Goal: Task Accomplishment & Management: Complete application form

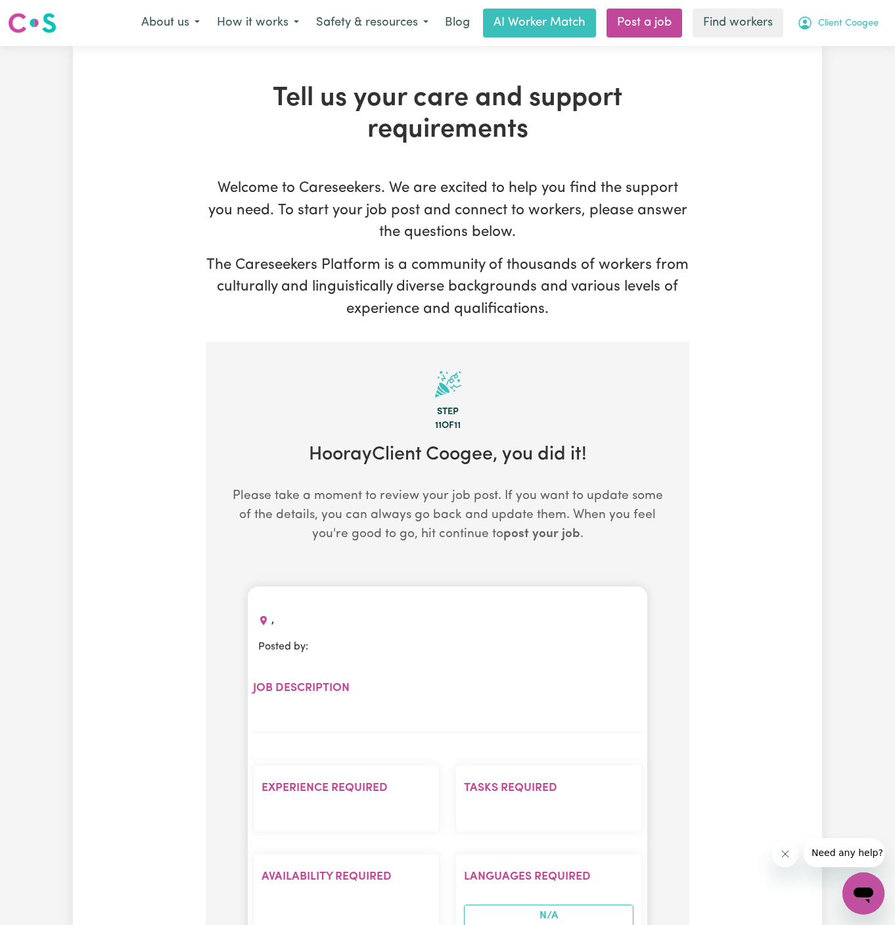
click at [847, 18] on span "Client Coogee" at bounding box center [848, 23] width 60 height 14
click at [844, 41] on link "My Dashboard" at bounding box center [835, 51] width 104 height 25
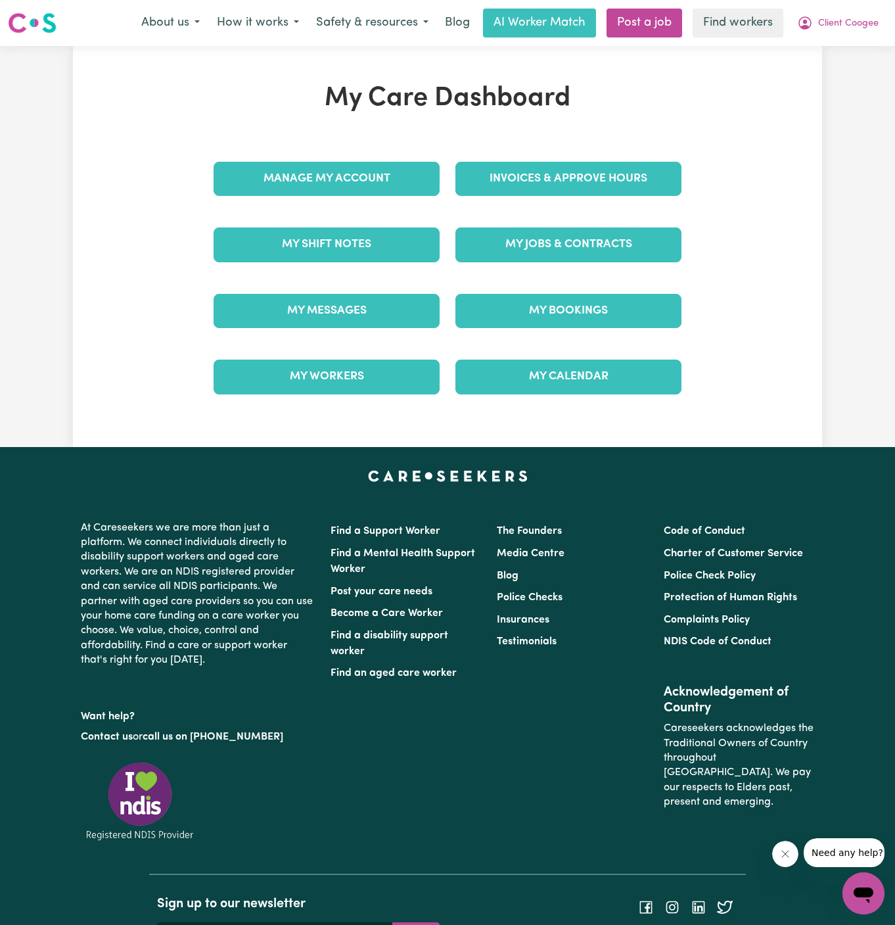
click at [542, 258] on div "My Jobs & Contracts" at bounding box center [569, 245] width 242 height 66
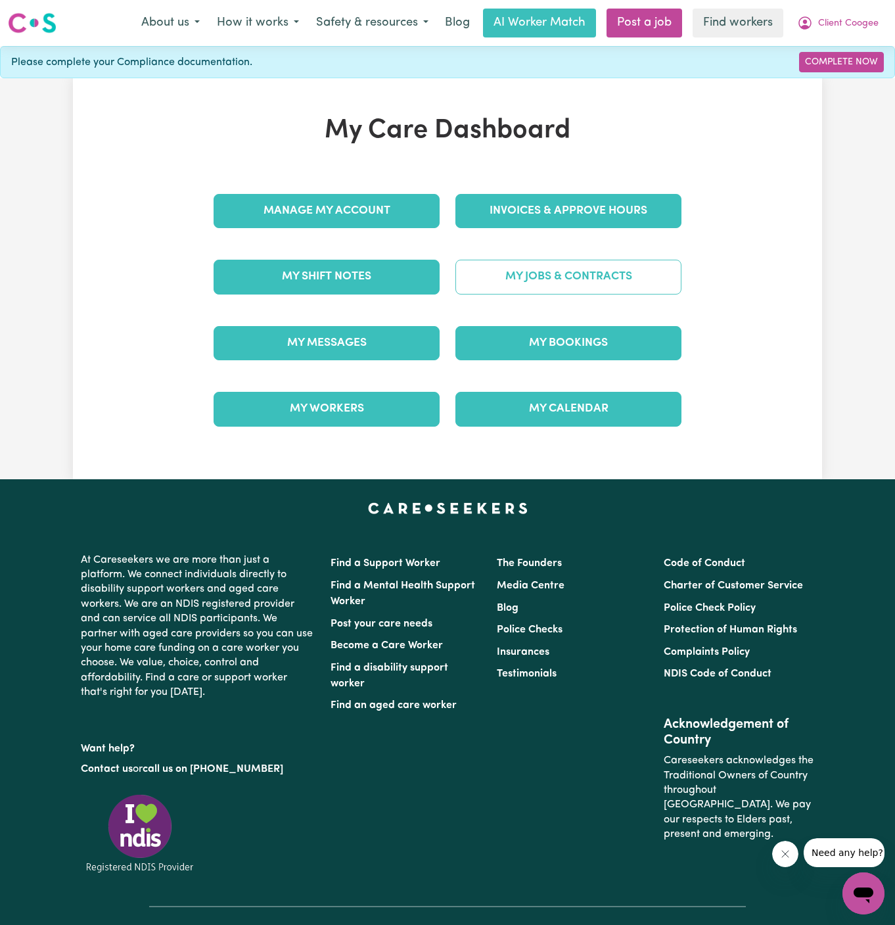
click at [555, 279] on link "My Jobs & Contracts" at bounding box center [569, 277] width 226 height 34
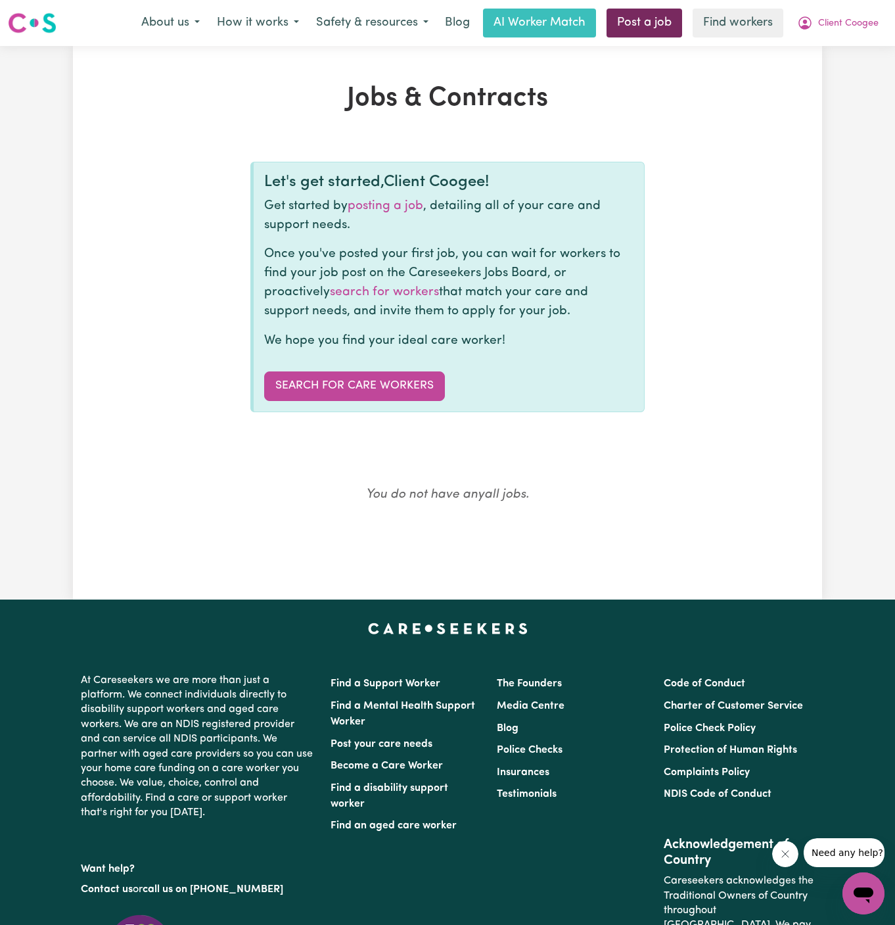
click at [626, 24] on link "Post a job" at bounding box center [645, 23] width 76 height 29
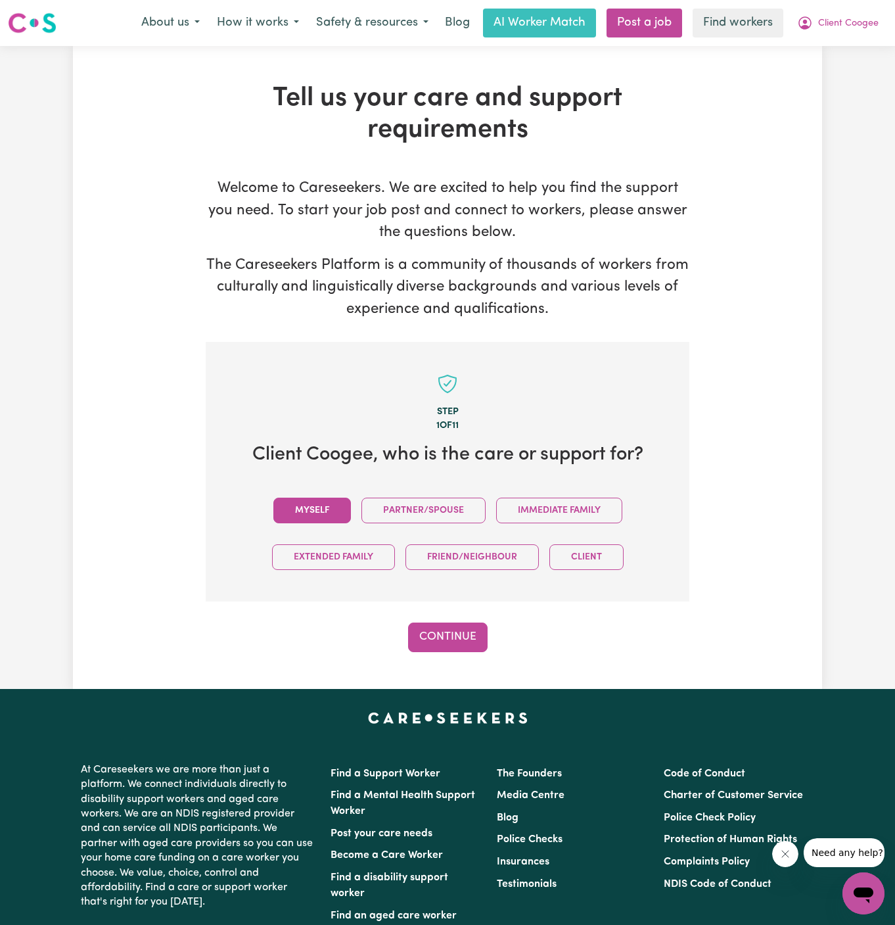
click at [322, 511] on button "Myself" at bounding box center [312, 511] width 78 height 26
click at [448, 626] on button "Continue" at bounding box center [448, 637] width 80 height 29
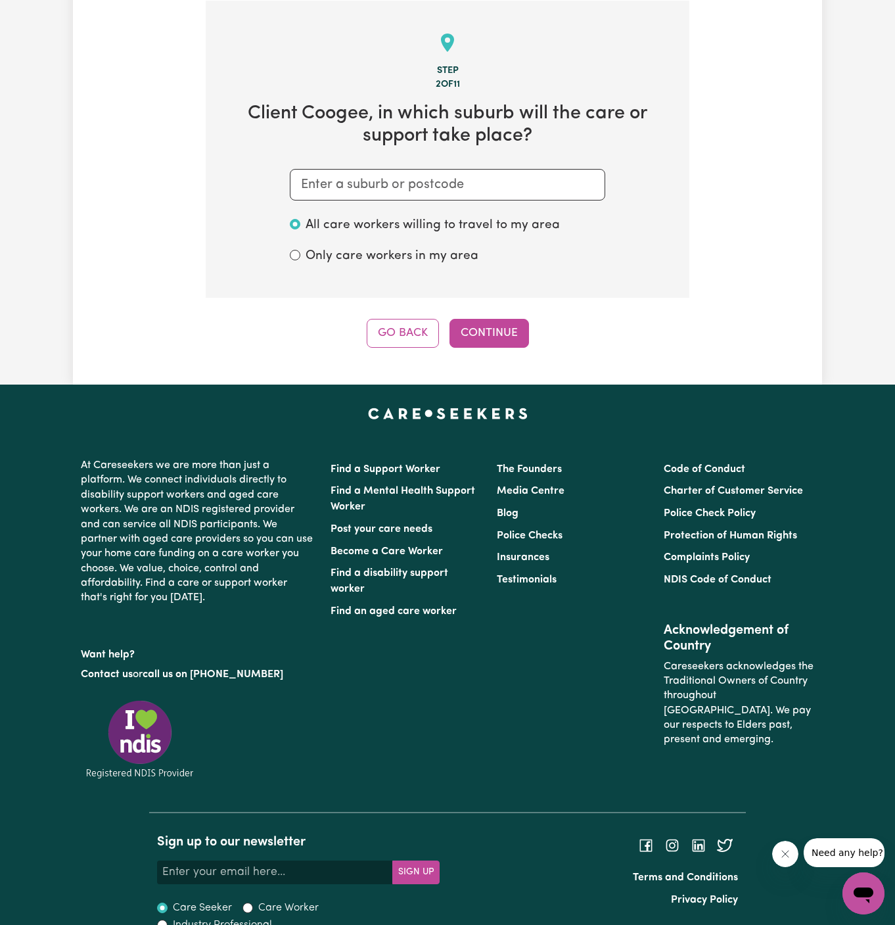
scroll to position [341, 0]
click at [427, 172] on input "text" at bounding box center [448, 185] width 316 height 32
paste input "Coogee"
type input "Coogee"
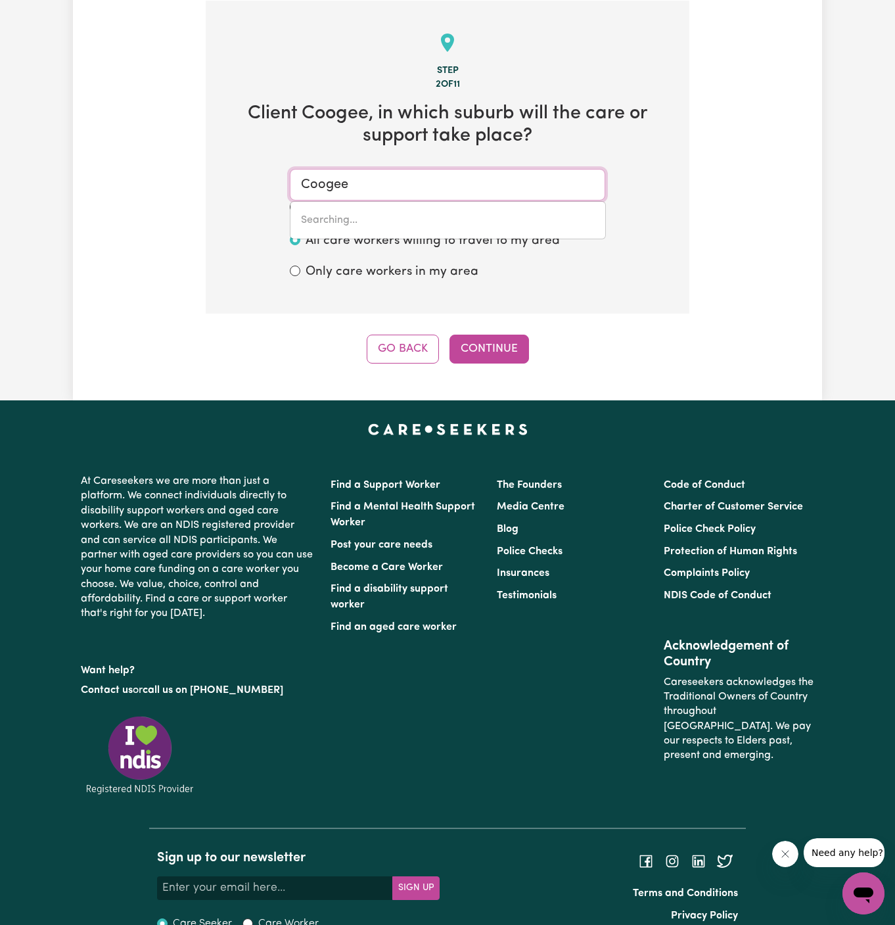
type input "Coogee, [GEOGRAPHIC_DATA], 2034"
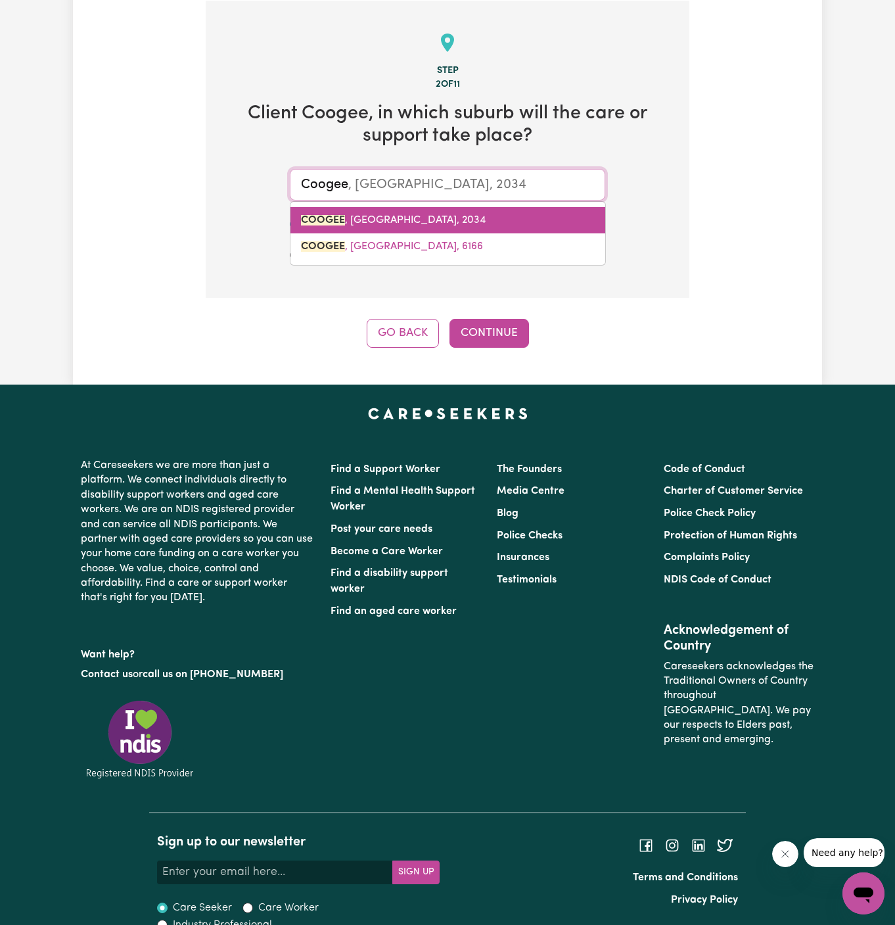
click at [437, 223] on span "COOGEE , [GEOGRAPHIC_DATA], 2034" at bounding box center [393, 220] width 185 height 11
type input "COOGEE, [GEOGRAPHIC_DATA], 2034"
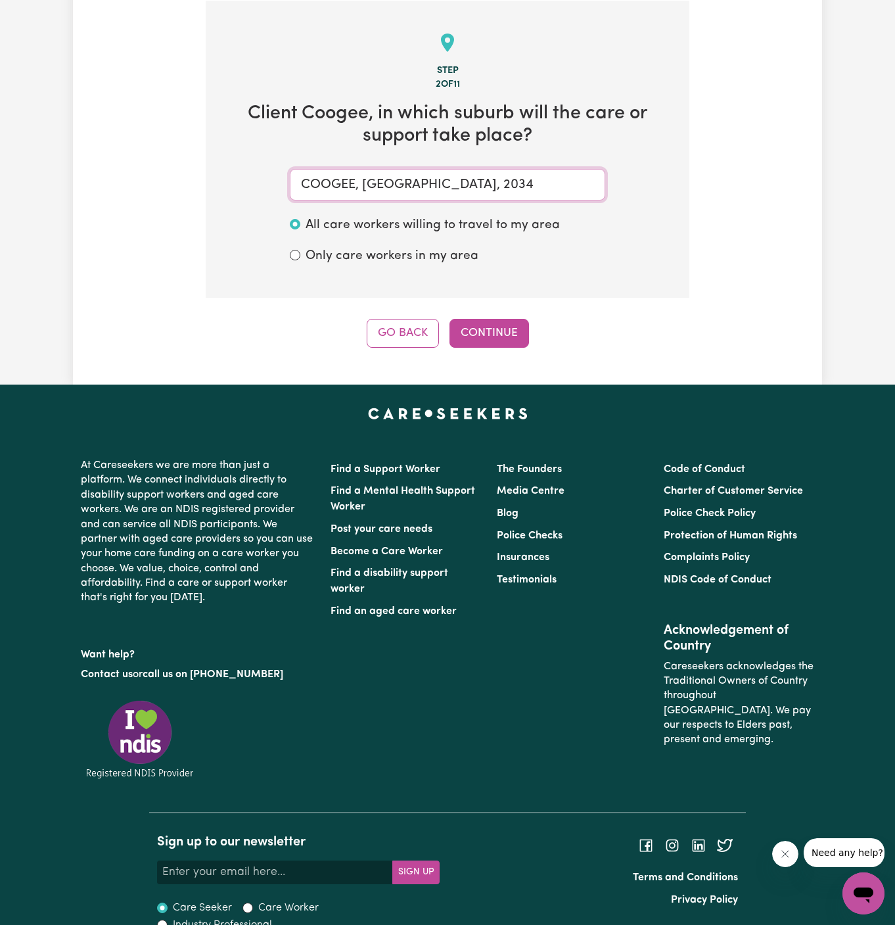
type input "COOGEE, [GEOGRAPHIC_DATA], 2034"
click at [487, 314] on div "Step 2 of 11 Client Coogee , in which suburb will the care or support take plac…" at bounding box center [448, 174] width 484 height 347
click at [512, 336] on button "Continue" at bounding box center [490, 333] width 80 height 29
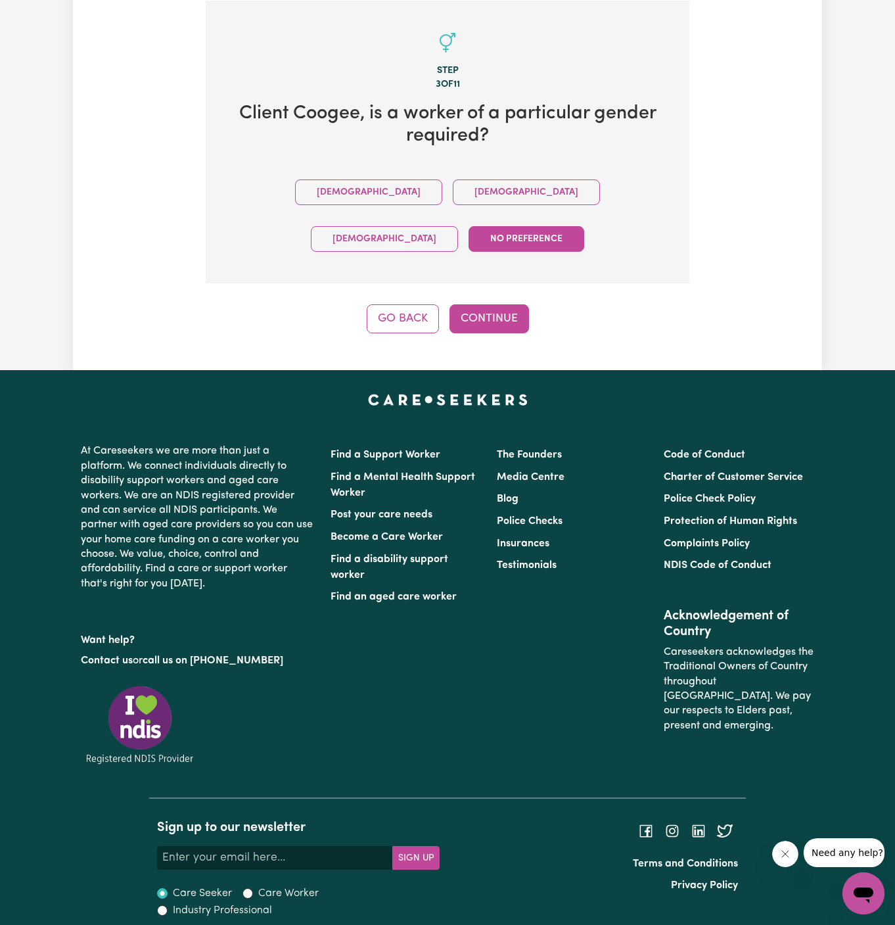
scroll to position [304, 0]
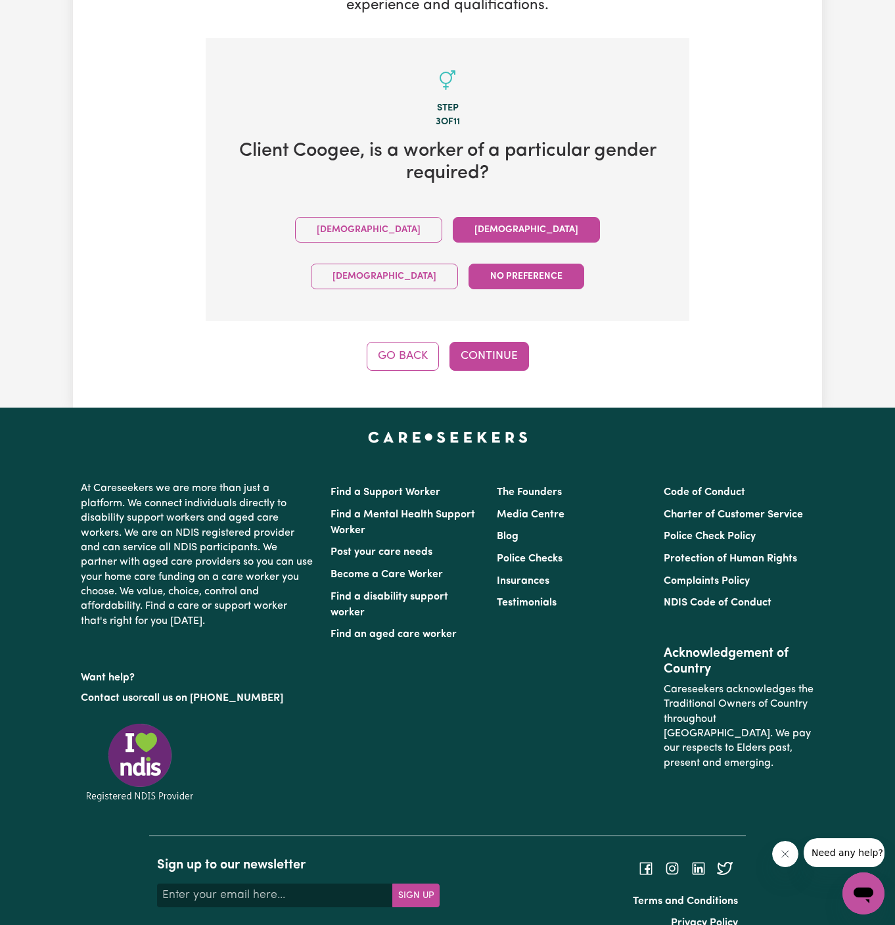
click at [453, 228] on button "[DEMOGRAPHIC_DATA]" at bounding box center [526, 230] width 147 height 26
click at [493, 342] on button "Continue" at bounding box center [490, 356] width 80 height 29
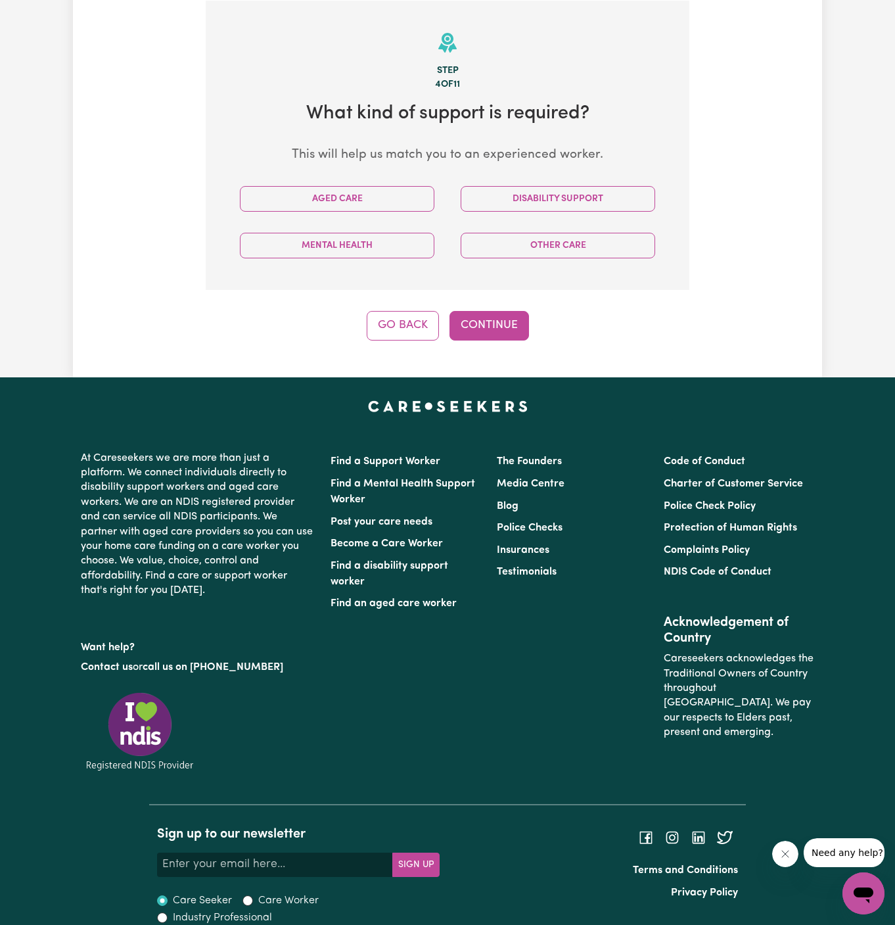
scroll to position [341, 0]
click at [591, 194] on button "Disability Support" at bounding box center [558, 199] width 195 height 26
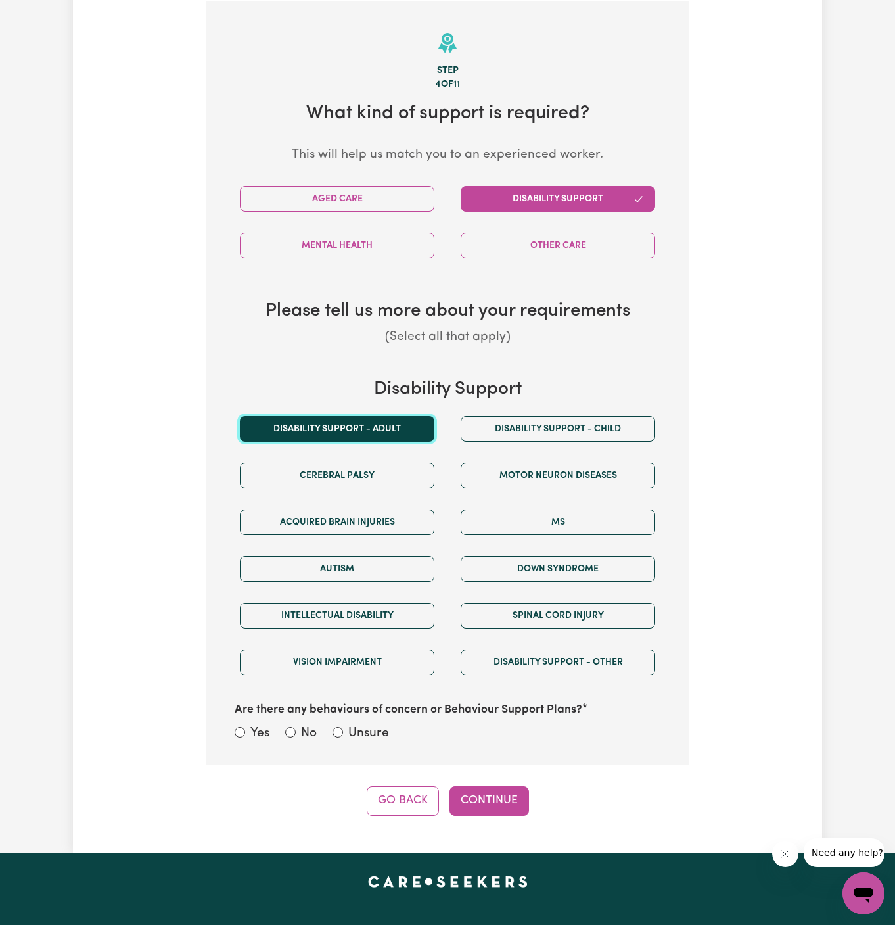
click at [348, 420] on button "Disability support - Adult" at bounding box center [337, 429] width 195 height 26
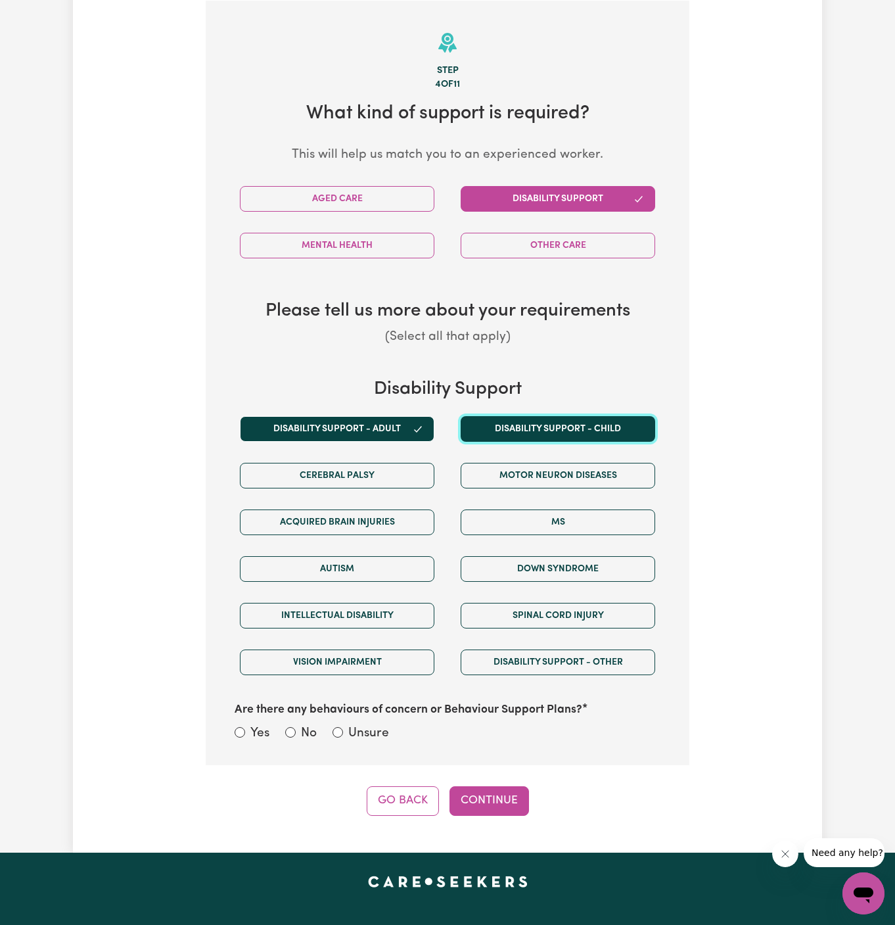
click at [513, 436] on button "Disability support - Child" at bounding box center [558, 429] width 195 height 26
drag, startPoint x: 362, startPoint y: 717, endPoint x: 388, endPoint y: 730, distance: 28.8
click at [388, 730] on div "Are there any behaviours of concern or Behaviour Support Plans? Yes No Unsure" at bounding box center [448, 715] width 442 height 59
click at [387, 730] on label "Unsure" at bounding box center [368, 733] width 41 height 19
click at [343, 730] on input "Unsure" at bounding box center [338, 732] width 11 height 11
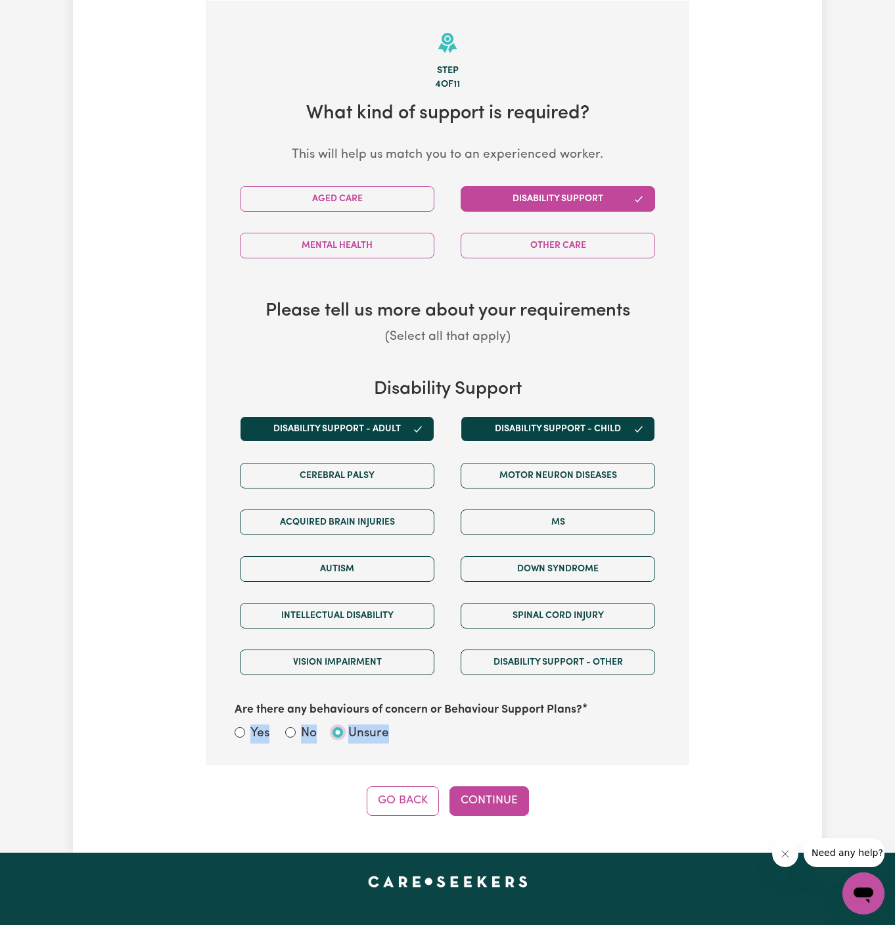
radio input "true"
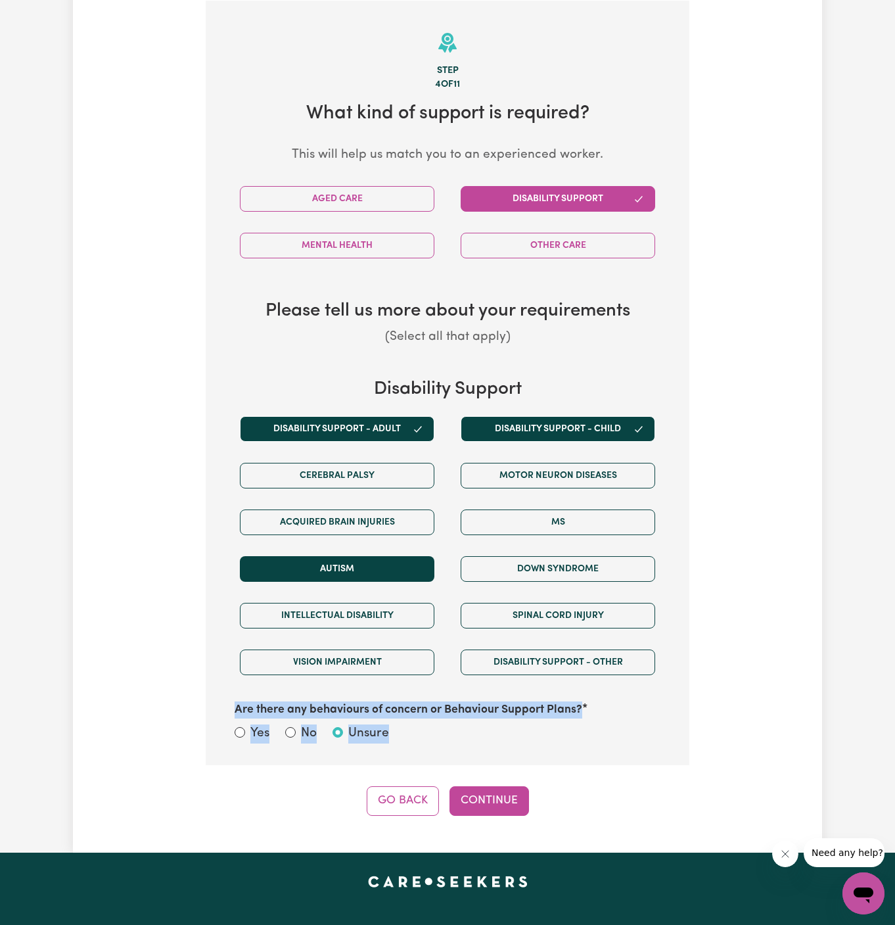
drag, startPoint x: 387, startPoint y: 730, endPoint x: 362, endPoint y: 573, distance: 159.1
click at [362, 573] on div "Disability Support Disability support - Adult Disability support - Child [MEDIC…" at bounding box center [448, 562] width 442 height 366
click at [502, 802] on button "Continue" at bounding box center [490, 800] width 80 height 29
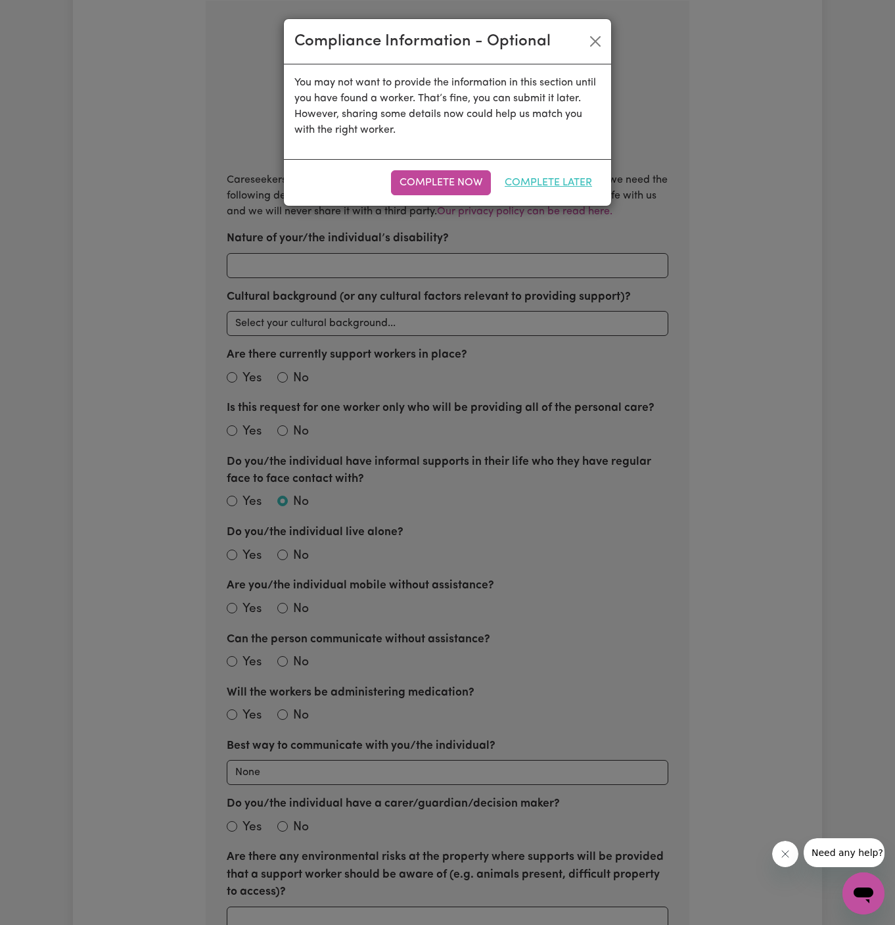
click at [566, 183] on button "Complete Later" at bounding box center [548, 182] width 105 height 25
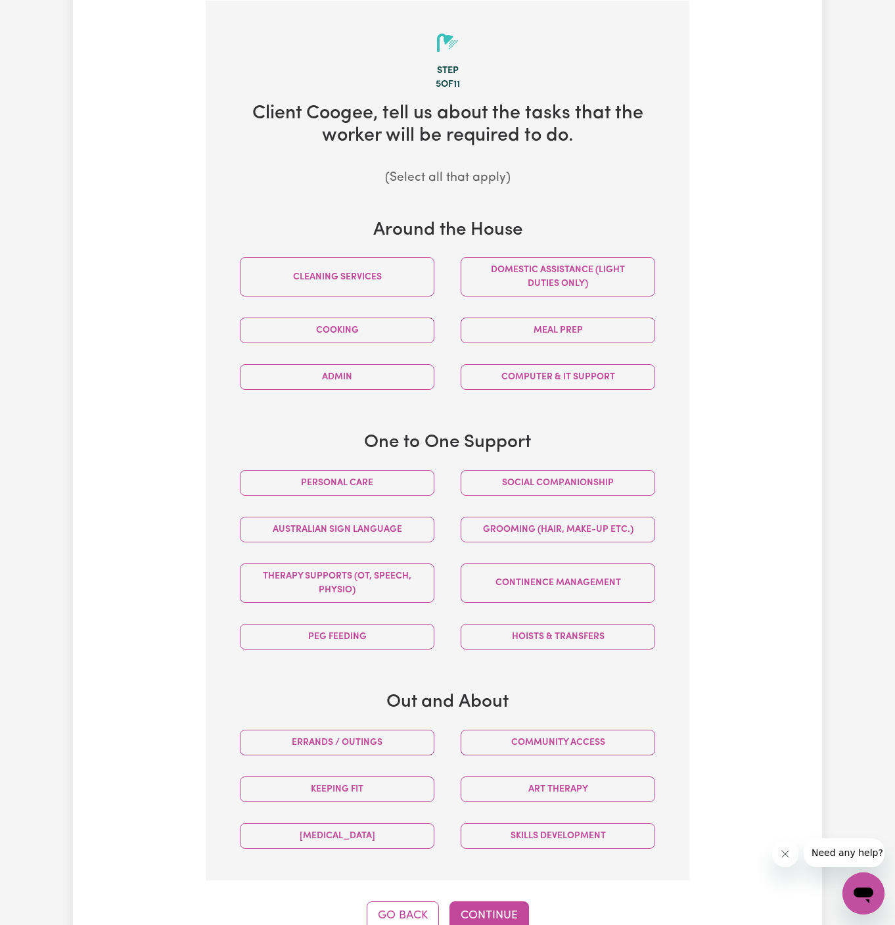
click at [414, 477] on button "Personal care" at bounding box center [337, 483] width 195 height 26
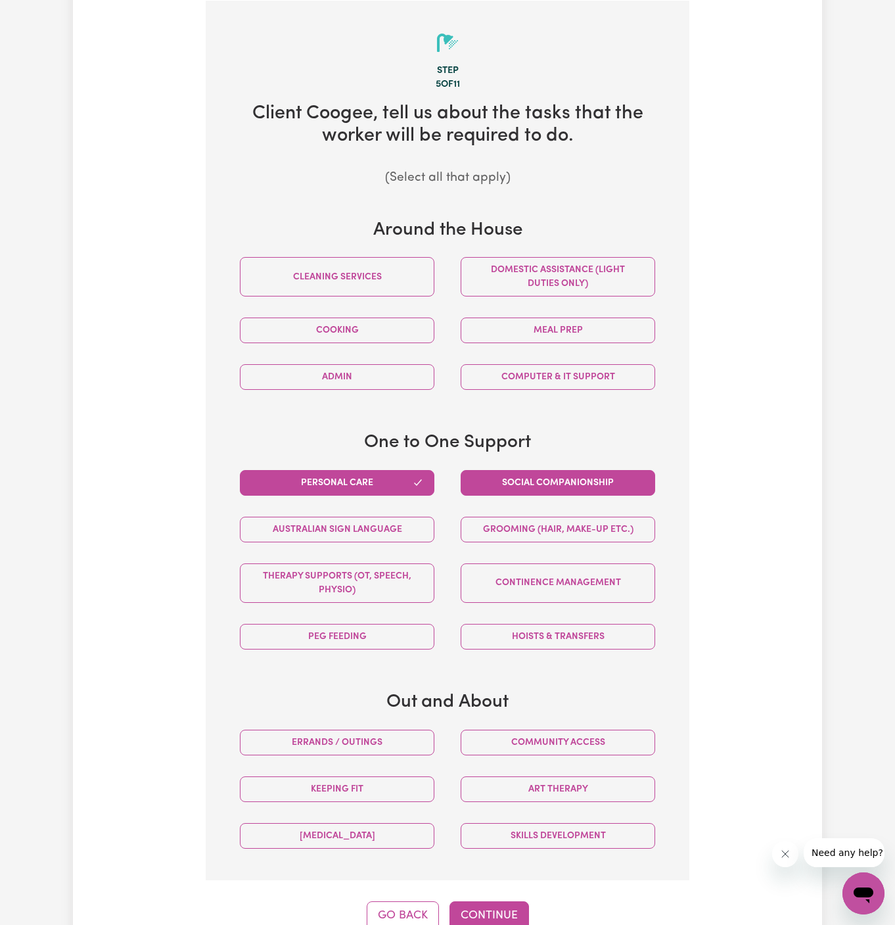
click at [510, 477] on button "Social companionship" at bounding box center [558, 483] width 195 height 26
click at [576, 329] on button "Meal prep" at bounding box center [558, 331] width 195 height 26
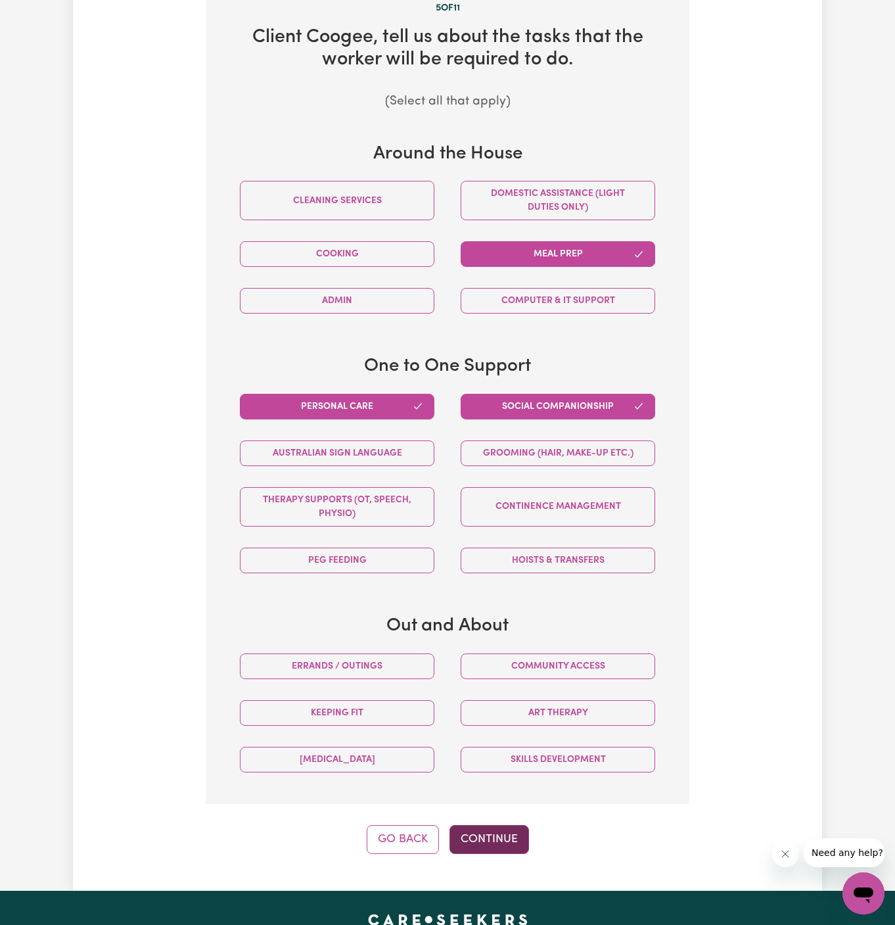
click at [492, 825] on button "Continue" at bounding box center [490, 839] width 80 height 29
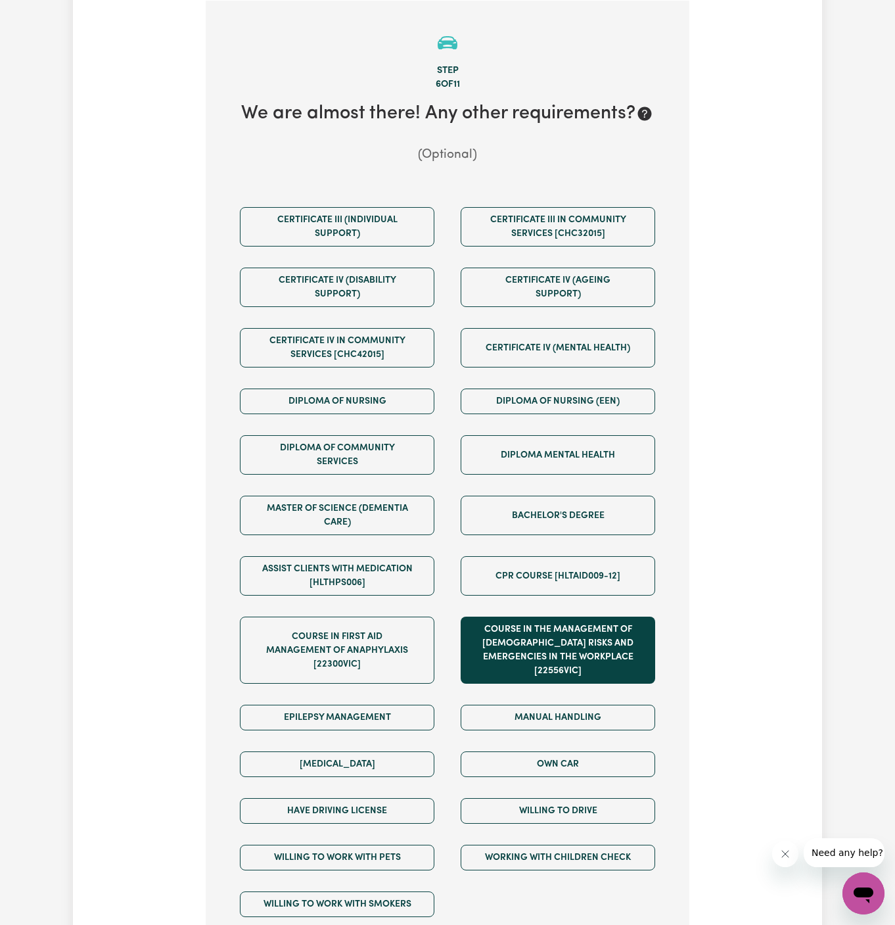
scroll to position [500, 0]
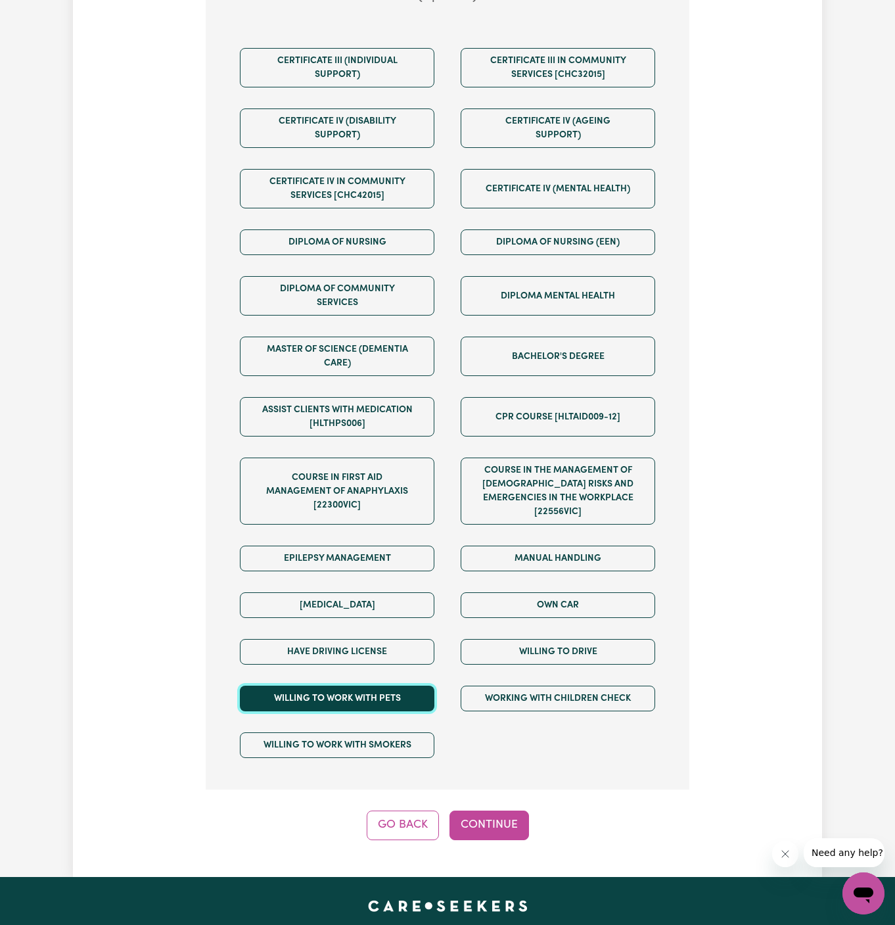
click at [390, 686] on button "Willing to work with pets" at bounding box center [337, 699] width 195 height 26
click at [483, 811] on button "Continue" at bounding box center [490, 825] width 80 height 29
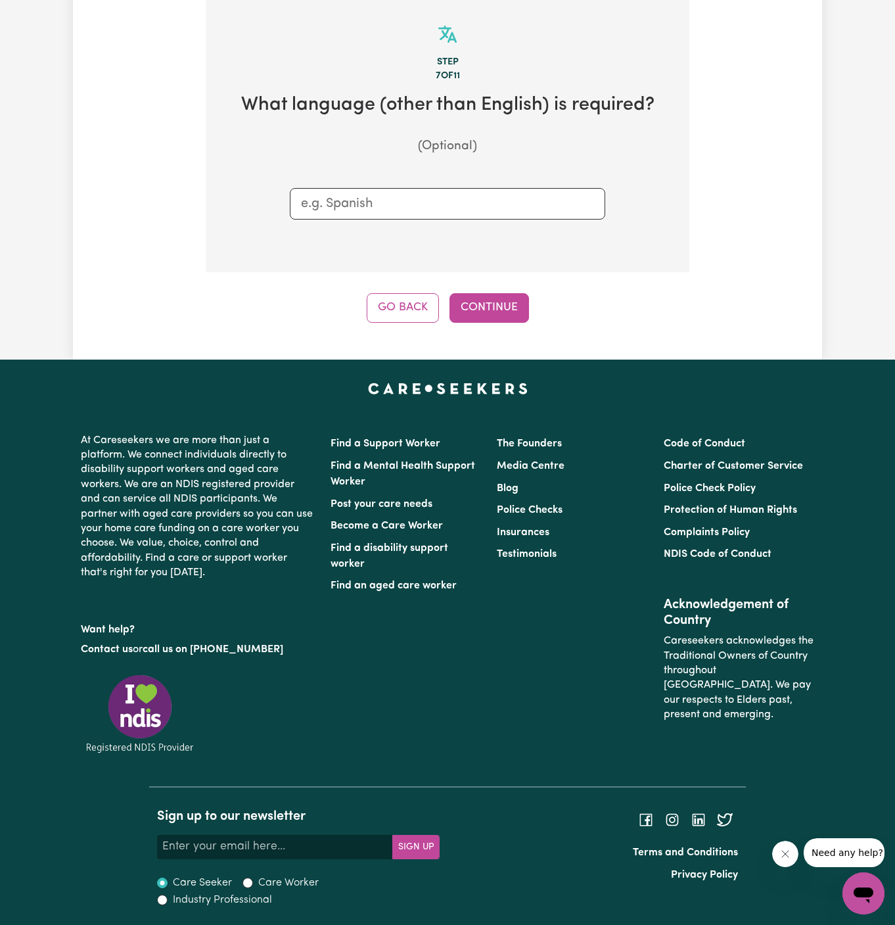
scroll to position [341, 0]
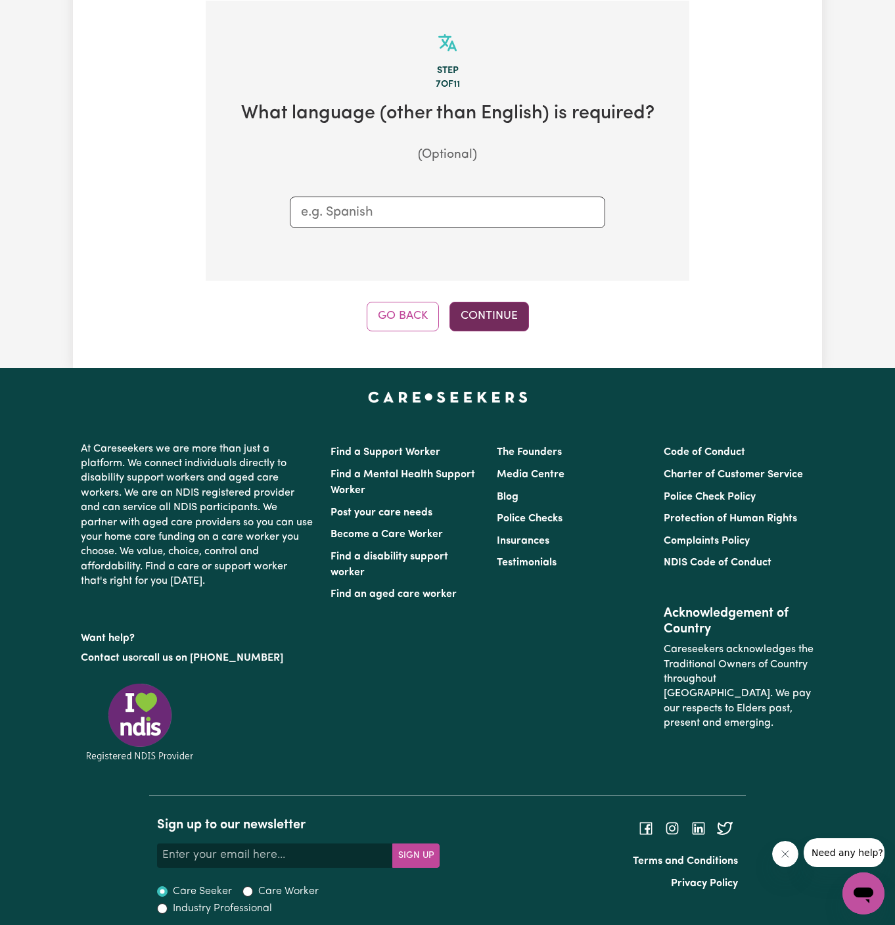
click at [506, 319] on button "Continue" at bounding box center [490, 316] width 80 height 29
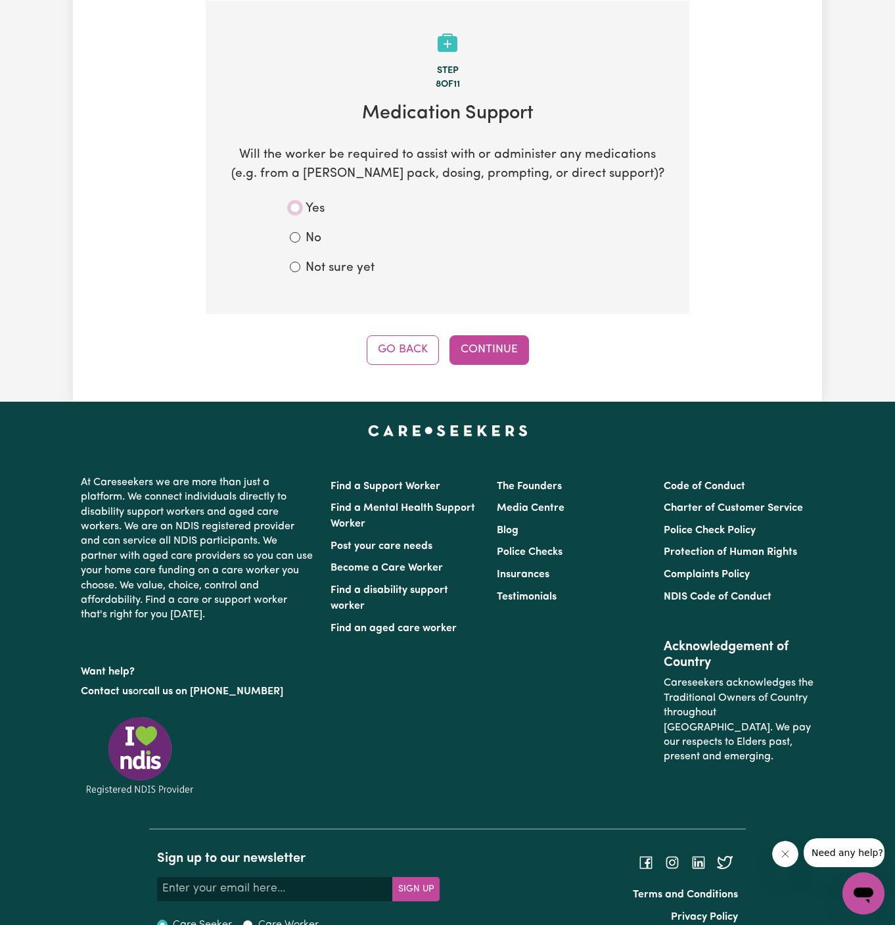
click at [298, 207] on input "Yes" at bounding box center [295, 207] width 11 height 11
radio input "true"
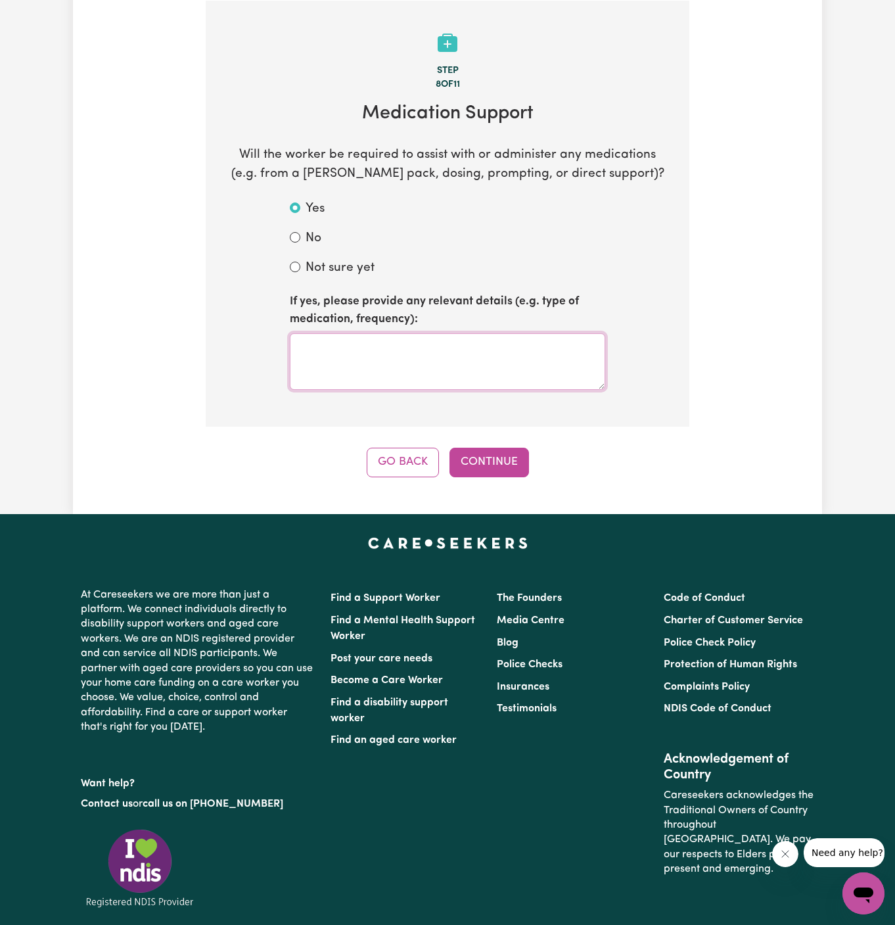
click at [385, 371] on textarea at bounding box center [448, 361] width 316 height 57
click at [472, 337] on textarea at bounding box center [448, 361] width 316 height 57
paste textarea "medication(prompting)"
type textarea "medication(prompting)"
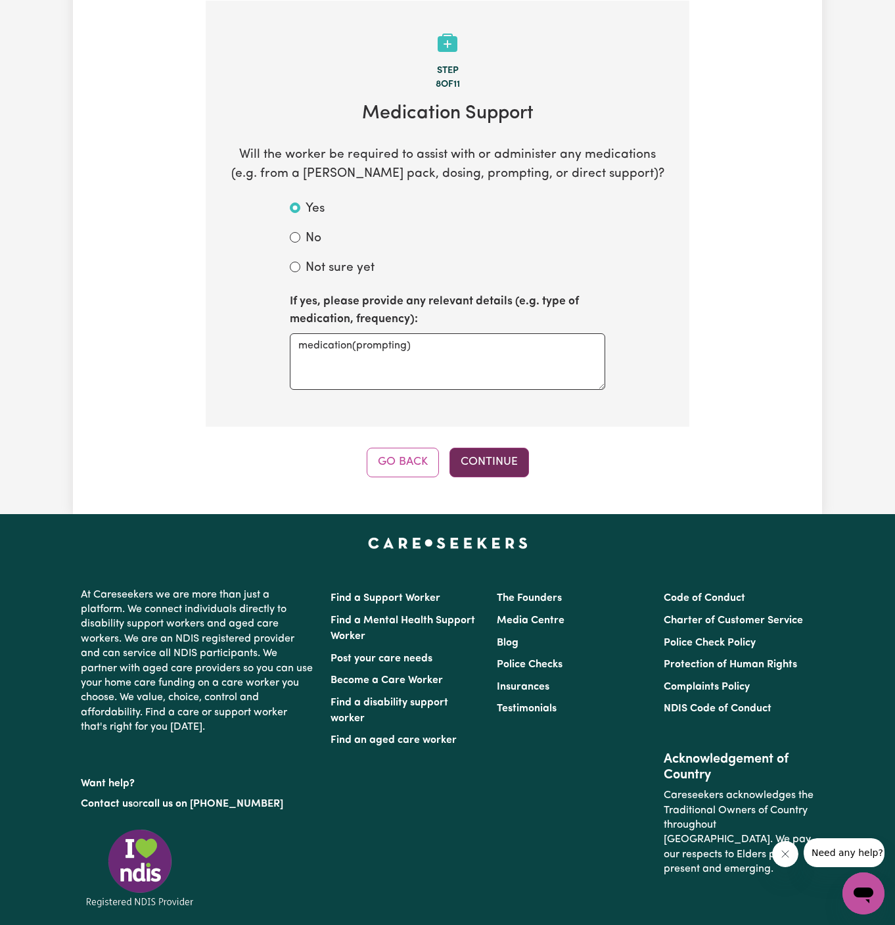
click at [496, 463] on button "Continue" at bounding box center [490, 462] width 80 height 29
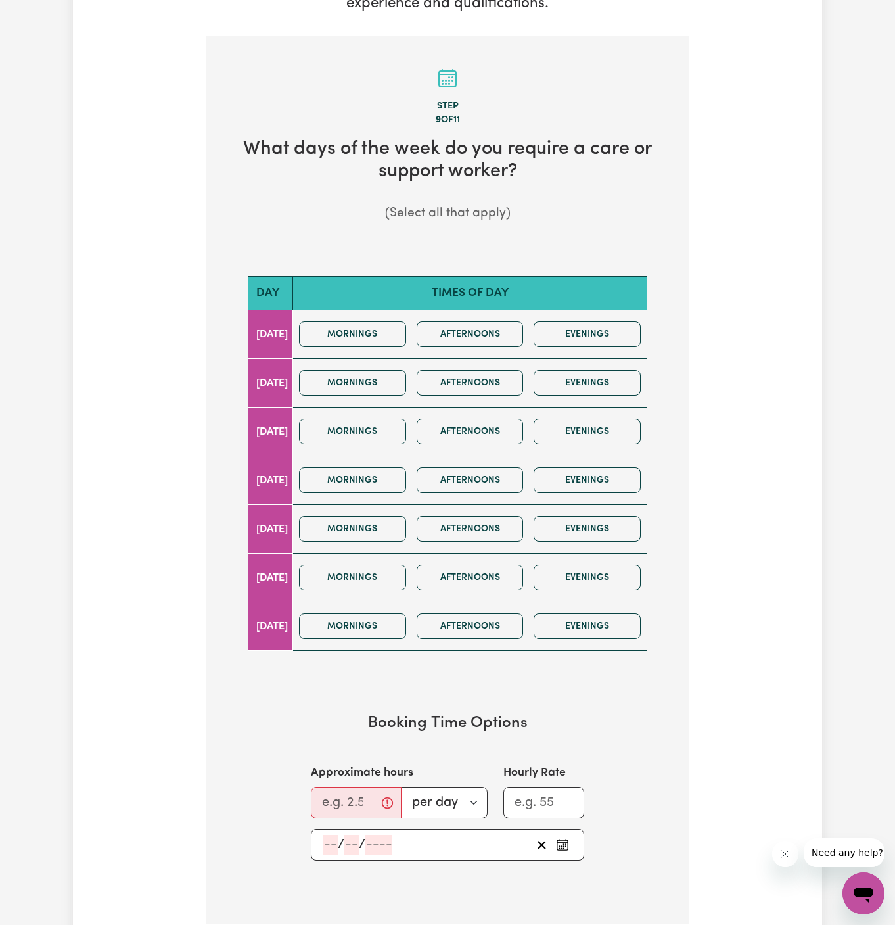
scroll to position [339, 0]
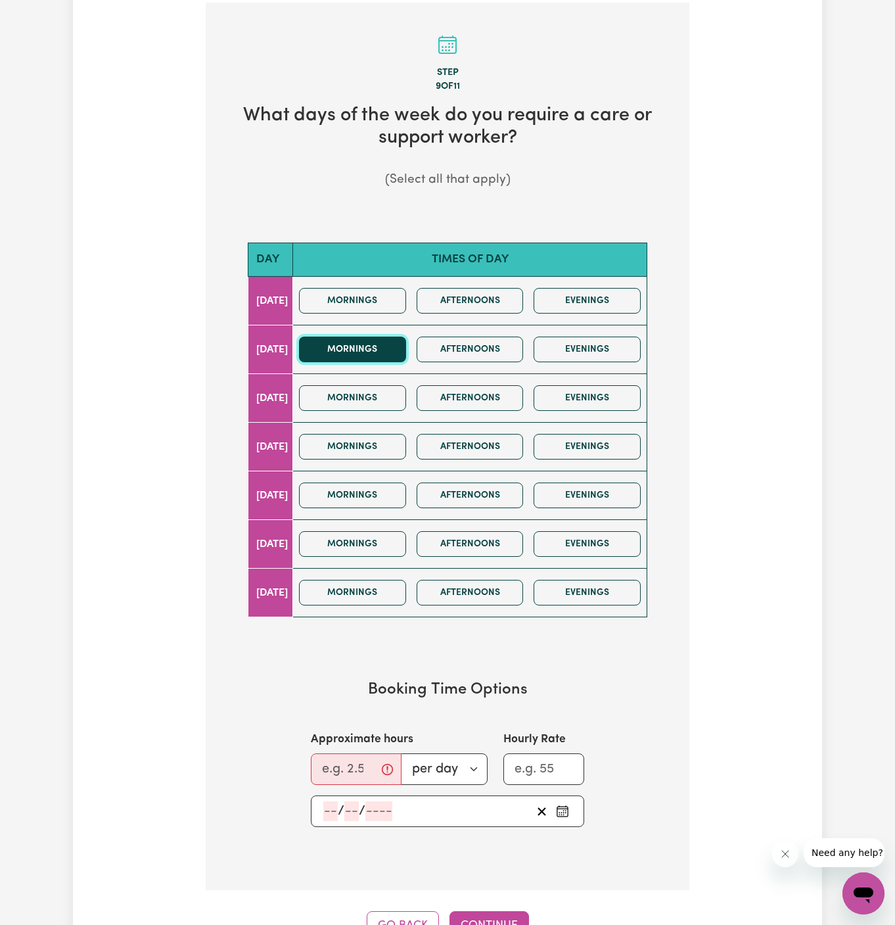
click at [389, 353] on button "Mornings" at bounding box center [352, 350] width 107 height 26
click at [386, 391] on button "Mornings" at bounding box center [352, 398] width 107 height 26
click at [343, 757] on input "Approximate hours" at bounding box center [356, 769] width 91 height 32
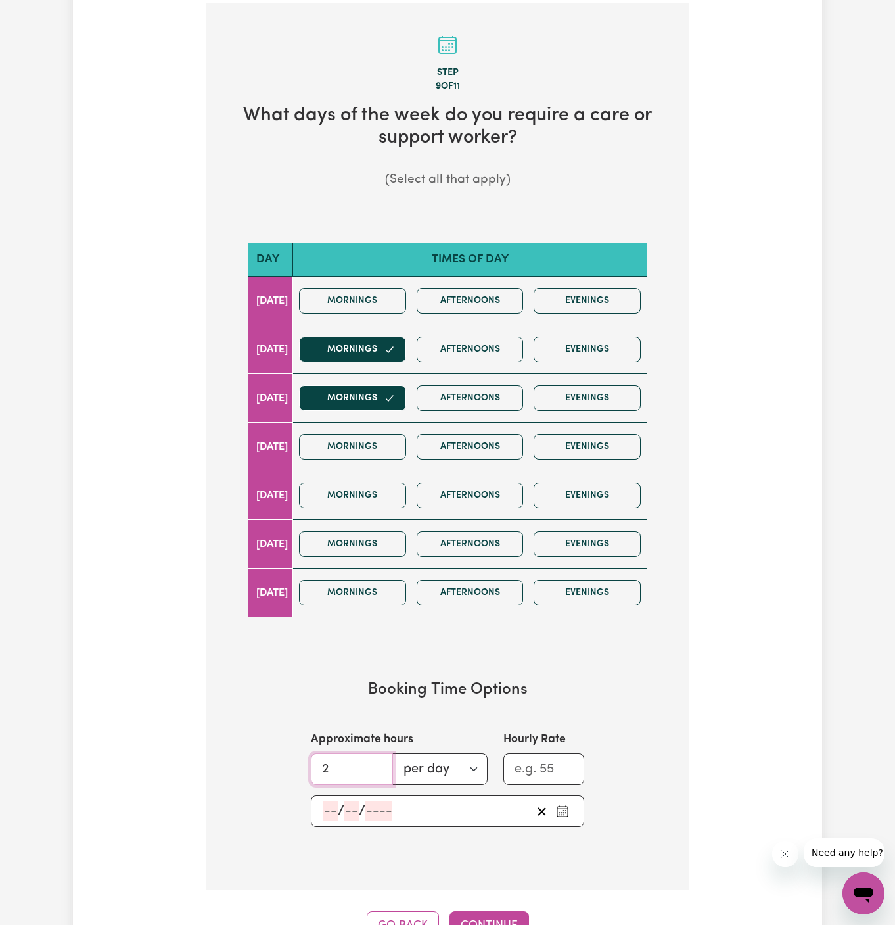
type input "2"
click at [327, 805] on input "number" at bounding box center [330, 811] width 14 height 20
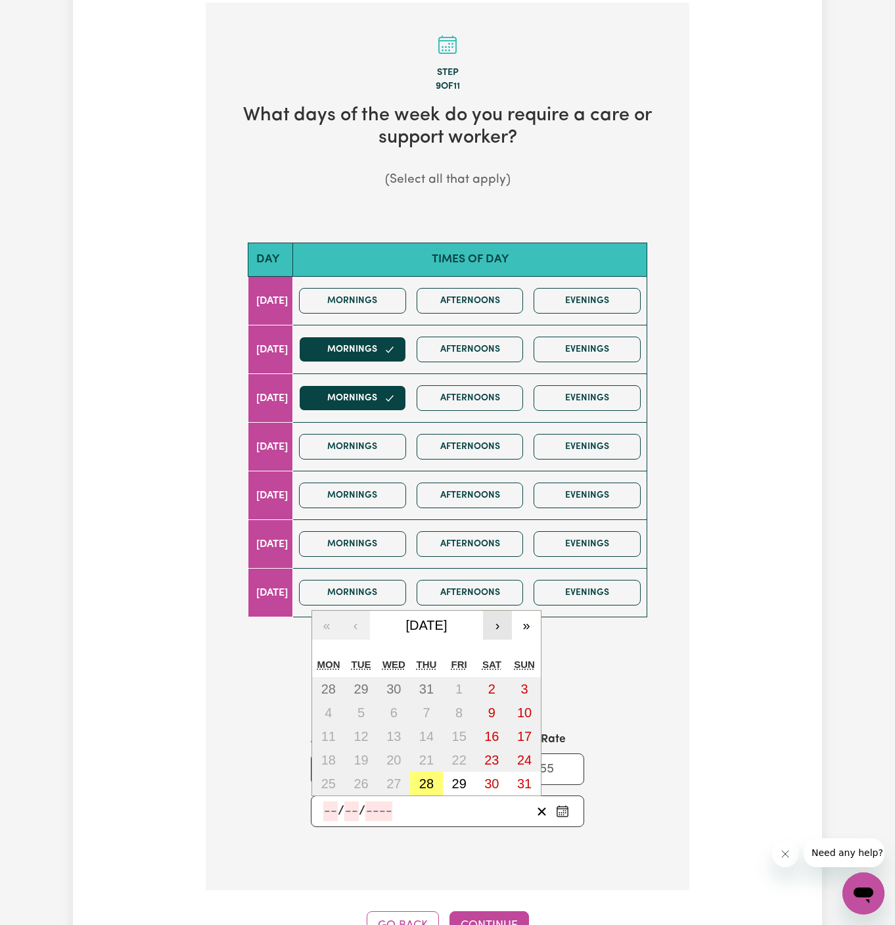
click at [500, 629] on button "›" at bounding box center [497, 625] width 29 height 29
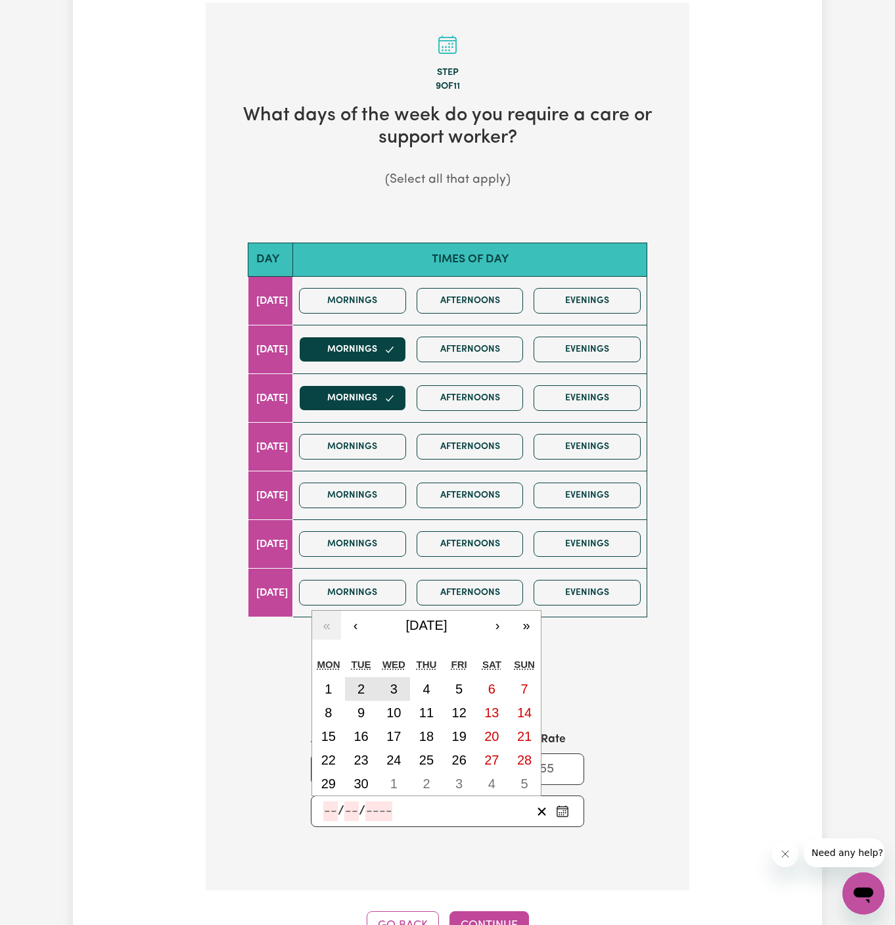
click at [377, 681] on div "1 2 3 4 5 6 7 8 9 10 11 12 13 14 15 16 17 18 19 20 21 22 23 24 25 26 27 28 29 3…" at bounding box center [426, 736] width 229 height 118
click at [358, 686] on abbr "2" at bounding box center [361, 689] width 7 height 14
type input "[DATE]"
type input "2"
type input "9"
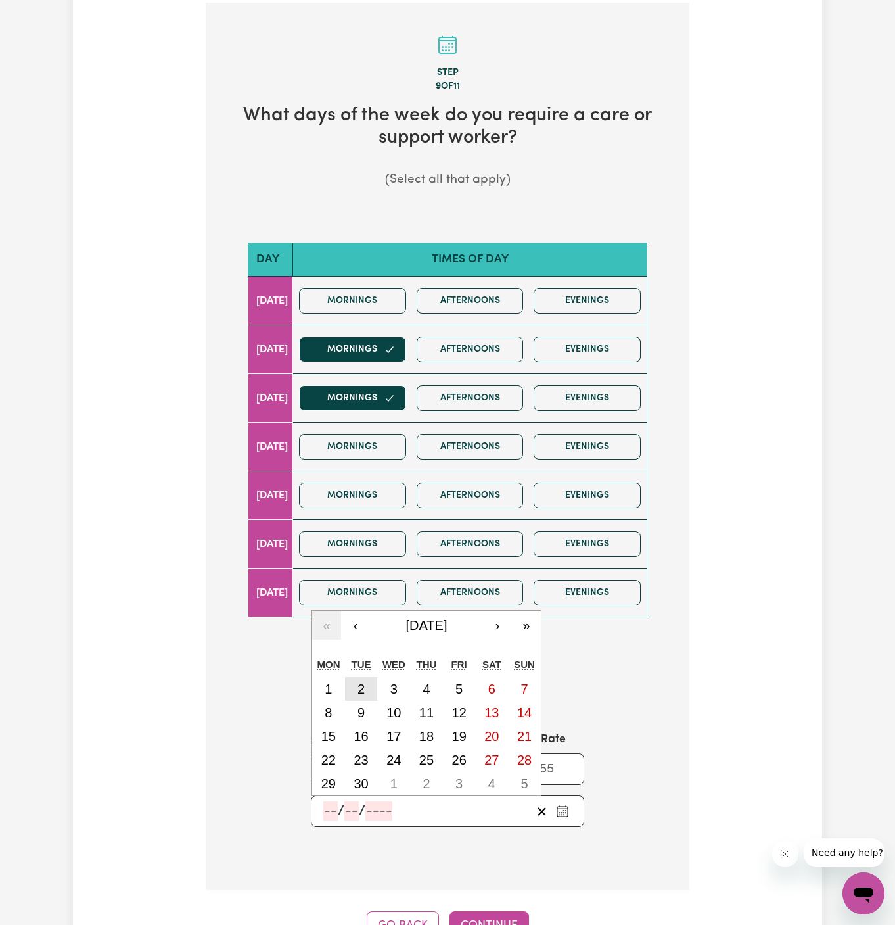
type input "2025"
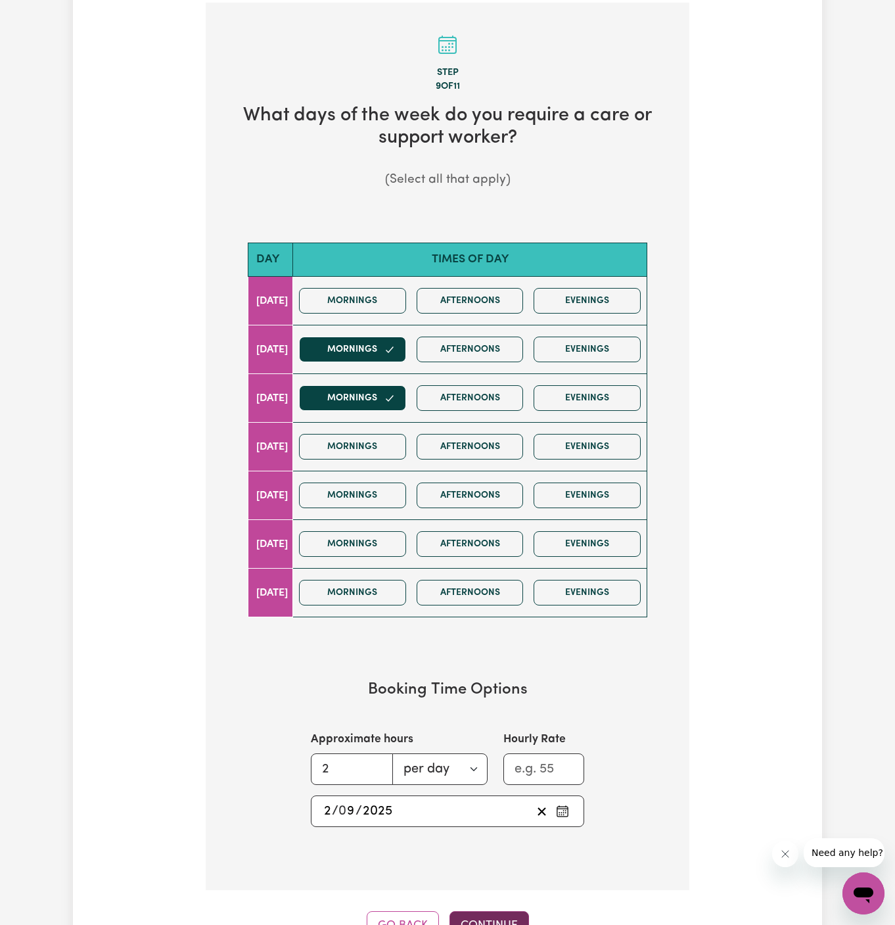
click at [483, 918] on button "Continue" at bounding box center [490, 925] width 80 height 29
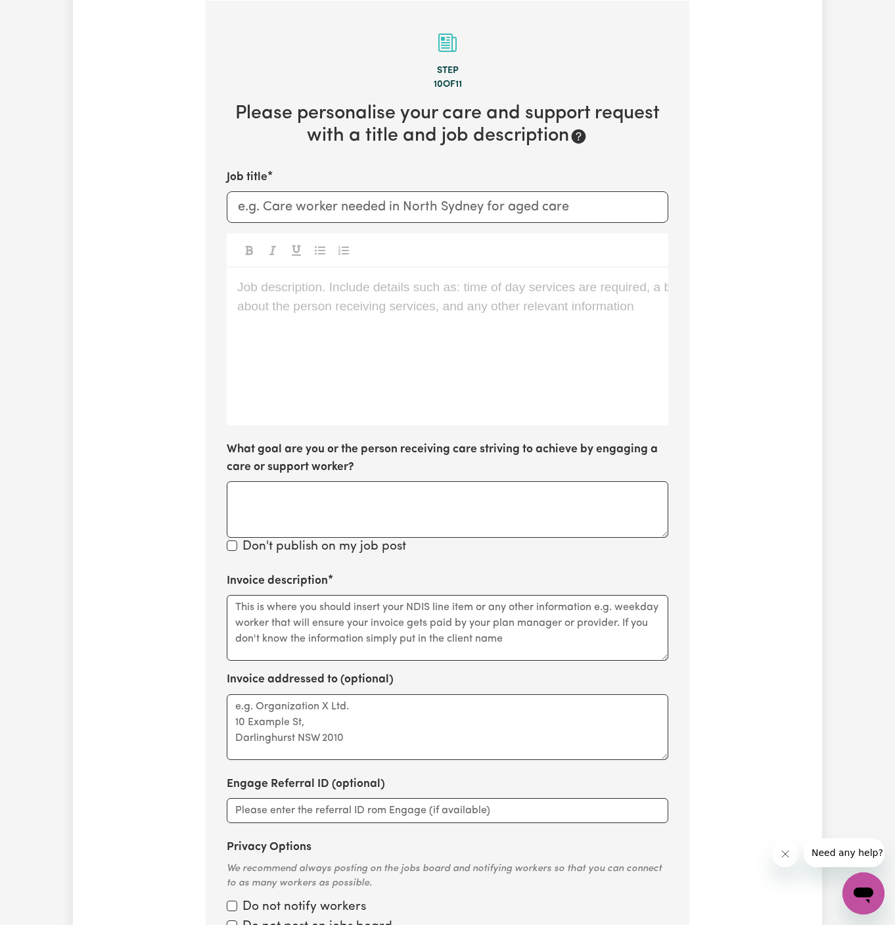
click at [330, 341] on div "Job description. Include details such as: time of day services are required, a …" at bounding box center [448, 347] width 442 height 158
click at [344, 327] on div "Job description. Include details such as: time of day services are required, a …" at bounding box center [448, 347] width 442 height 158
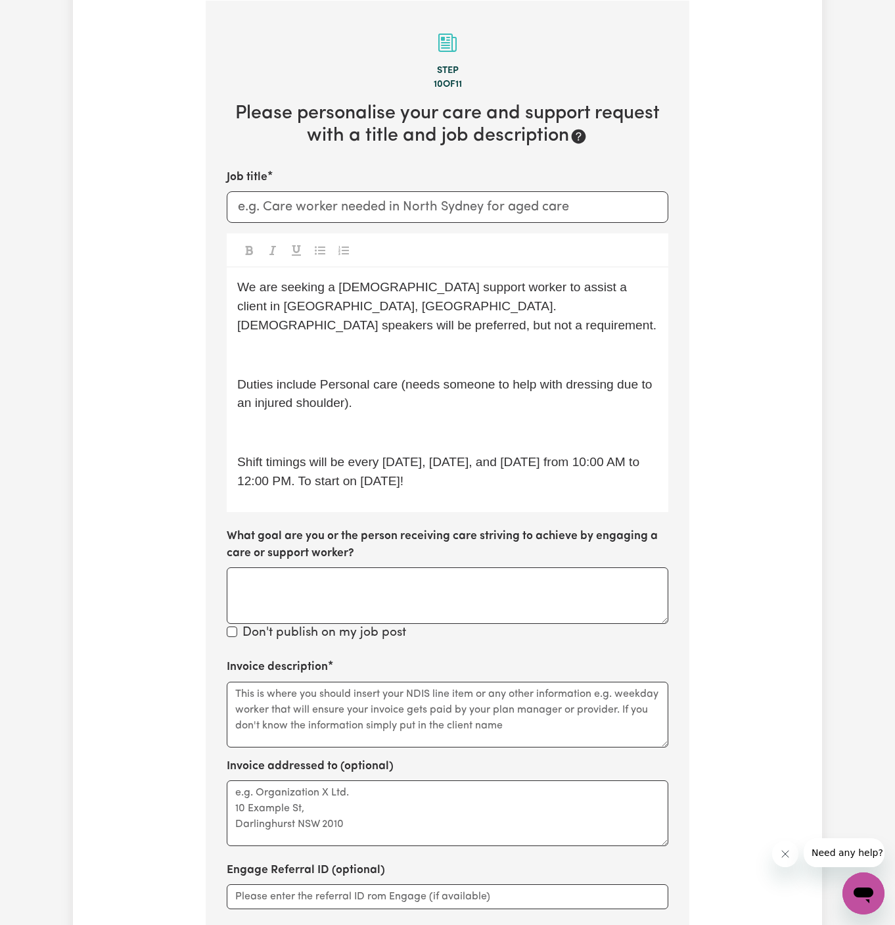
click at [344, 346] on p "﻿" at bounding box center [447, 355] width 421 height 19
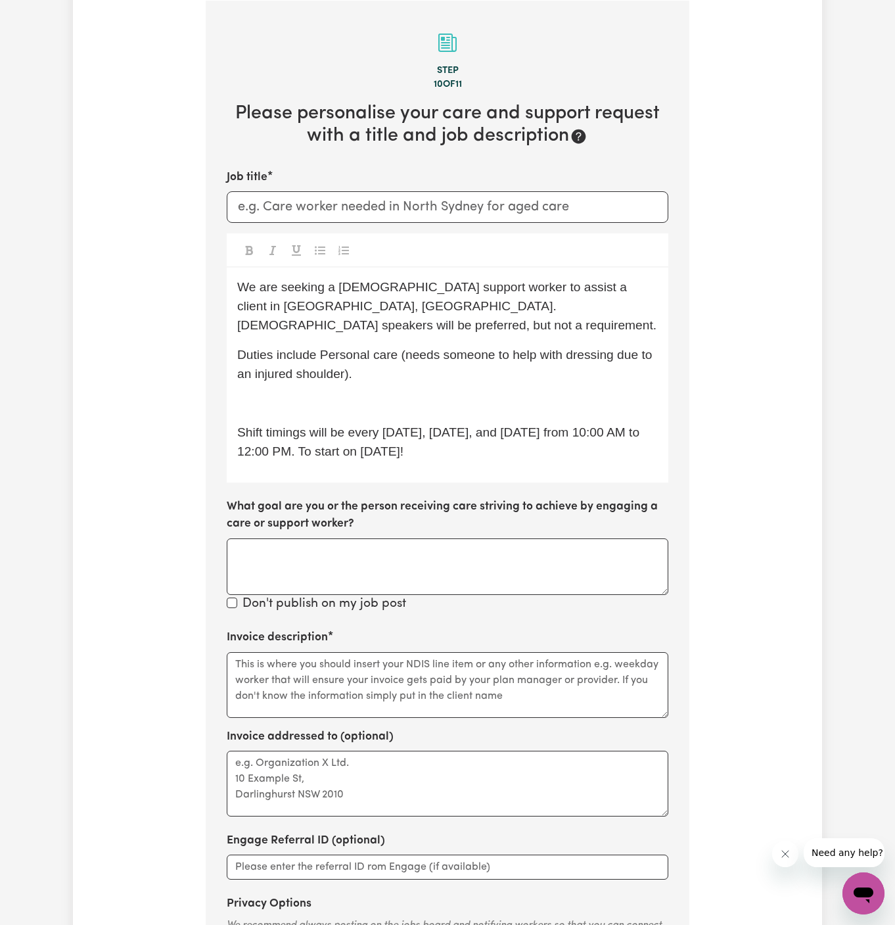
click at [346, 394] on p "﻿" at bounding box center [447, 403] width 421 height 19
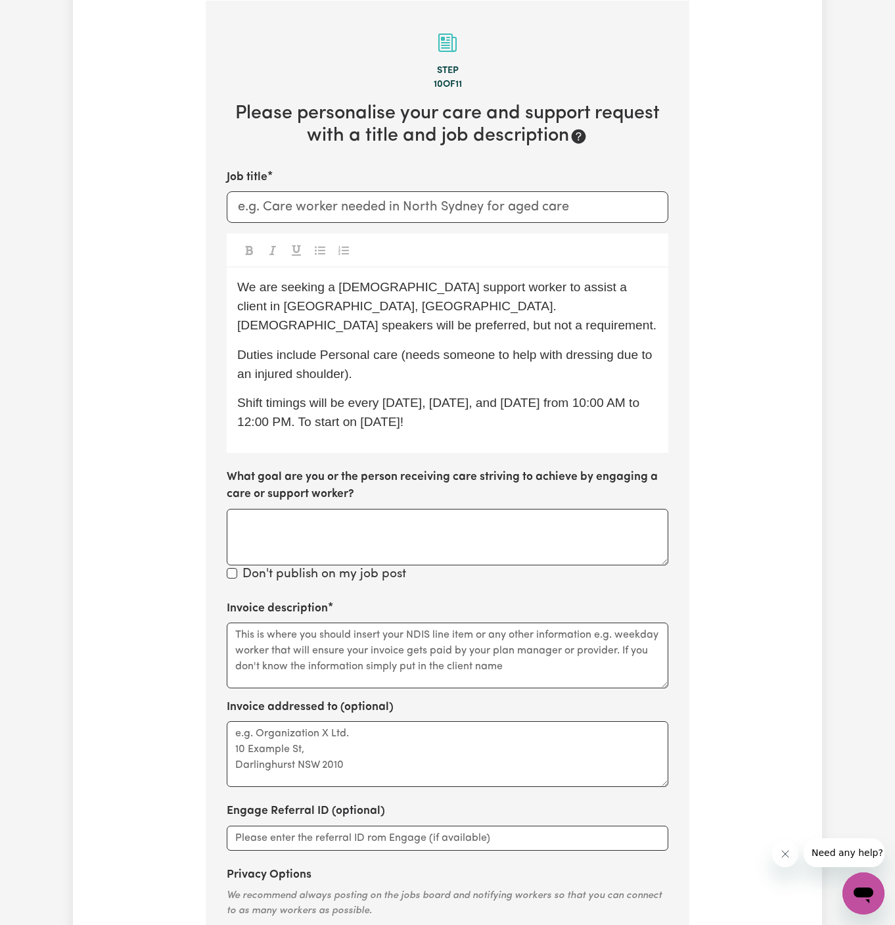
click at [444, 419] on div "We are seeking a [DEMOGRAPHIC_DATA] support worker to assist a client in [GEOGR…" at bounding box center [448, 360] width 442 height 185
click at [507, 407] on p "Shift timings will be every [DATE], [DATE], and [DATE] from 10:00 AM to 12:00 P…" at bounding box center [447, 413] width 421 height 38
click at [244, 418] on div "We are seeking a [DEMOGRAPHIC_DATA] support worker to assist a client in [GEOGR…" at bounding box center [448, 360] width 442 height 185
click at [554, 415] on div "We are seeking a [DEMOGRAPHIC_DATA] support worker to assist a client in [GEOGR…" at bounding box center [448, 360] width 442 height 185
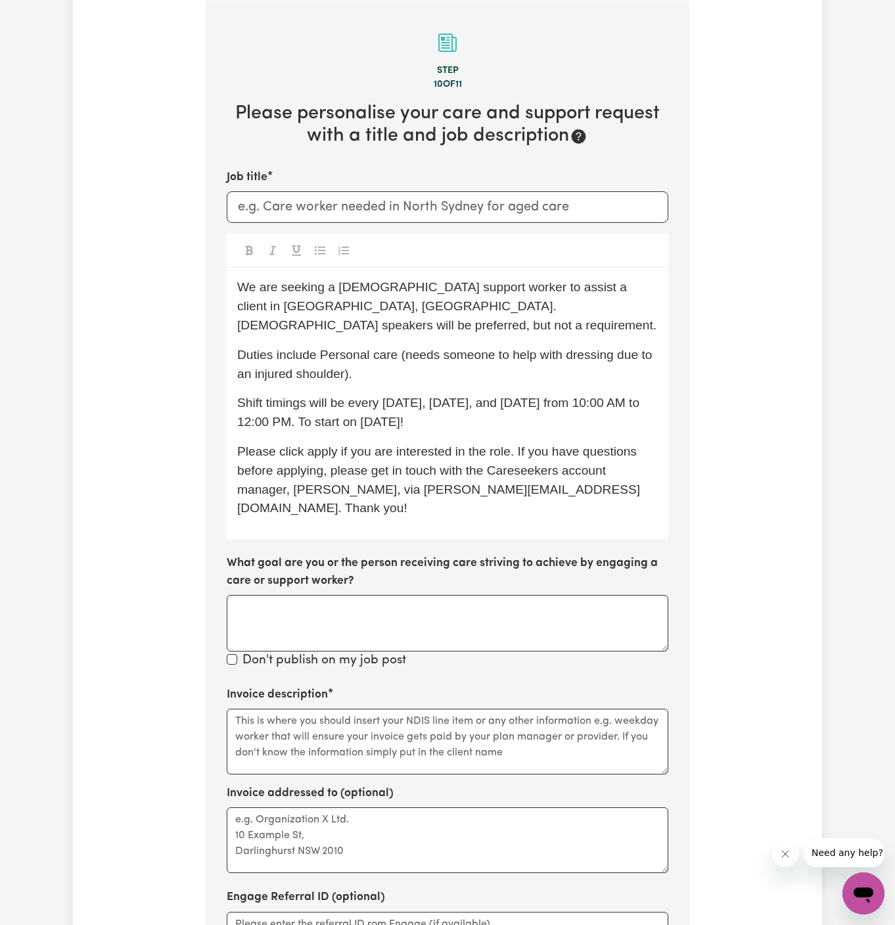
click at [412, 415] on div "We are seeking a [DEMOGRAPHIC_DATA] support worker to assist a client in [GEOGR…" at bounding box center [448, 404] width 442 height 272
click at [291, 352] on span "Duties include Personal care (needs someone to help with dressing due to an inj…" at bounding box center [446, 364] width 419 height 33
click at [347, 361] on p "Duties include Personal care (needs someone to help with dressing due to an inj…" at bounding box center [447, 365] width 421 height 38
click at [418, 356] on p "Duties include Personal care (needs someone to help with dressing due to an inj…" at bounding box center [447, 365] width 421 height 38
drag, startPoint x: 406, startPoint y: 341, endPoint x: 346, endPoint y: 358, distance: 61.4
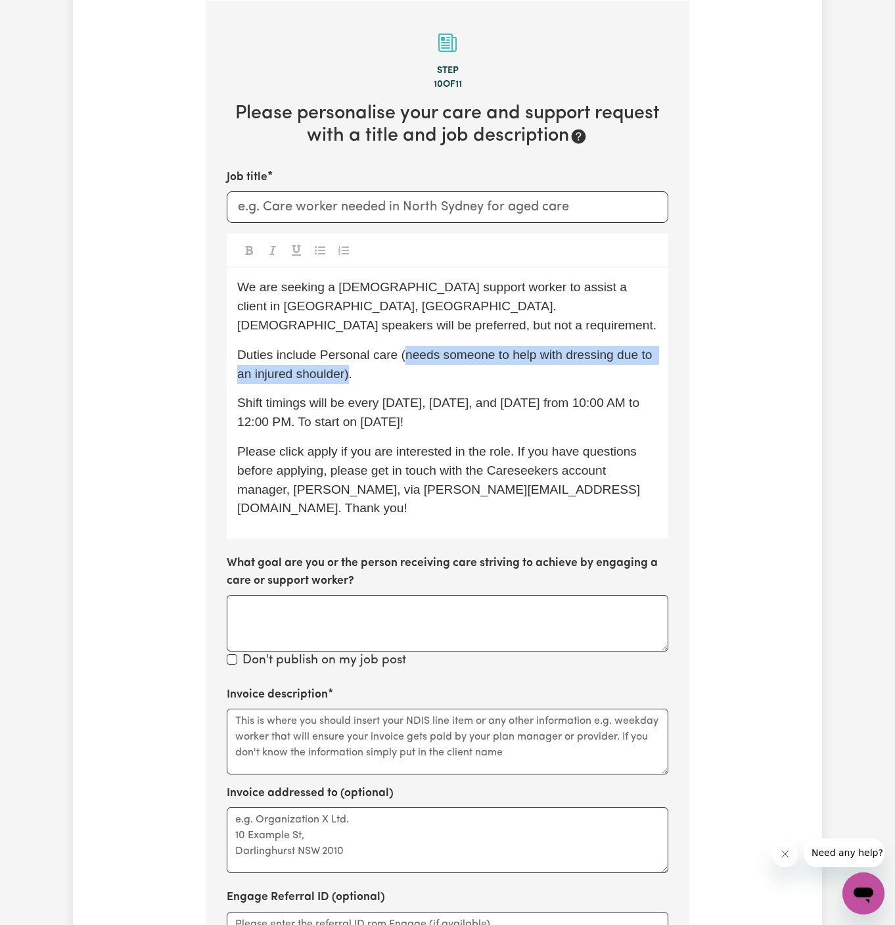
click at [346, 358] on span "Duties include Personal care (needs someone to help with dressing due to an inj…" at bounding box center [446, 364] width 419 height 33
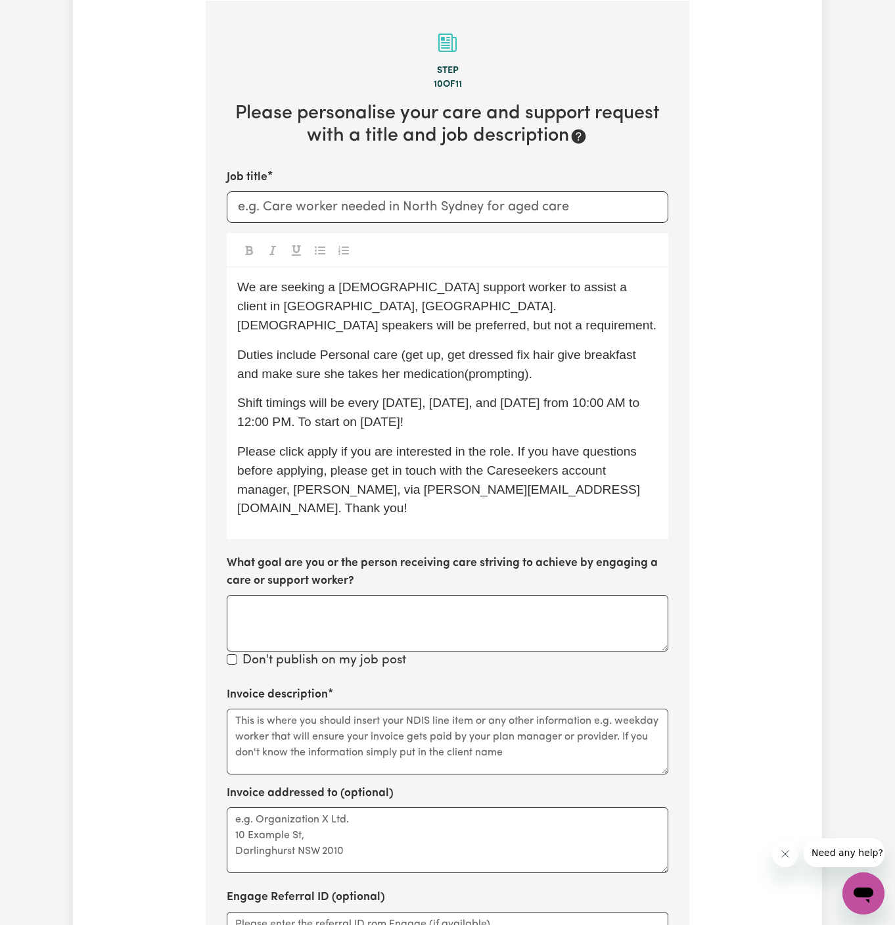
click at [459, 348] on span "Duties include Personal care (get up, get dressed fix hair give breakfast and m…" at bounding box center [438, 364] width 402 height 33
drag, startPoint x: 560, startPoint y: 339, endPoint x: 643, endPoint y: 340, distance: 82.8
click at [643, 346] on p "Duties include Personal care (get up, get dressed, fix hair, give breakfast and…" at bounding box center [447, 365] width 421 height 38
click at [378, 353] on span "Duties include Personal care (get up, get dressed, fix hair, and make sure she …" at bounding box center [444, 364] width 414 height 33
click at [456, 356] on p "Duties include Personal care (get up, get dressed, fix hair, and make sure she …" at bounding box center [447, 365] width 421 height 38
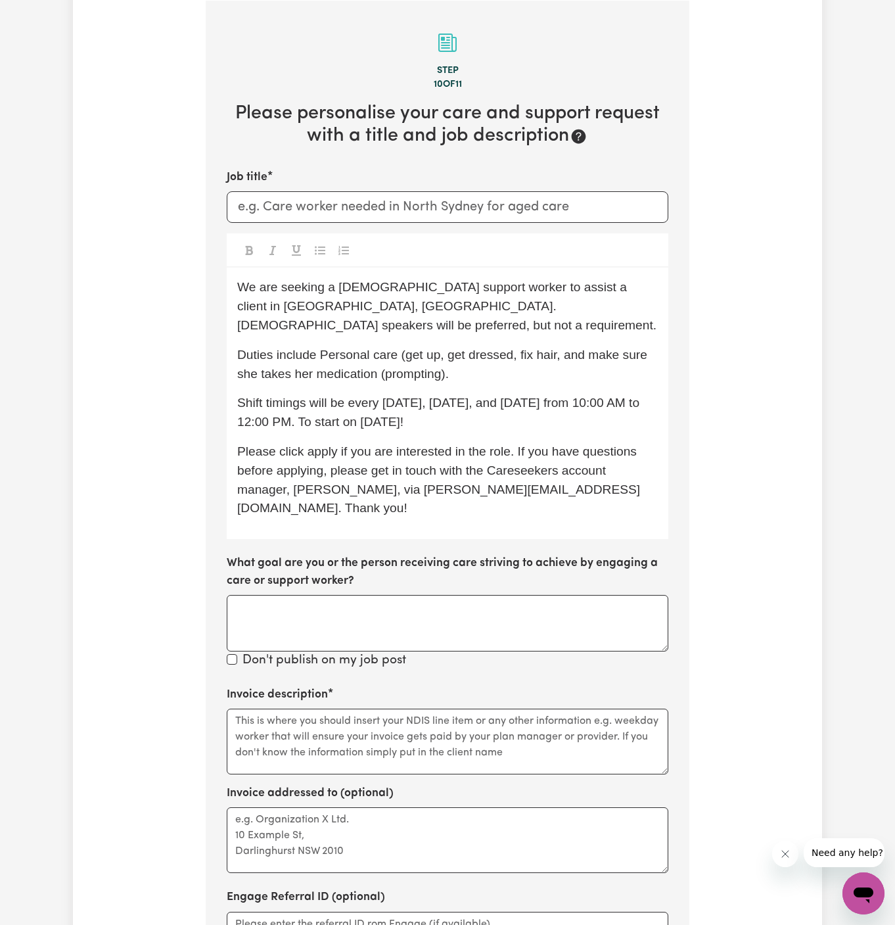
click at [469, 356] on p "Duties include Personal care (get up, get dressed, fix hair, and make sure she …" at bounding box center [447, 365] width 421 height 38
click at [455, 305] on span "We are seeking a [DEMOGRAPHIC_DATA] support worker to assist a client in [GEOGR…" at bounding box center [446, 306] width 419 height 52
click at [529, 296] on p "We are seeking a [DEMOGRAPHIC_DATA] support worker to assist a client in [GEOGR…" at bounding box center [447, 306] width 421 height 57
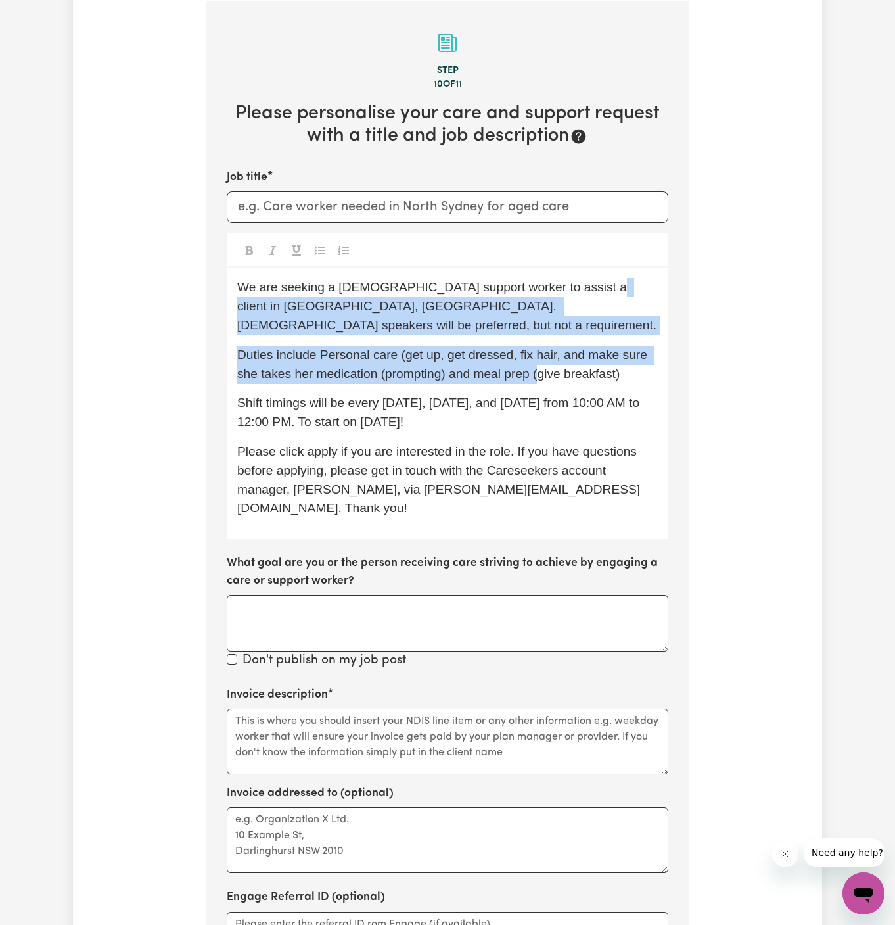
drag, startPoint x: 535, startPoint y: 364, endPoint x: 575, endPoint y: 292, distance: 81.8
click at [575, 292] on div "We are seeking a [DEMOGRAPHIC_DATA] support worker to assist a client in [GEOGR…" at bounding box center [448, 404] width 442 height 272
click at [575, 292] on span "We are seeking a [DEMOGRAPHIC_DATA] support worker to assist a client in [GEOGR…" at bounding box center [446, 306] width 419 height 52
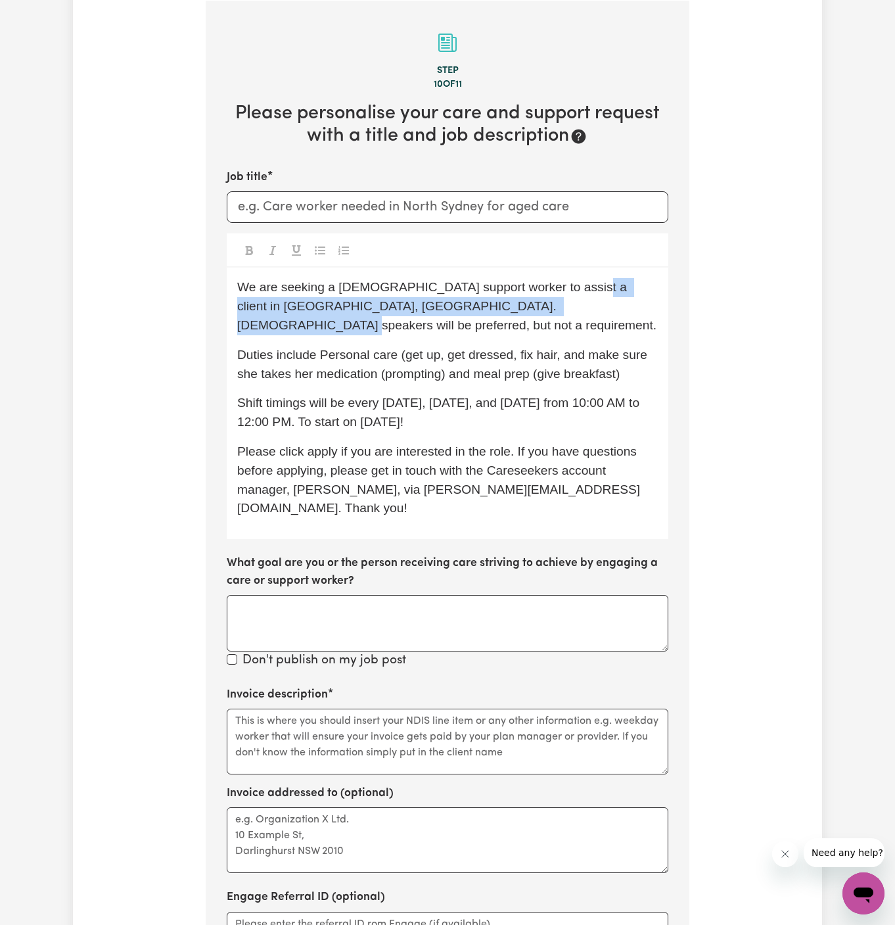
drag, startPoint x: 560, startPoint y: 287, endPoint x: 572, endPoint y: 306, distance: 23.0
click at [572, 306] on p "We are seeking a [DEMOGRAPHIC_DATA] support worker to assist a client in [GEOGR…" at bounding box center [447, 306] width 421 height 57
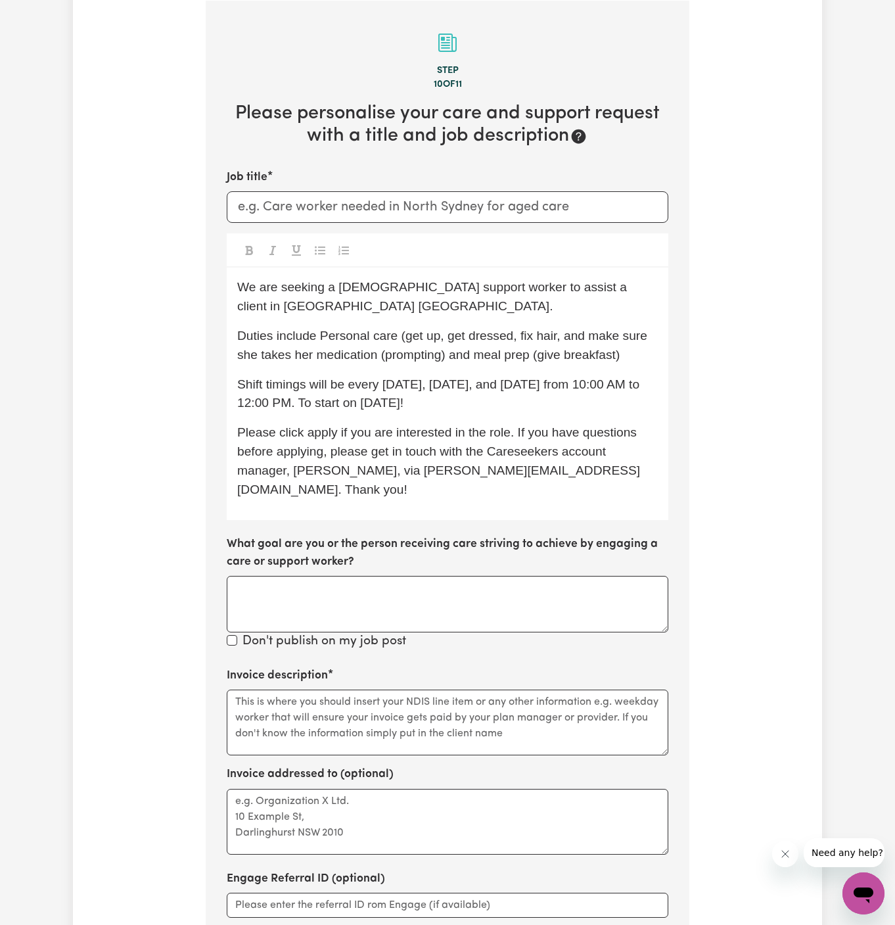
click at [609, 287] on span "We are seeking a [DEMOGRAPHIC_DATA] support worker to assist a client in [GEOGR…" at bounding box center [433, 296] width 393 height 33
click at [508, 377] on span "Shift timings will be every [DATE], [DATE], and [DATE] from 10:00 AM to 12:00 P…" at bounding box center [440, 393] width 406 height 33
click at [338, 285] on span "We are seeking a [DEMOGRAPHIC_DATA] support worker to assist a client in [GEOGR…" at bounding box center [433, 296] width 393 height 33
click at [385, 291] on span "We are seeking a [DEMOGRAPHIC_DATA] support worker to assist a client in [GEOGR…" at bounding box center [433, 296] width 393 height 33
click at [434, 202] on input "Job title" at bounding box center [448, 207] width 442 height 32
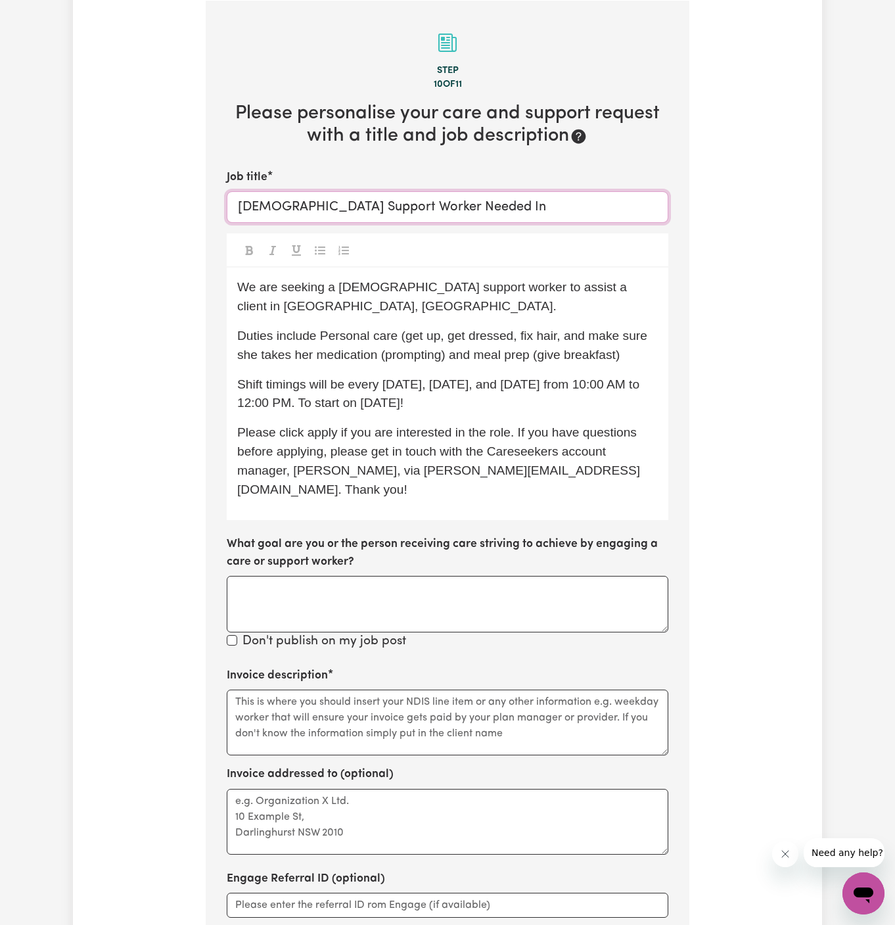
paste input "[GEOGRAPHIC_DATA] [GEOGRAPHIC_DATA]"
click at [496, 207] on input "[DEMOGRAPHIC_DATA] Support Worker Needed In [GEOGRAPHIC_DATA] [GEOGRAPHIC_DATA]" at bounding box center [448, 207] width 442 height 32
type input "[DEMOGRAPHIC_DATA] Support Worker Needed In [GEOGRAPHIC_DATA], [GEOGRAPHIC_DATA]"
click at [441, 327] on p "Duties include Personal care (get up, get dressed, fix hair, and make sure she …" at bounding box center [447, 346] width 421 height 38
click at [318, 425] on span "Please click apply if you are interested in the role. If you have questions bef…" at bounding box center [438, 460] width 403 height 70
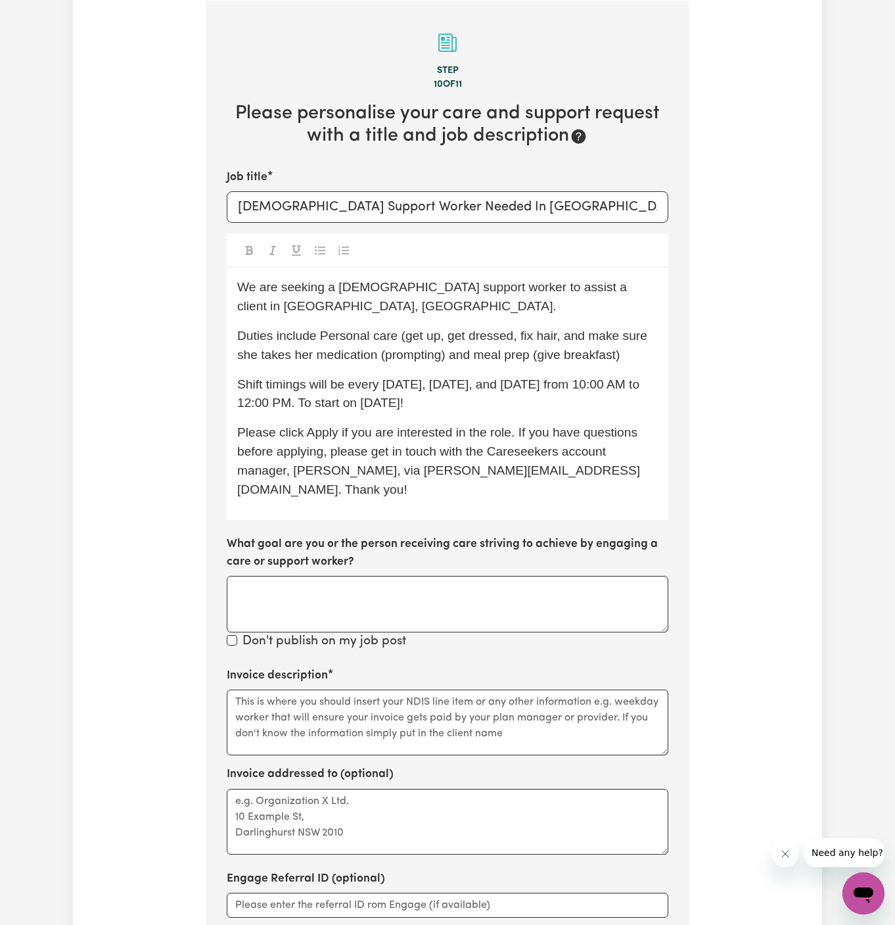
drag, startPoint x: 384, startPoint y: 364, endPoint x: 486, endPoint y: 378, distance: 103.5
click at [486, 378] on p "Shift timings will be every [DATE], [DATE], and [DATE] from 10:00 AM to 12:00 P…" at bounding box center [447, 394] width 421 height 38
click at [561, 377] on span "Shift timings will be every [DATE] and [DATE] from 7-9am. To start as soon as p…" at bounding box center [447, 393] width 420 height 33
click at [561, 377] on span "Shift timings will be every [DATE] and [DATE] from 7 am to 9 am. To start as so…" at bounding box center [442, 393] width 410 height 33
click at [450, 377] on span "Shift timings will be every [DATE] and [DATE] from 7 am to 9 am. To start as so…" at bounding box center [442, 393] width 410 height 33
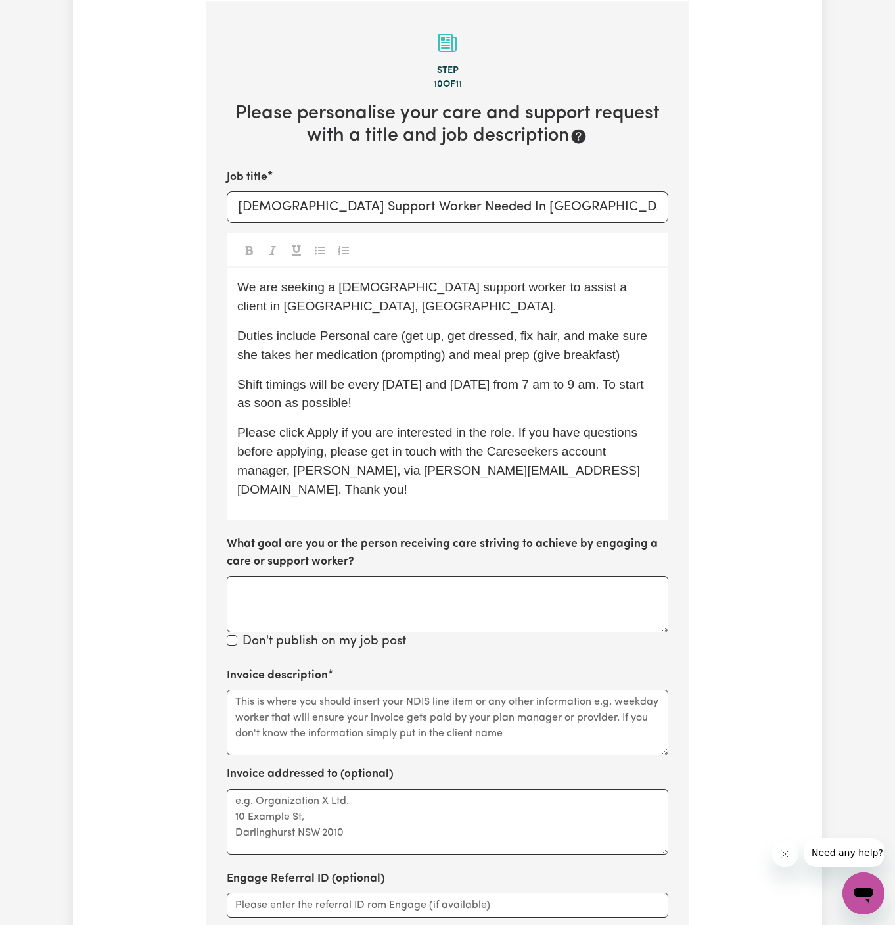
click at [337, 329] on span "Duties include Personal care (get up, get dressed, fix hair, and make sure she …" at bounding box center [444, 345] width 414 height 33
click at [401, 329] on span "Duties include Personal care (get up, get dressed, fix hair, and make sure she …" at bounding box center [444, 345] width 414 height 33
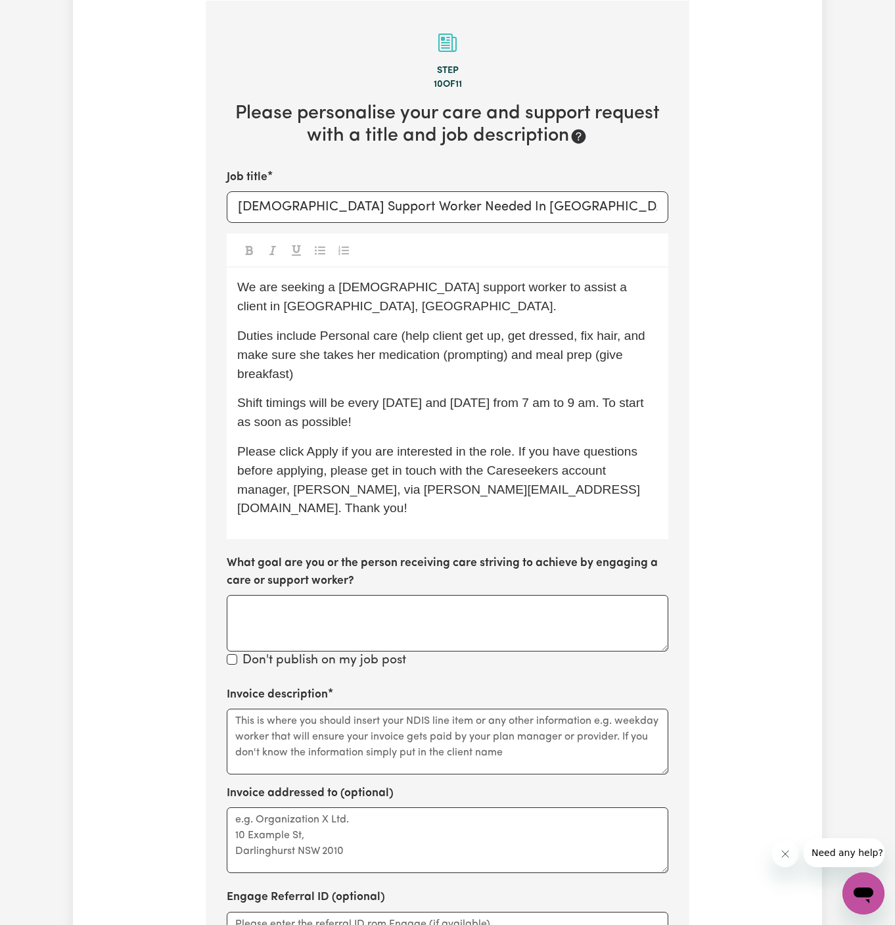
click at [373, 281] on span "We are seeking a [DEMOGRAPHIC_DATA] support worker to assist a client in [GEOGR…" at bounding box center [433, 296] width 393 height 33
click at [352, 354] on p "Duties include Personal care (help client get up, get dressed, fix hair, and ma…" at bounding box center [447, 355] width 421 height 57
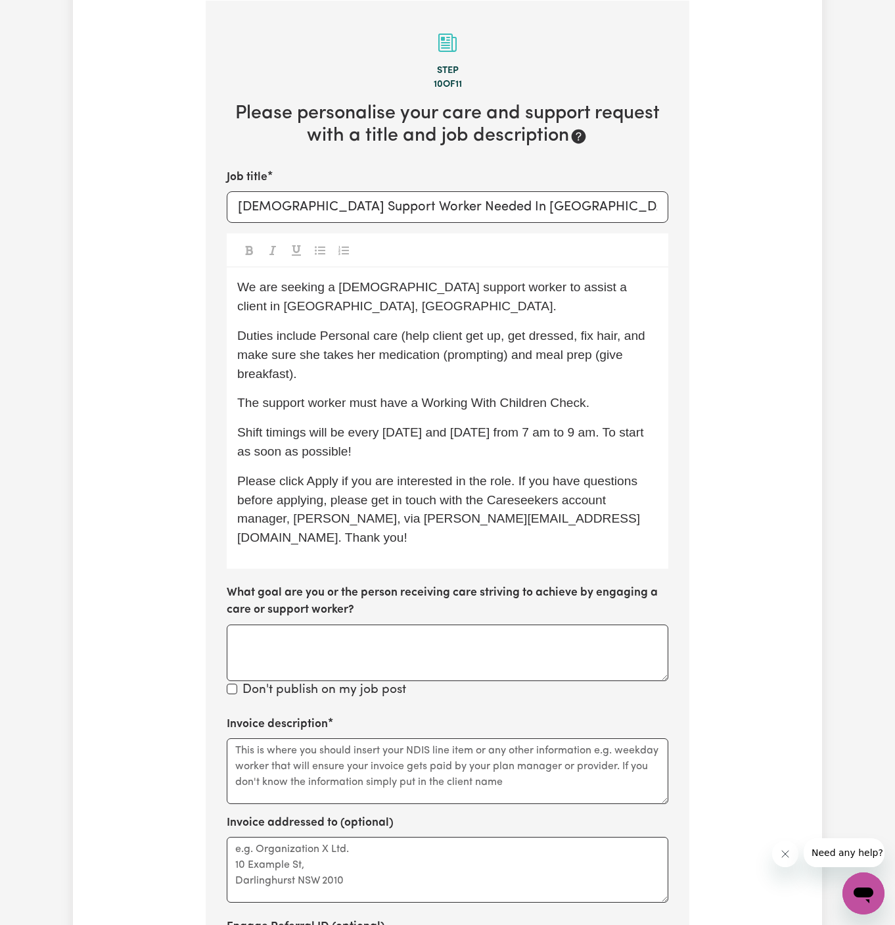
click at [417, 329] on span "Duties include Personal care (help client get up, get dressed, fix hair, and ma…" at bounding box center [443, 355] width 412 height 52
click at [473, 329] on span "Duties include Personal care (help client get up, get dressed, fix hair, and ma…" at bounding box center [443, 355] width 412 height 52
click at [434, 329] on span "Duties include Personal care (help client get up, get dressed, fix hair, and ma…" at bounding box center [443, 355] width 412 height 52
click at [428, 329] on span "Duties include Personal care (help client get up, get dressed, fix hair, and ma…" at bounding box center [443, 355] width 412 height 52
click at [557, 331] on span "Duties include Personal care (help the client get up, get dressed, fix hair, an…" at bounding box center [444, 355] width 414 height 52
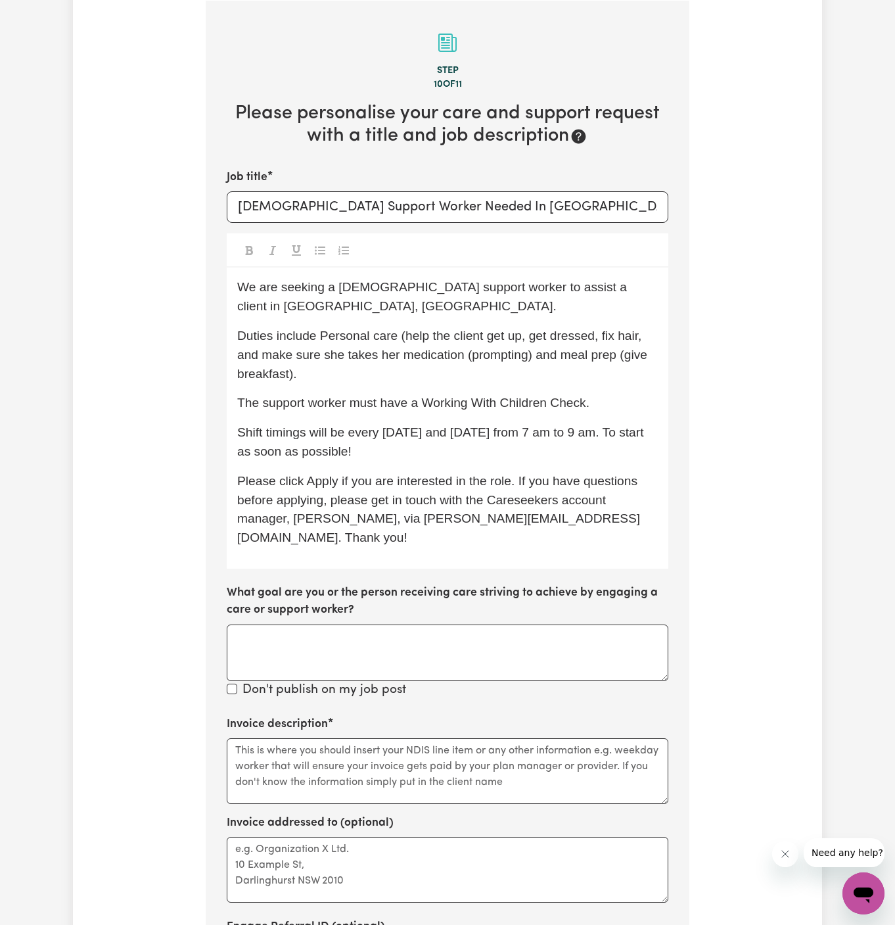
click at [563, 337] on span "Duties include Personal care (help the client get up, get dressed, fix hair, an…" at bounding box center [444, 355] width 414 height 52
click at [624, 329] on span "Duties include Personal care (help the client get up, get dressed, fix hair, an…" at bounding box center [444, 355] width 414 height 52
click at [452, 338] on span "Duties include Personal care (help the client get up, get dressed, fix her hair…" at bounding box center [442, 355] width 410 height 52
click at [354, 355] on p "Duties include Personal care (help the client get up, get dressed, fix her hair…" at bounding box center [447, 355] width 421 height 57
click at [408, 358] on p "Duties include Personal care (help the client get up, get dressed, fix her hair…" at bounding box center [447, 355] width 421 height 57
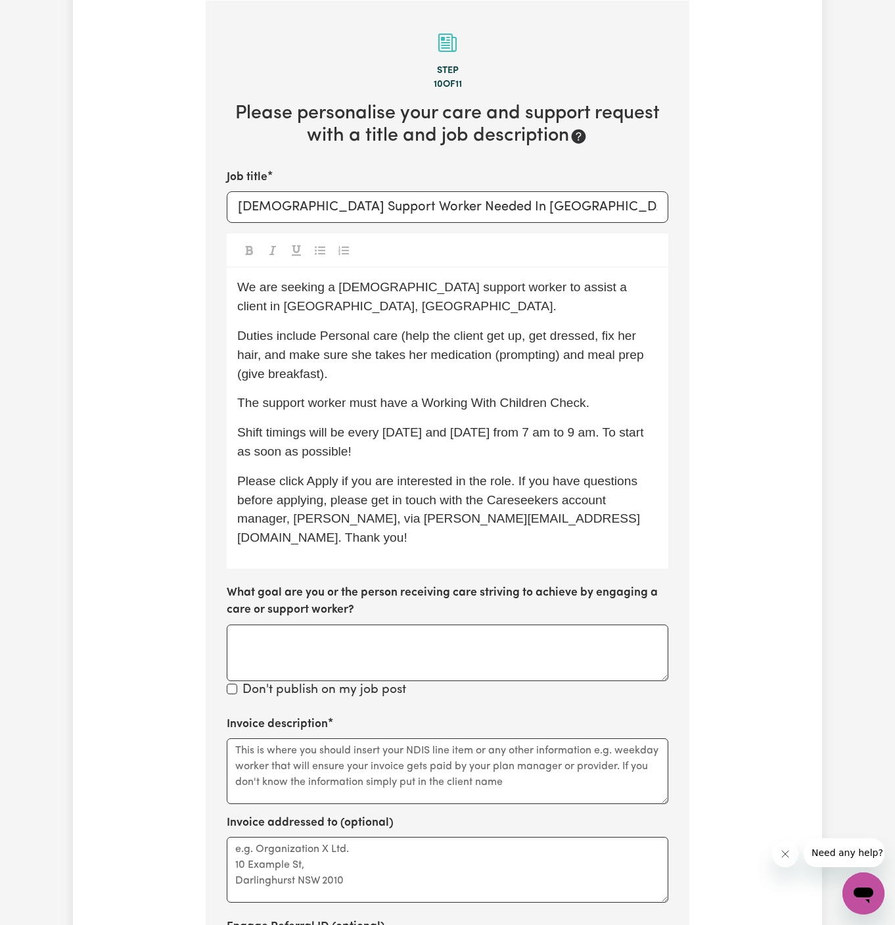
click at [559, 425] on span "Shift timings will be every [DATE] and [DATE] from 7 am to 9 am. To start as so…" at bounding box center [442, 441] width 410 height 33
click at [567, 396] on span "The support worker must have a Working With Children Check." at bounding box center [413, 403] width 352 height 14
click at [367, 738] on textarea "Invoice description" at bounding box center [448, 771] width 442 height 66
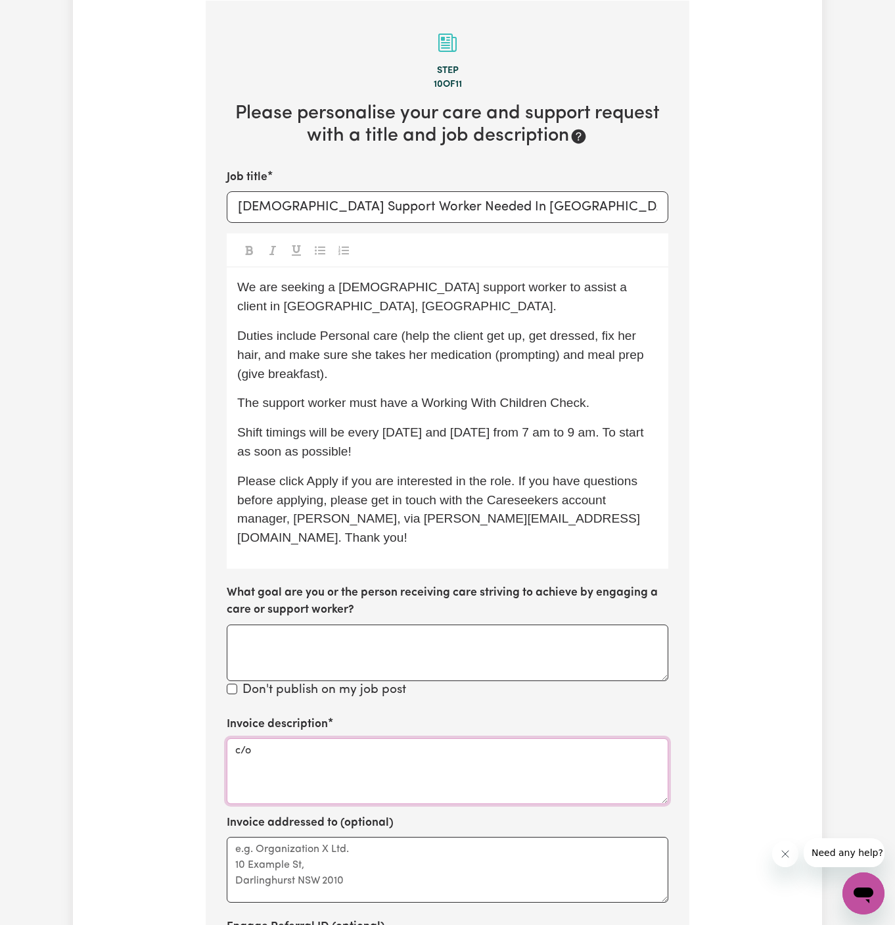
paste textarea "My Care Ability"
click at [287, 738] on textarea "c/o My Care Ability" at bounding box center [448, 771] width 442 height 66
type textarea "c/o My Care Ability"
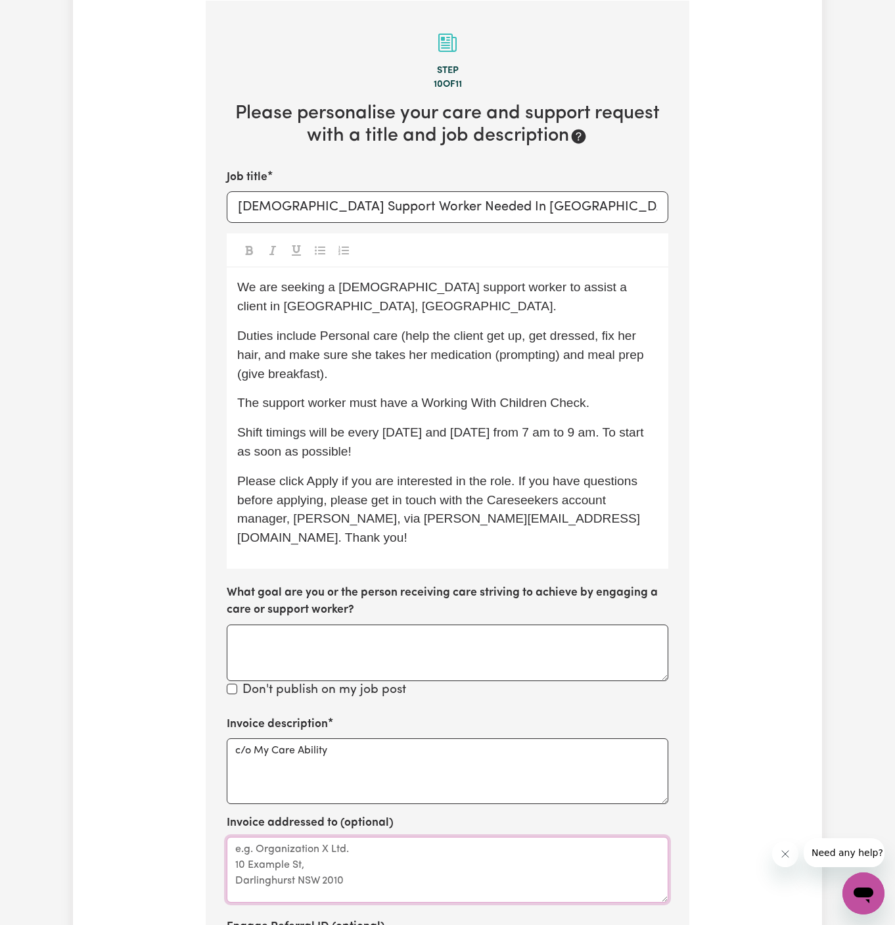
click at [289, 837] on textarea "Invoice addressed to (optional)" at bounding box center [448, 870] width 442 height 66
paste textarea "c/o My Care Ability"
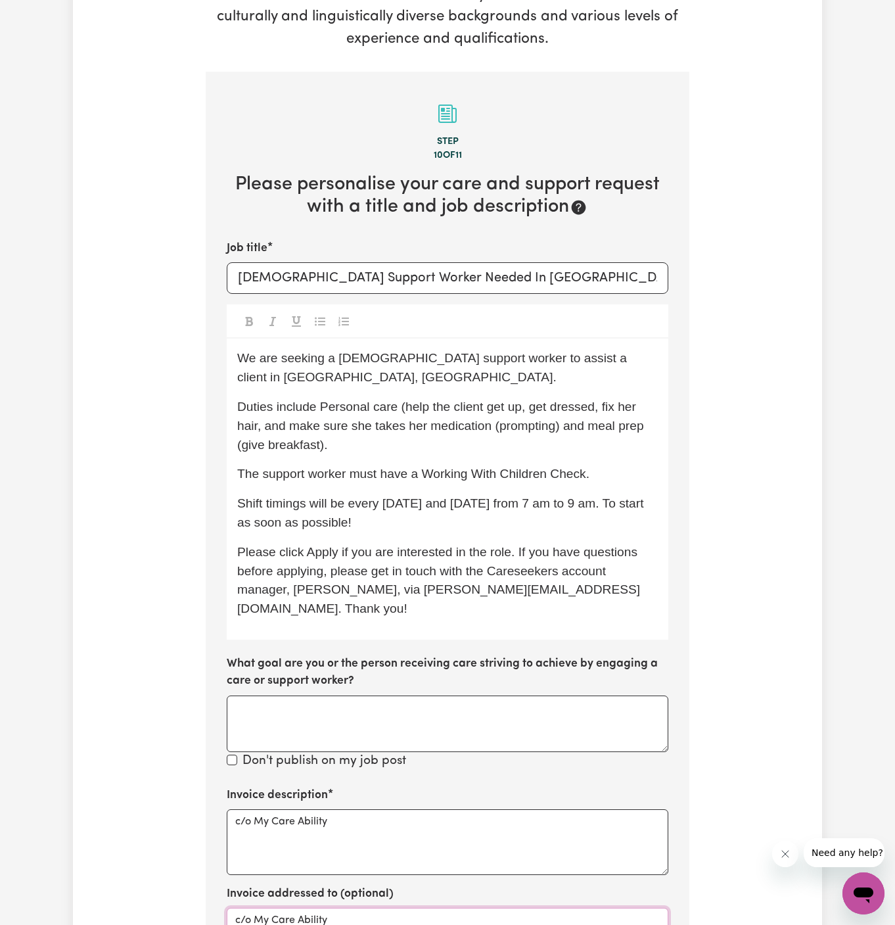
scroll to position [266, 0]
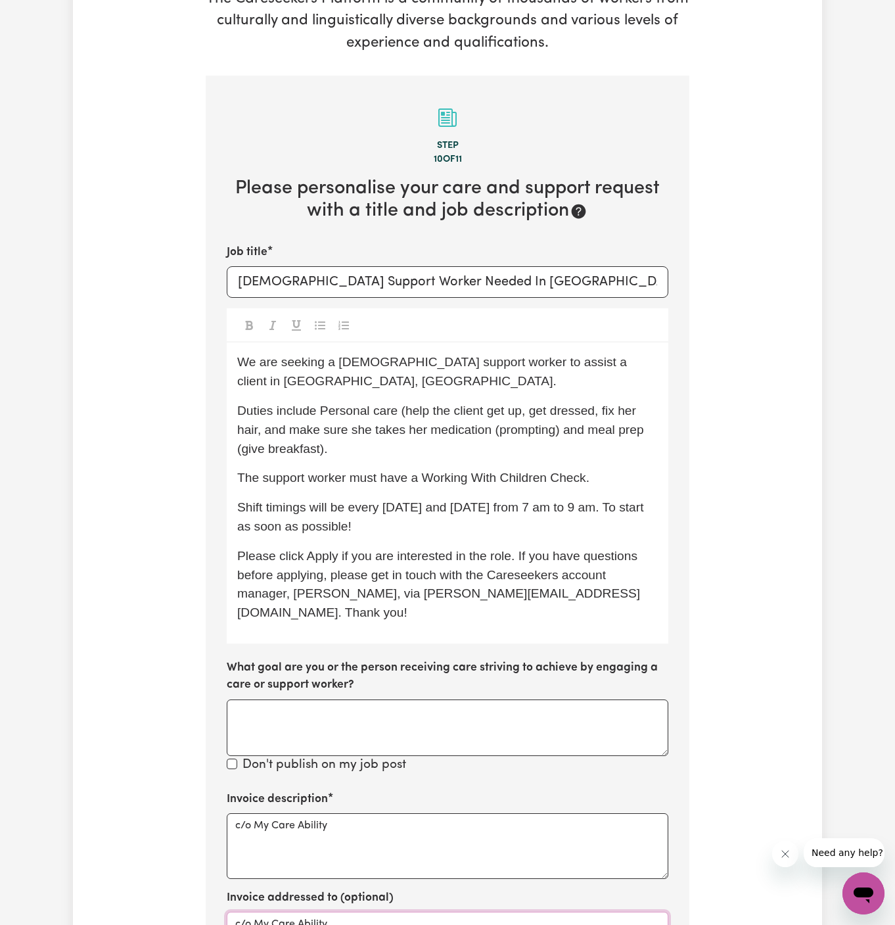
type textarea "c/o My Care Ability"
drag, startPoint x: 484, startPoint y: 394, endPoint x: 433, endPoint y: 398, distance: 50.7
click at [433, 404] on span "Duties include Personal care (help the client get up, get dressed, fix her hair…" at bounding box center [442, 430] width 410 height 52
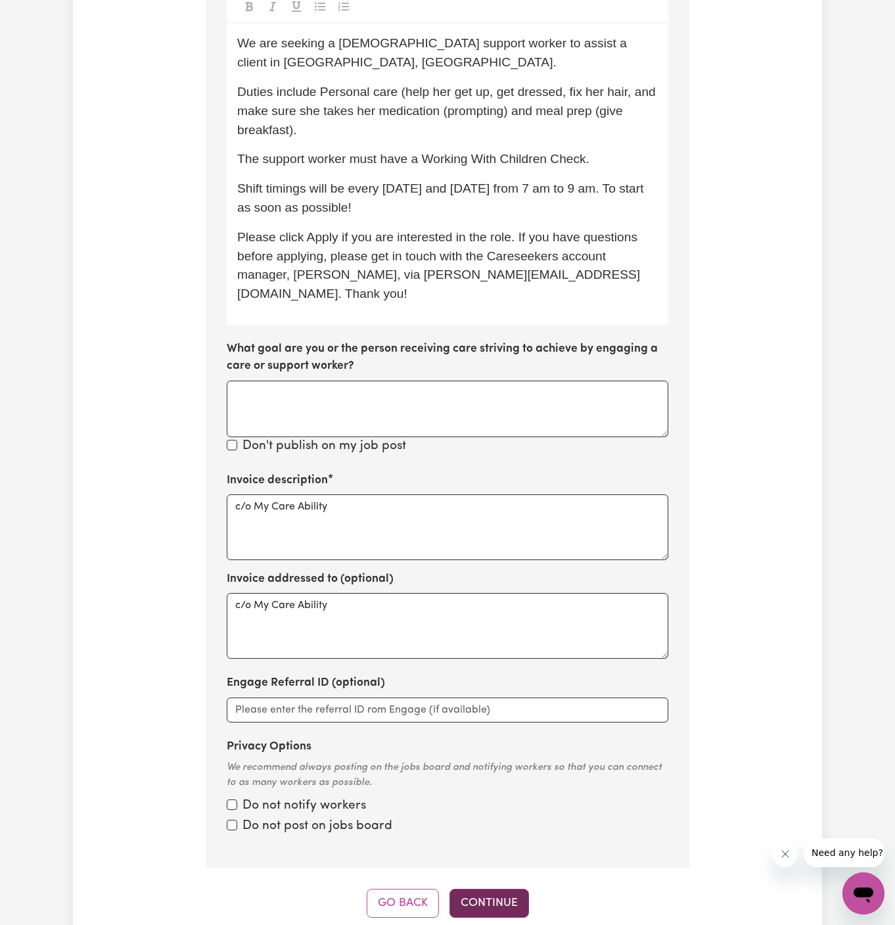
click at [491, 889] on button "Continue" at bounding box center [490, 903] width 80 height 29
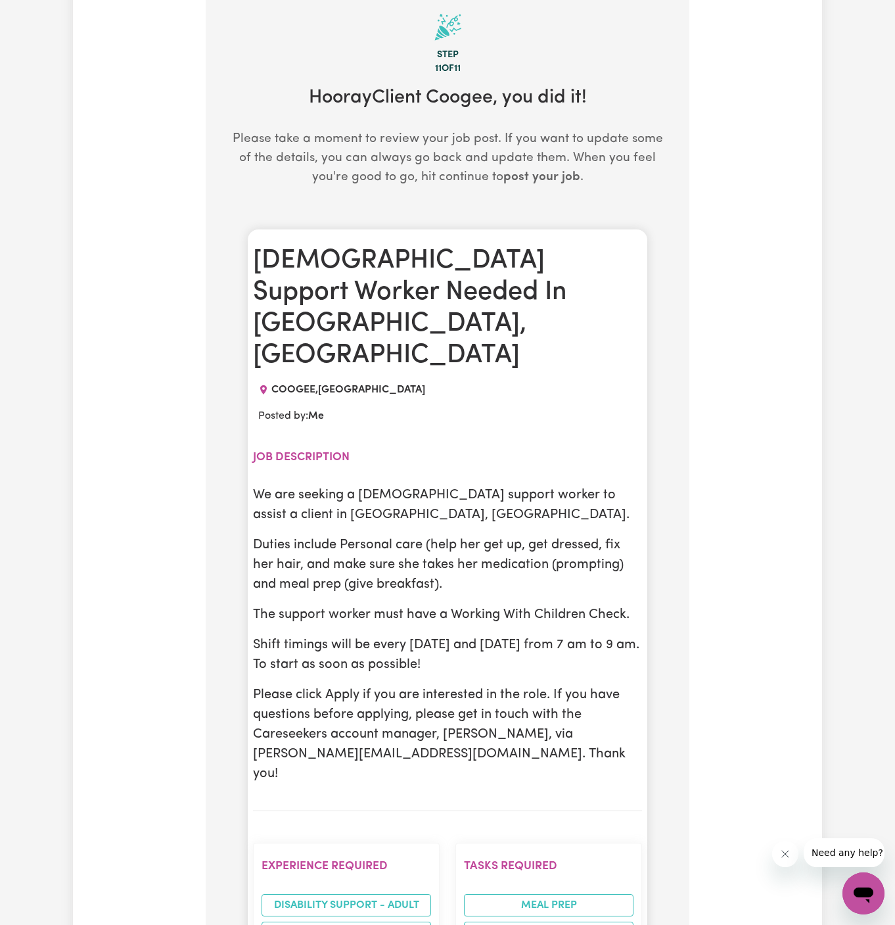
scroll to position [341, 0]
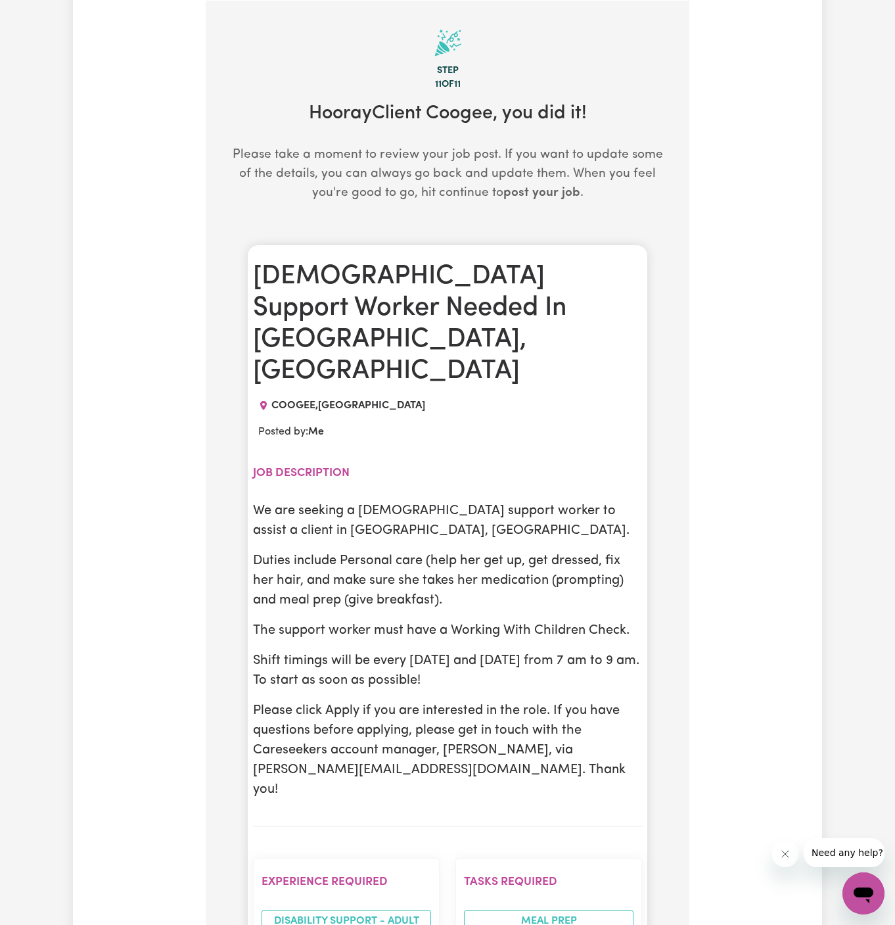
click at [442, 551] on p "Duties include Personal care (help her get up, get dressed, fix her hair, and m…" at bounding box center [447, 580] width 389 height 59
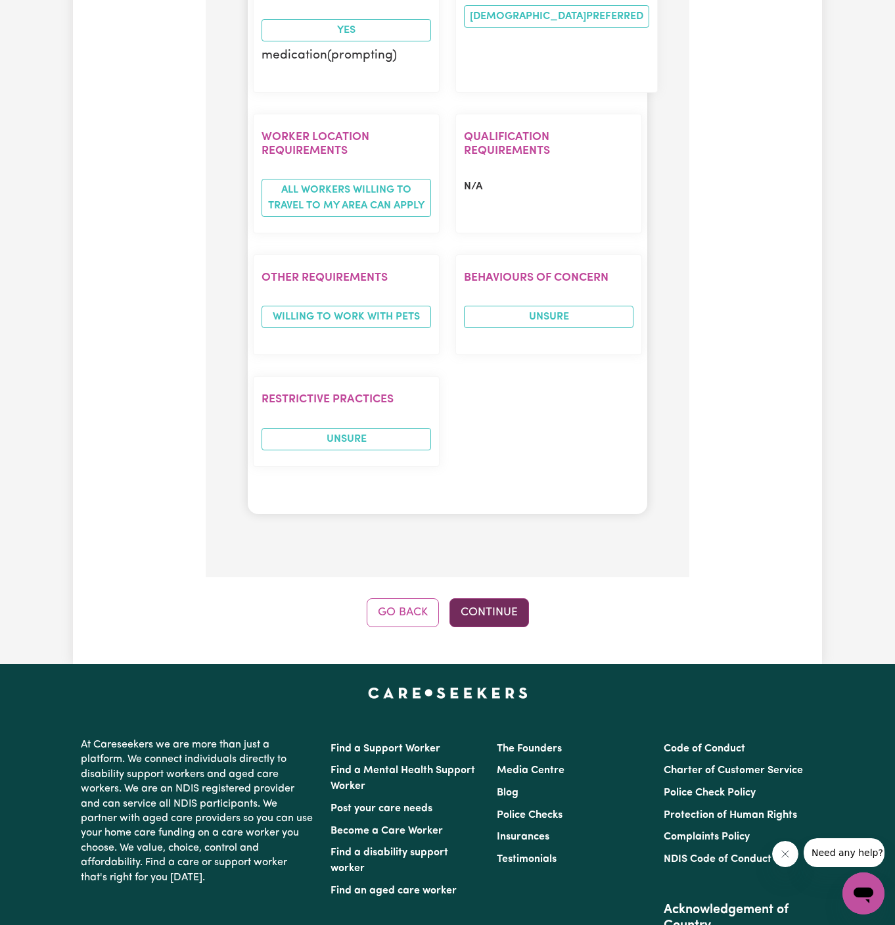
click at [483, 598] on button "Continue" at bounding box center [490, 612] width 80 height 29
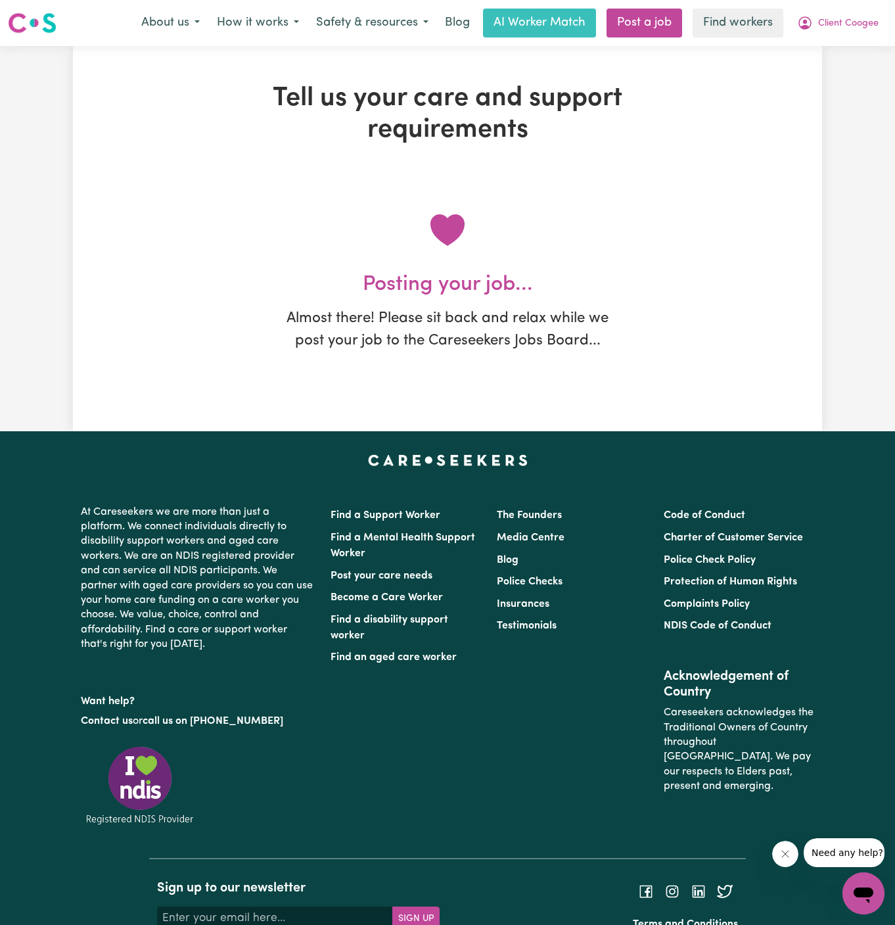
scroll to position [0, 0]
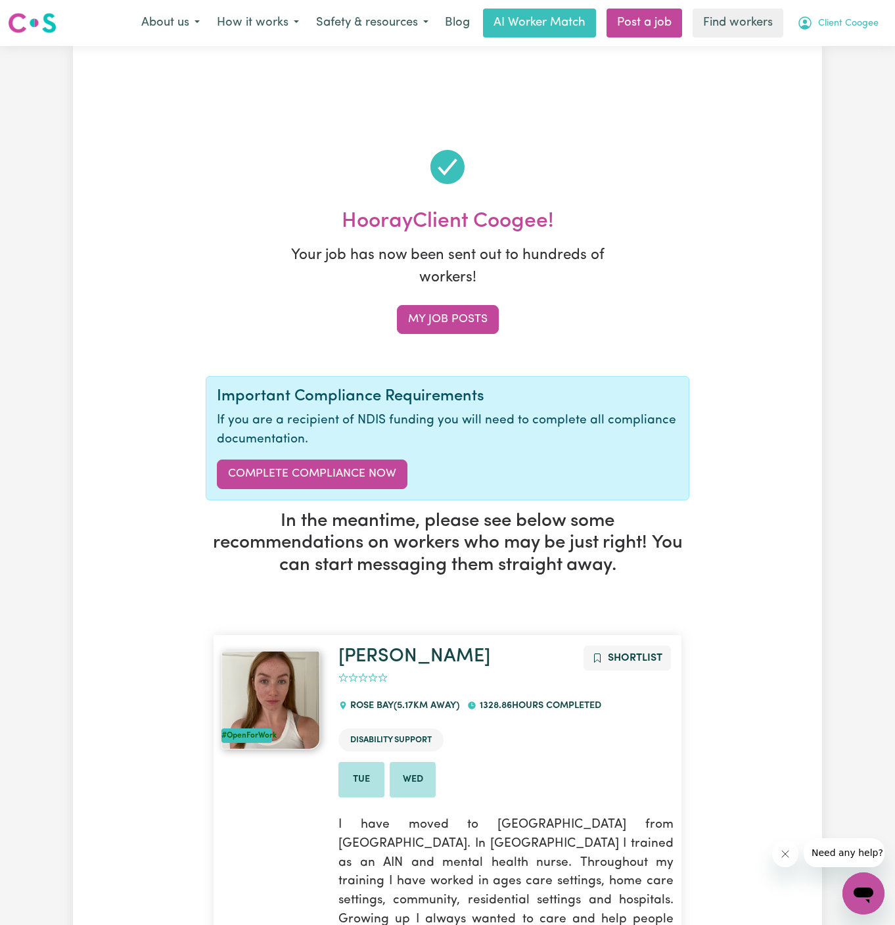
click at [863, 23] on span "Client Coogee" at bounding box center [848, 23] width 60 height 14
click at [845, 41] on link "My Dashboard" at bounding box center [835, 51] width 104 height 25
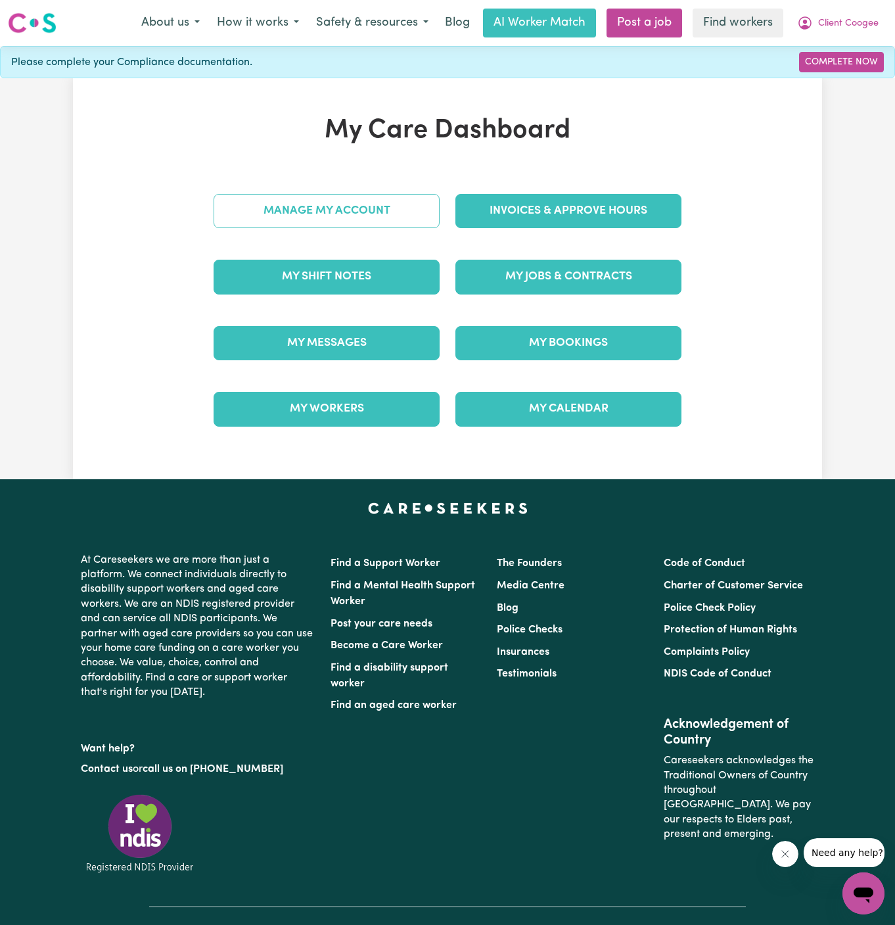
click at [404, 208] on link "Manage My Account" at bounding box center [327, 211] width 226 height 34
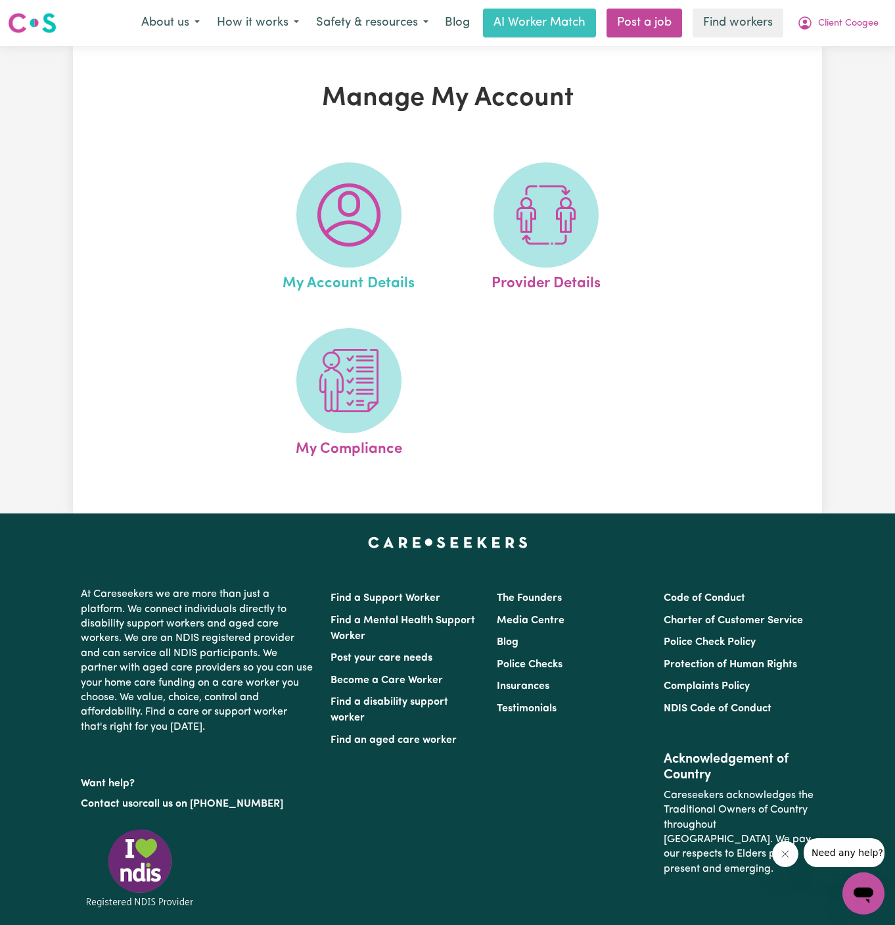
click at [408, 208] on link "My Account Details" at bounding box center [348, 228] width 189 height 133
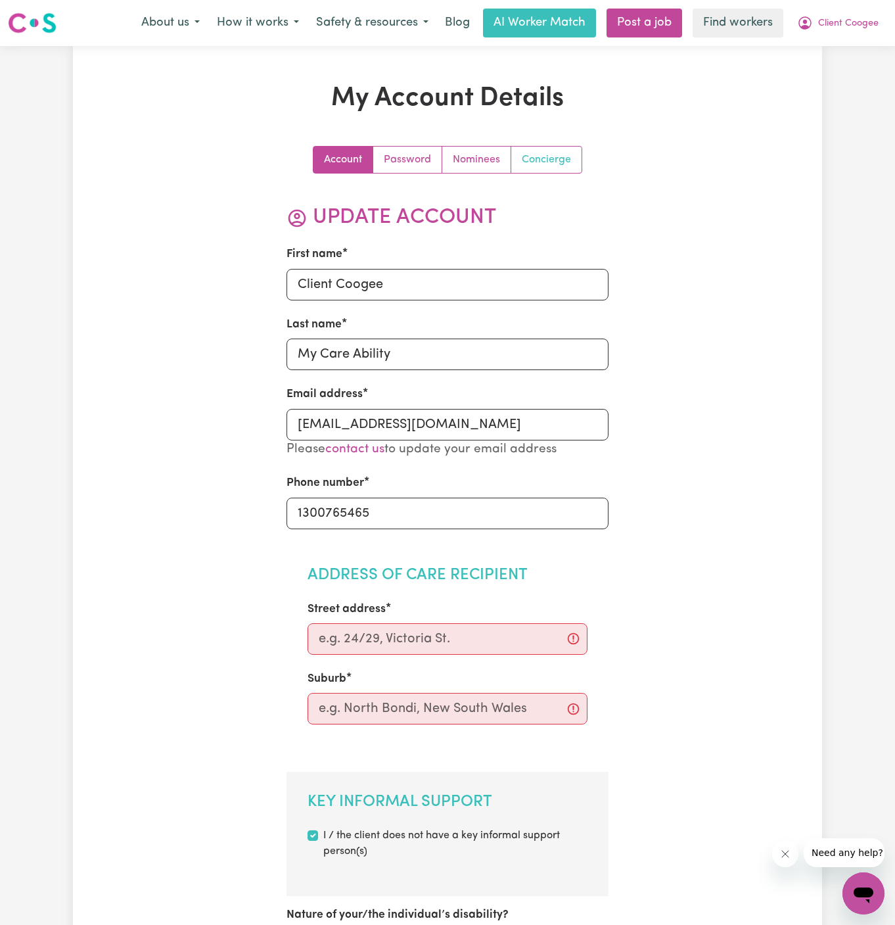
click at [544, 165] on link "Concierge" at bounding box center [546, 160] width 70 height 26
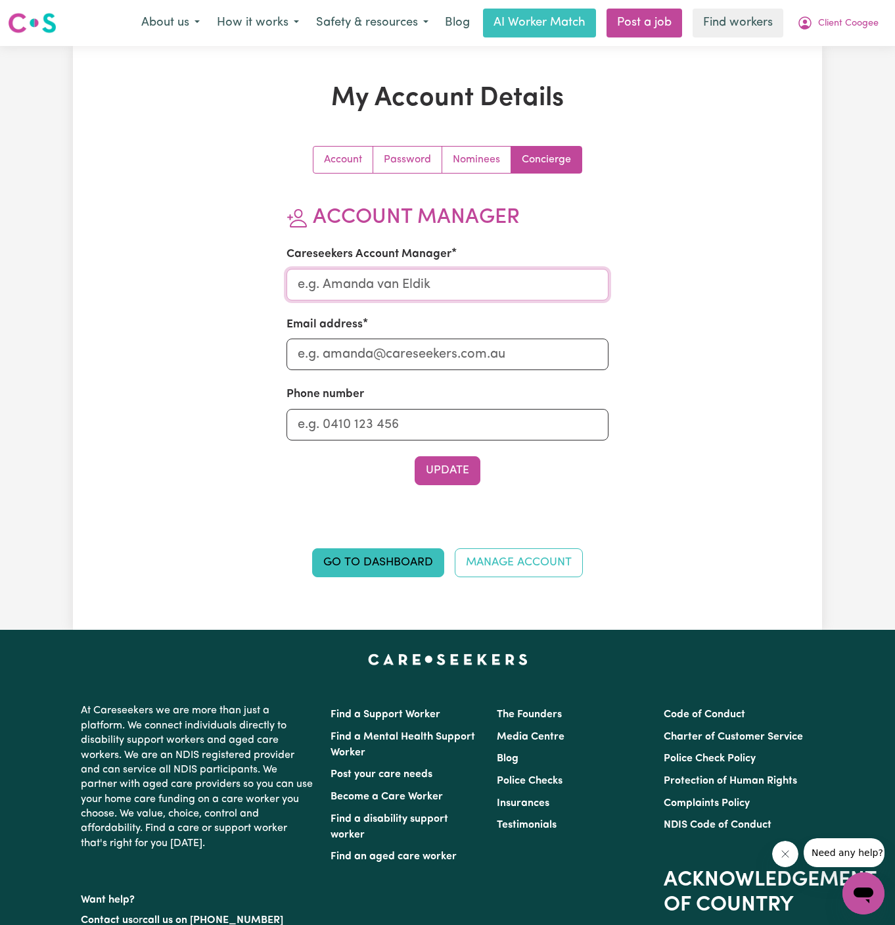
click at [410, 273] on input "Careseekers Account Manager" at bounding box center [448, 285] width 323 height 32
click at [407, 298] on input "q" at bounding box center [448, 285] width 323 height 32
click at [410, 289] on input "q" at bounding box center [448, 285] width 323 height 32
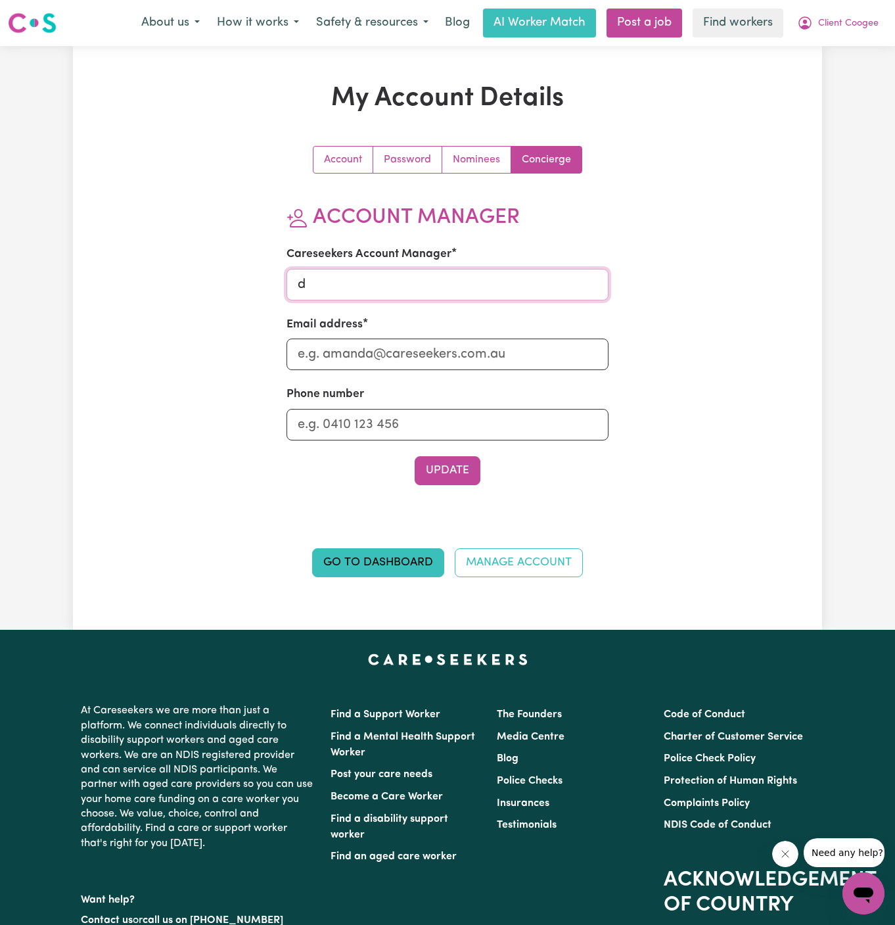
type input "[PERSON_NAME]"
click at [405, 348] on input "Email address" at bounding box center [448, 355] width 323 height 32
click at [417, 345] on input "[PERSON_NAME][EMAIL_ADDRESS][DOMAIN_NAME]" at bounding box center [448, 355] width 323 height 32
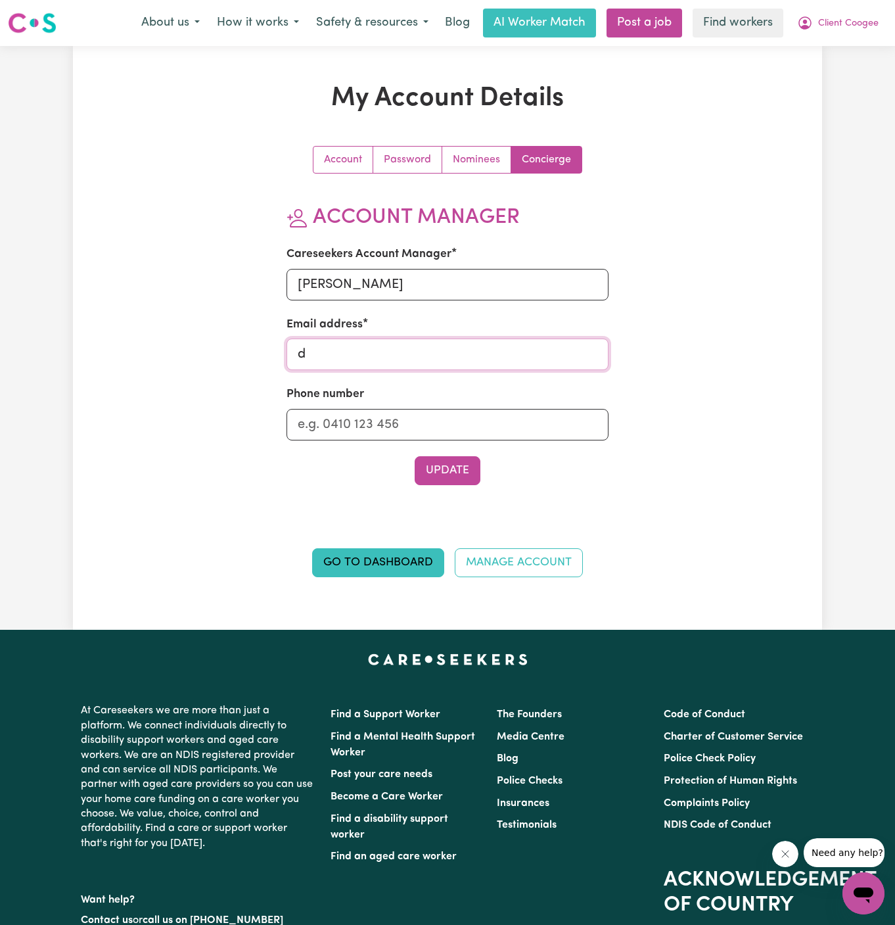
type input "[PERSON_NAME][EMAIL_ADDRESS][DOMAIN_NAME]"
click at [446, 426] on input "Phone number" at bounding box center [448, 425] width 323 height 32
type input "1300765465"
click at [450, 467] on button "Update" at bounding box center [448, 470] width 66 height 29
click at [845, 24] on span "Client Coogee" at bounding box center [848, 23] width 60 height 14
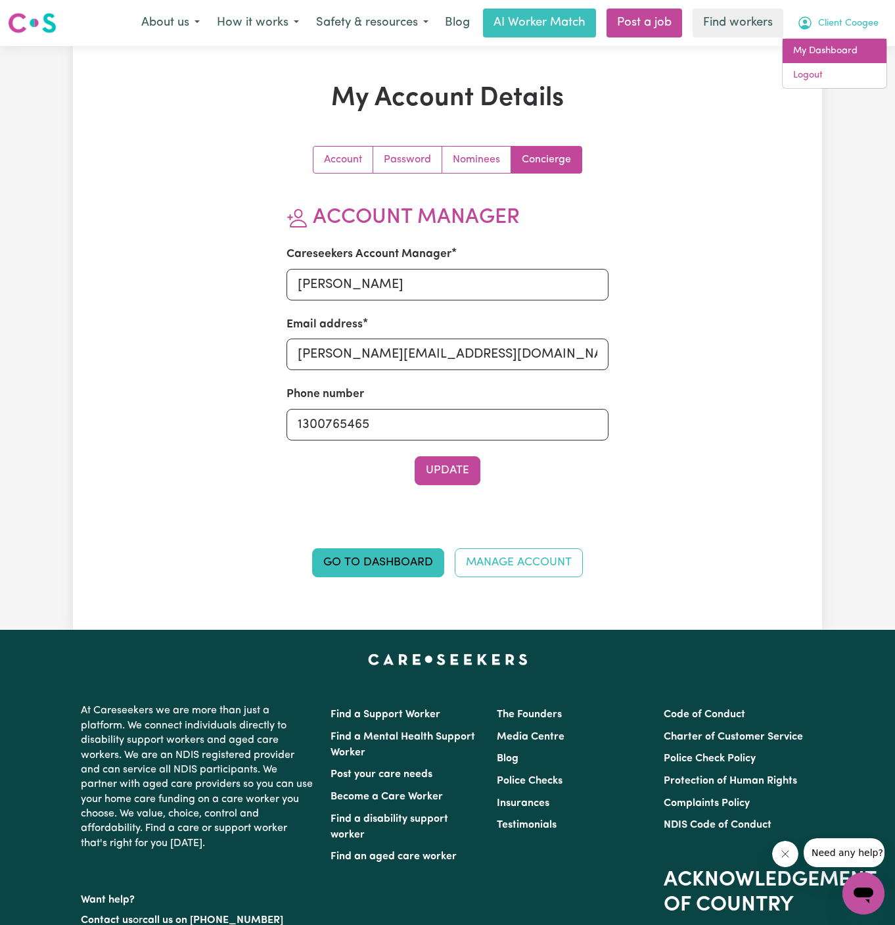
click at [845, 39] on link "My Dashboard" at bounding box center [835, 51] width 104 height 25
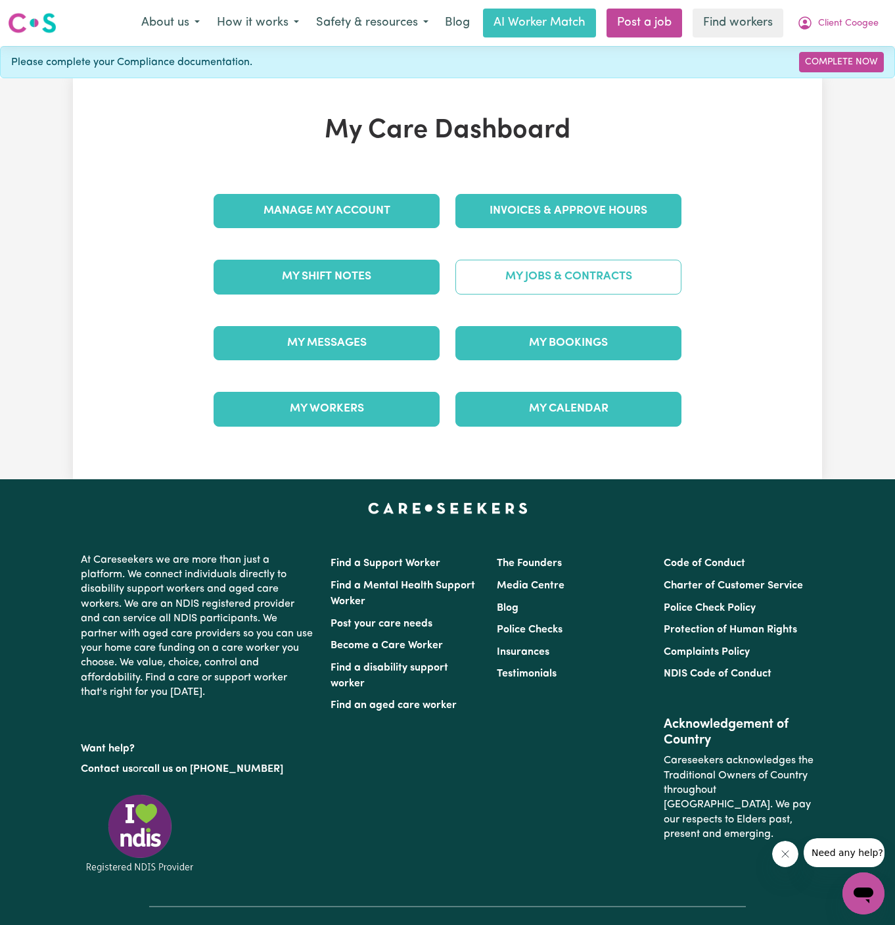
click at [538, 274] on link "My Jobs & Contracts" at bounding box center [569, 277] width 226 height 34
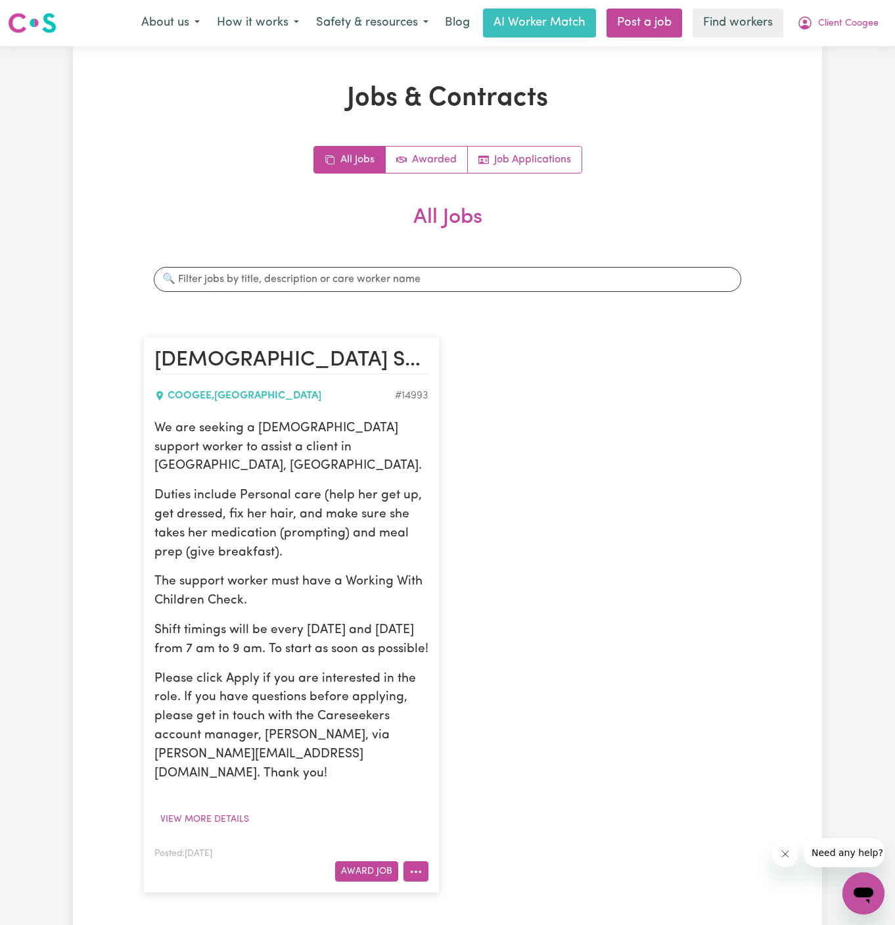
click at [421, 861] on button "More options" at bounding box center [416, 871] width 25 height 20
click at [454, 802] on link "Edit Job" at bounding box center [456, 815] width 104 height 26
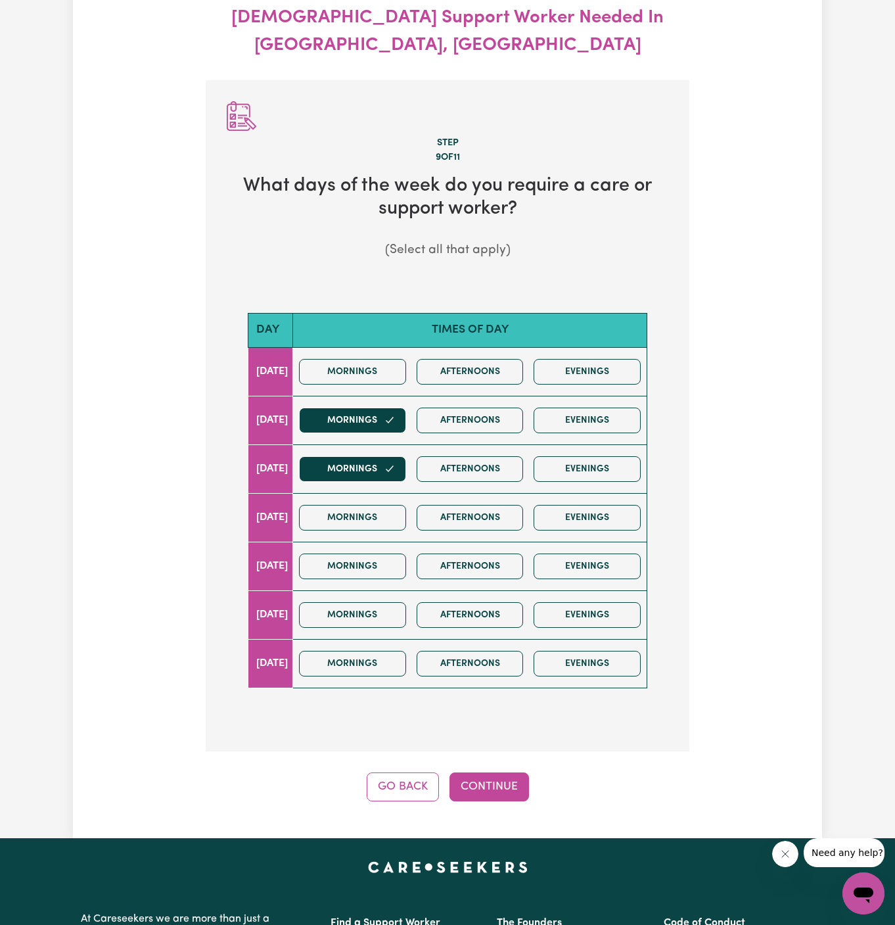
scroll to position [146, 0]
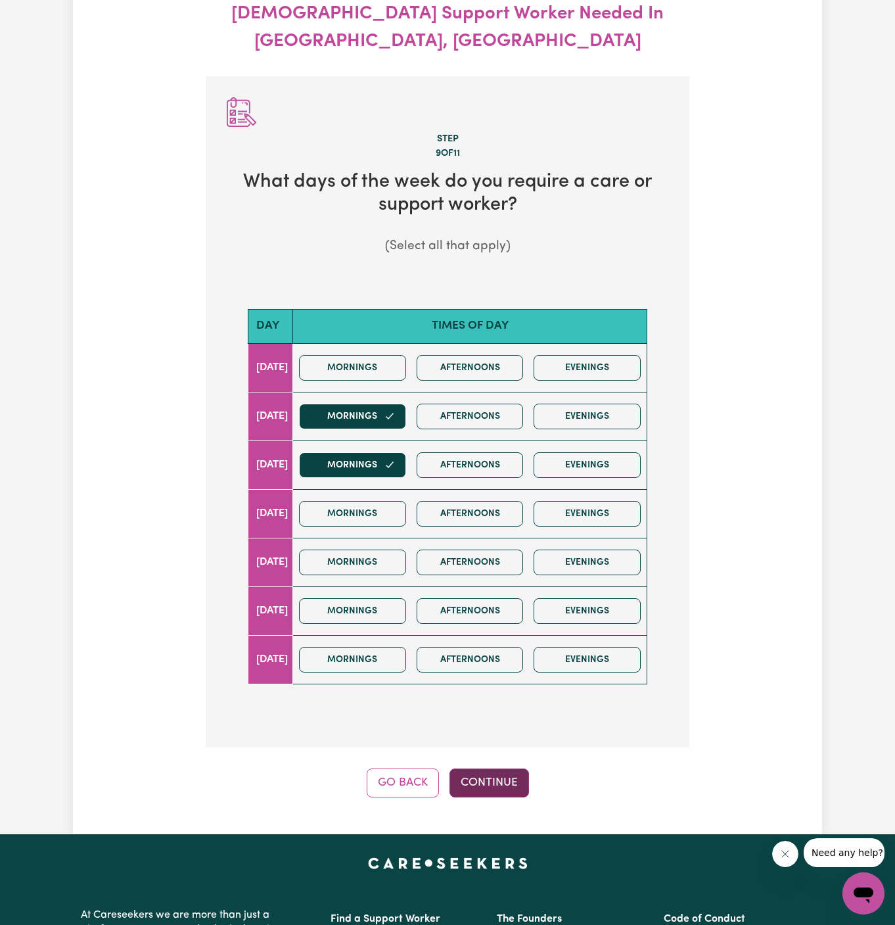
click at [502, 768] on button "Continue" at bounding box center [490, 782] width 80 height 29
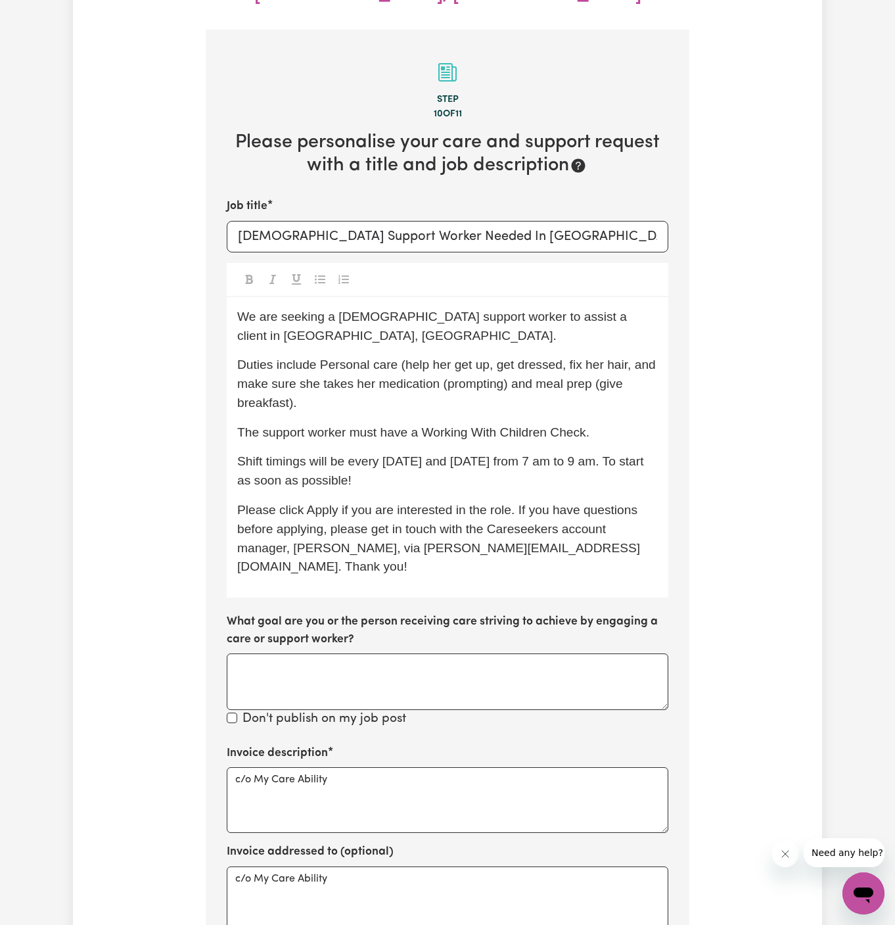
scroll to position [195, 0]
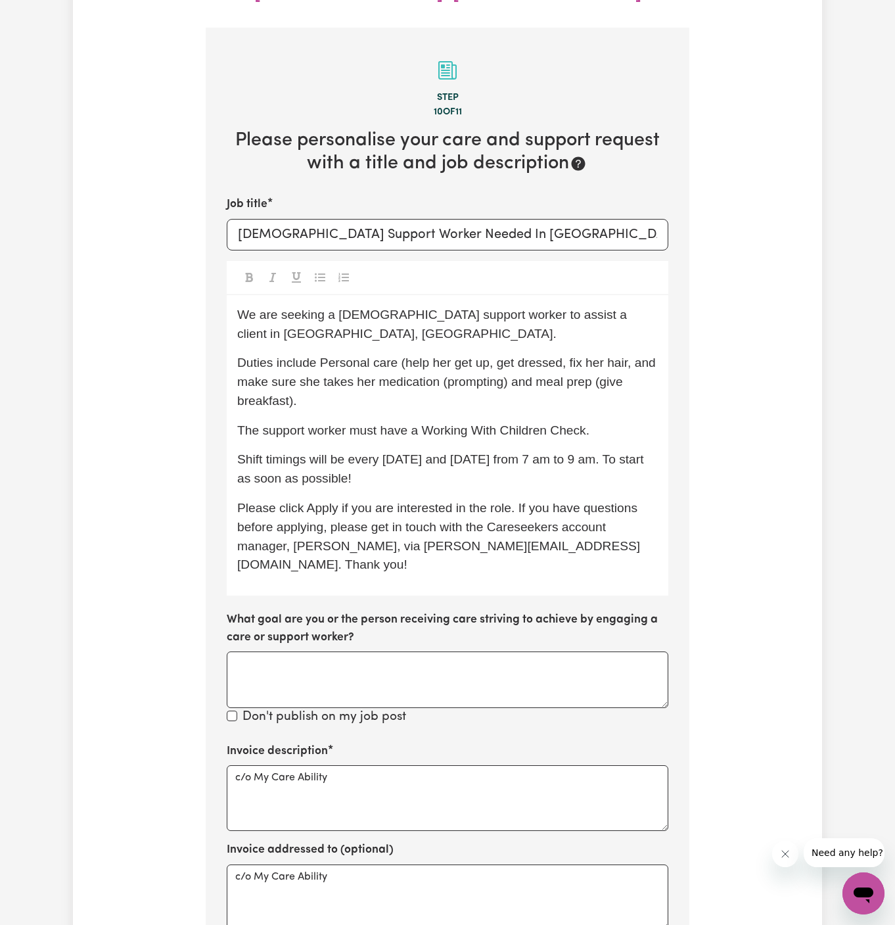
click at [596, 421] on p "The support worker must have a Working With Children Check." at bounding box center [447, 430] width 421 height 19
click at [582, 423] on span "The support worker must have a Working With Children Check." at bounding box center [413, 430] width 352 height 14
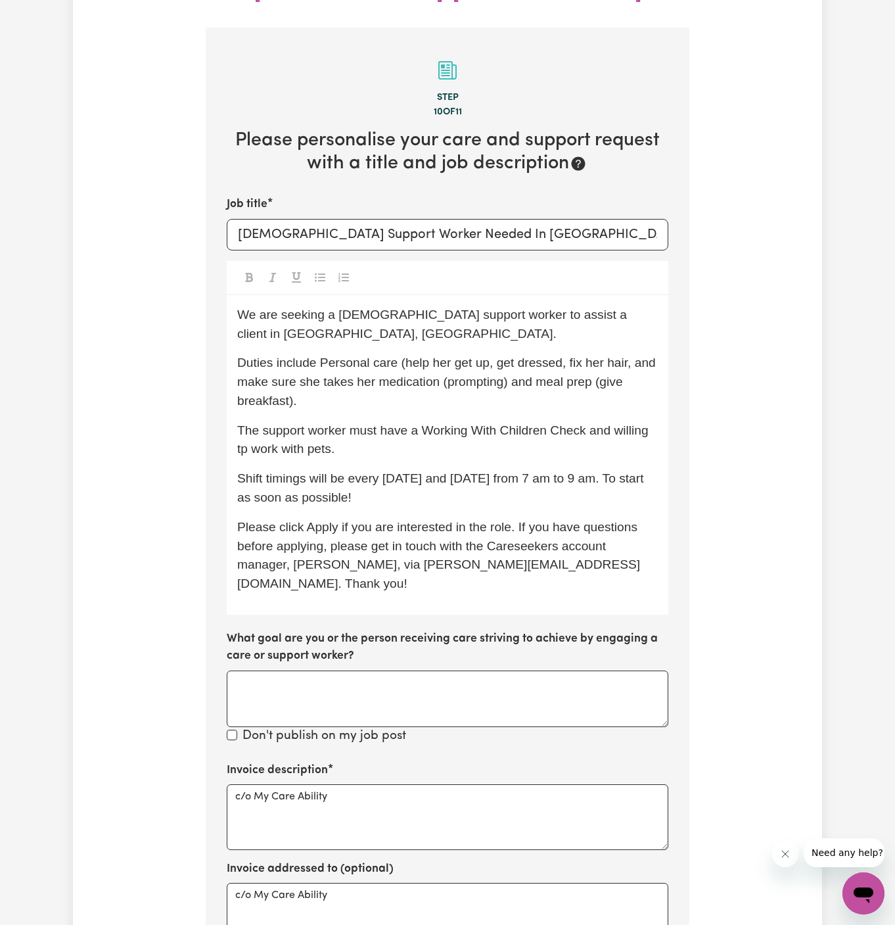
click at [619, 423] on span "The support worker must have a Working With Children Check and willing tp work …" at bounding box center [444, 439] width 415 height 33
click at [348, 418] on div "We are seeking a [DEMOGRAPHIC_DATA] support worker to assist a client in [GEOGR…" at bounding box center [448, 454] width 442 height 319
click at [281, 423] on span "The support worker must have a Working With Children Check and be willing tp wo…" at bounding box center [434, 439] width 394 height 33
click at [383, 471] on span "Shift timings will be every [DATE] and [DATE] from 7 am to 9 am. To start as so…" at bounding box center [442, 487] width 410 height 33
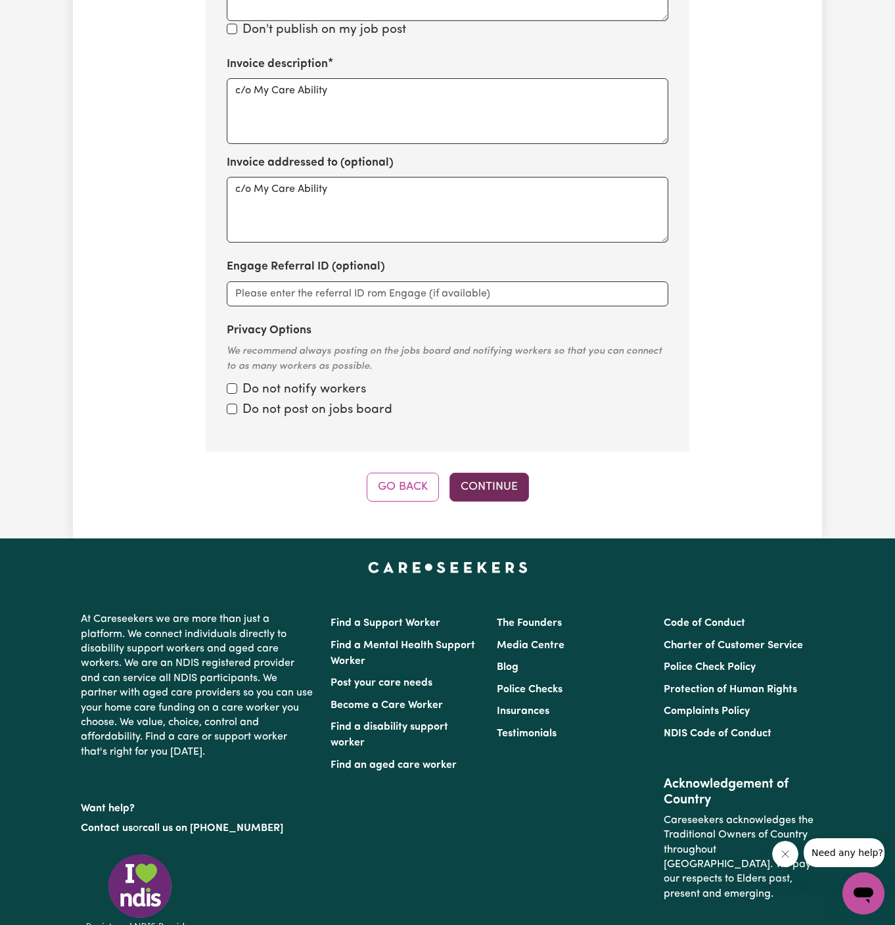
click at [496, 473] on button "Continue" at bounding box center [490, 487] width 80 height 29
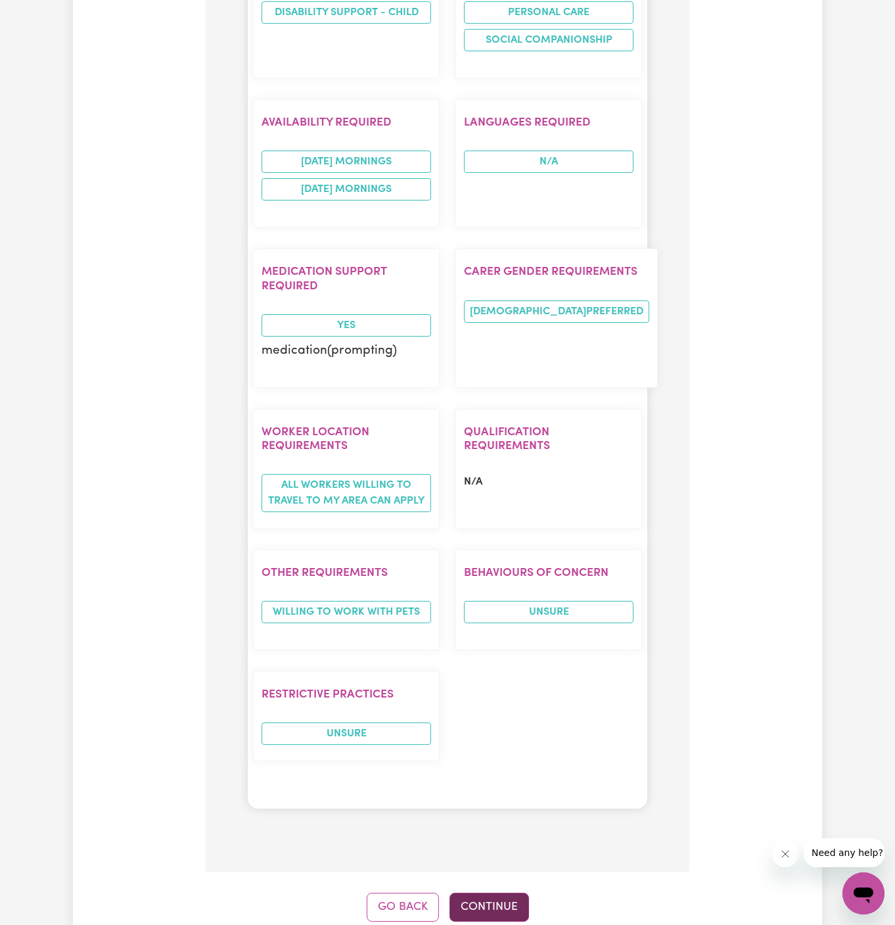
click at [479, 893] on button "Continue" at bounding box center [490, 907] width 80 height 29
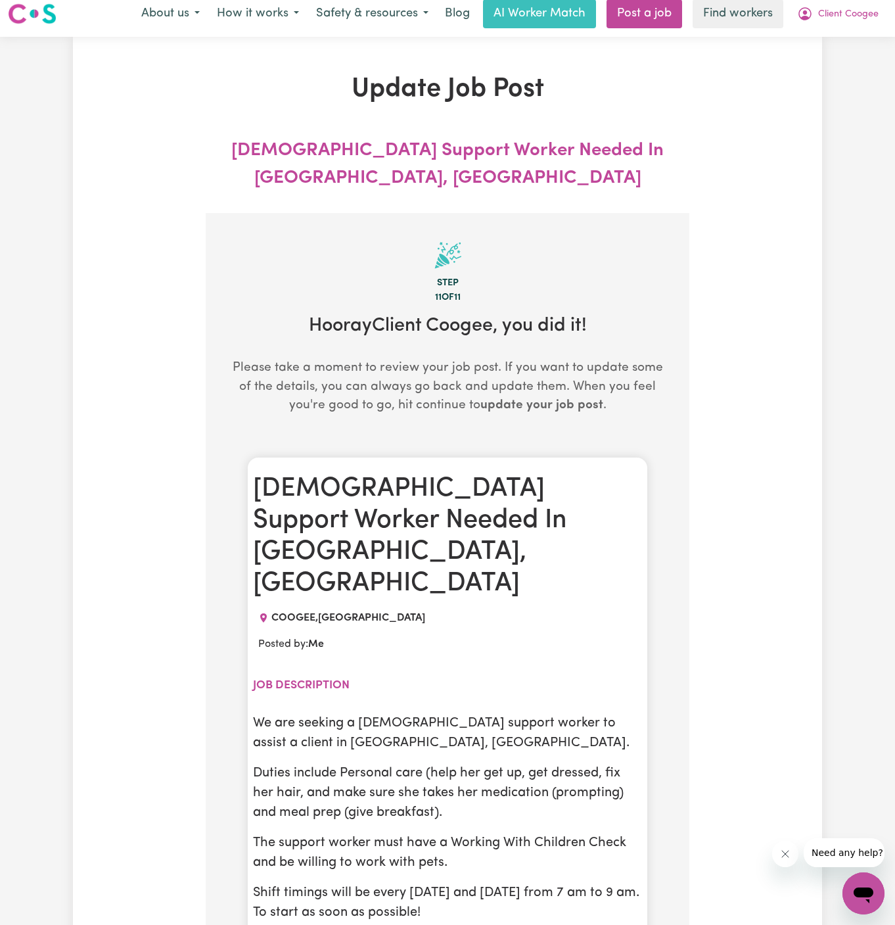
scroll to position [0, 0]
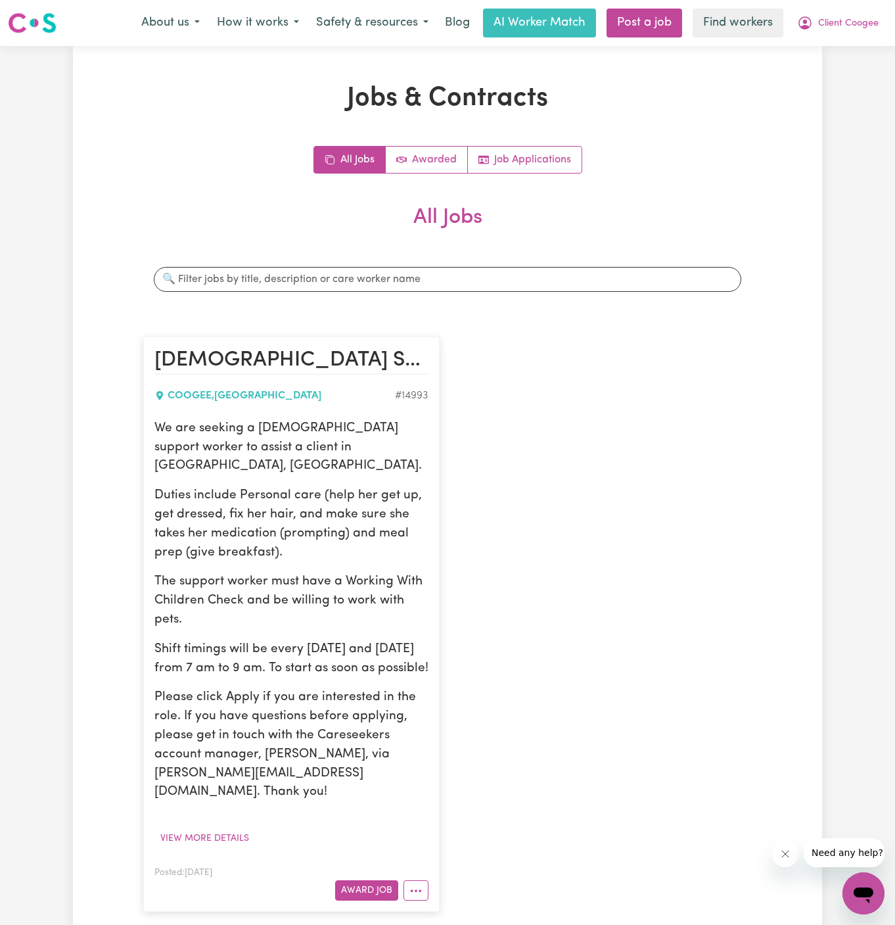
click at [427, 461] on div "We are seeking a [DEMOGRAPHIC_DATA] support worker to assist a client in [GEOGR…" at bounding box center [291, 610] width 274 height 383
drag, startPoint x: 187, startPoint y: 651, endPoint x: 189, endPoint y: 640, distance: 11.3
click at [187, 650] on p "Shift timings will be every [DATE] and [DATE] from 7 am to 9 am. To start as so…" at bounding box center [291, 659] width 274 height 38
drag, startPoint x: 158, startPoint y: 426, endPoint x: 258, endPoint y: 669, distance: 263.0
click at [258, 669] on div "We are seeking a [DEMOGRAPHIC_DATA] support worker to assist a client in [GEOGR…" at bounding box center [291, 610] width 274 height 383
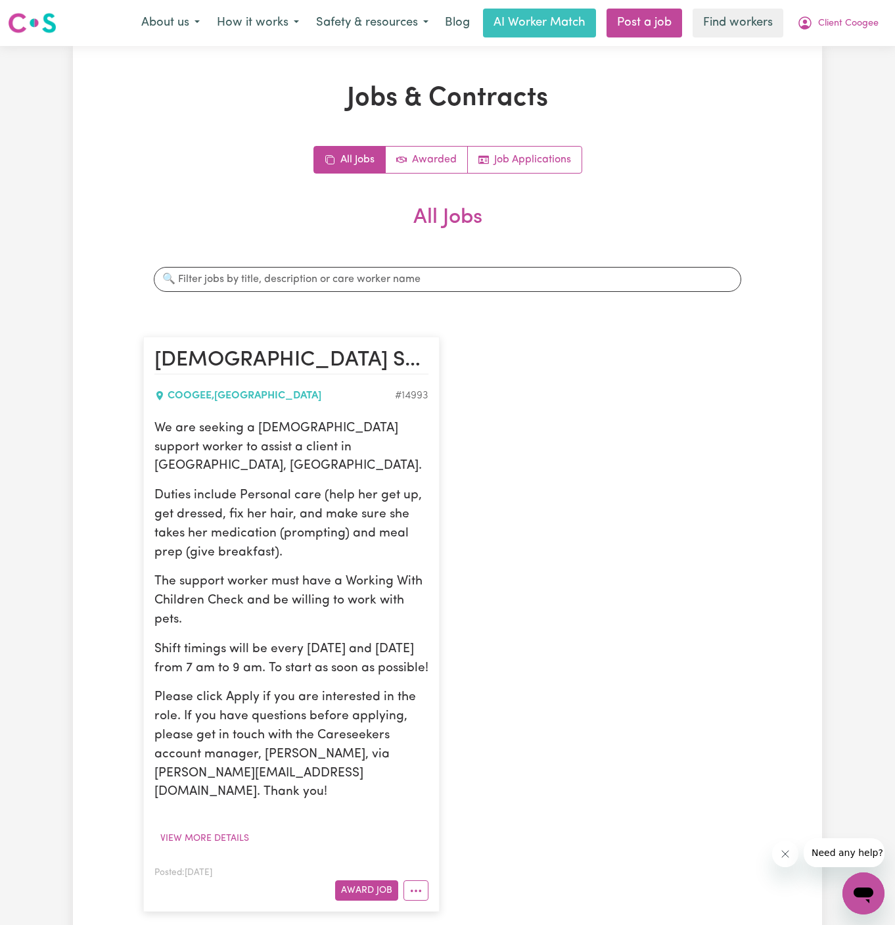
copy div "We are seeking a [DEMOGRAPHIC_DATA] support worker to assist a client in [GEOGR…"
click at [613, 321] on section "All Jobs Search jobs [DEMOGRAPHIC_DATA] Support Worker Needed In [GEOGRAPHIC_DA…" at bounding box center [447, 565] width 609 height 720
click at [835, 19] on span "Client Coogee" at bounding box center [848, 23] width 60 height 14
click at [835, 41] on link "My Dashboard" at bounding box center [835, 51] width 104 height 25
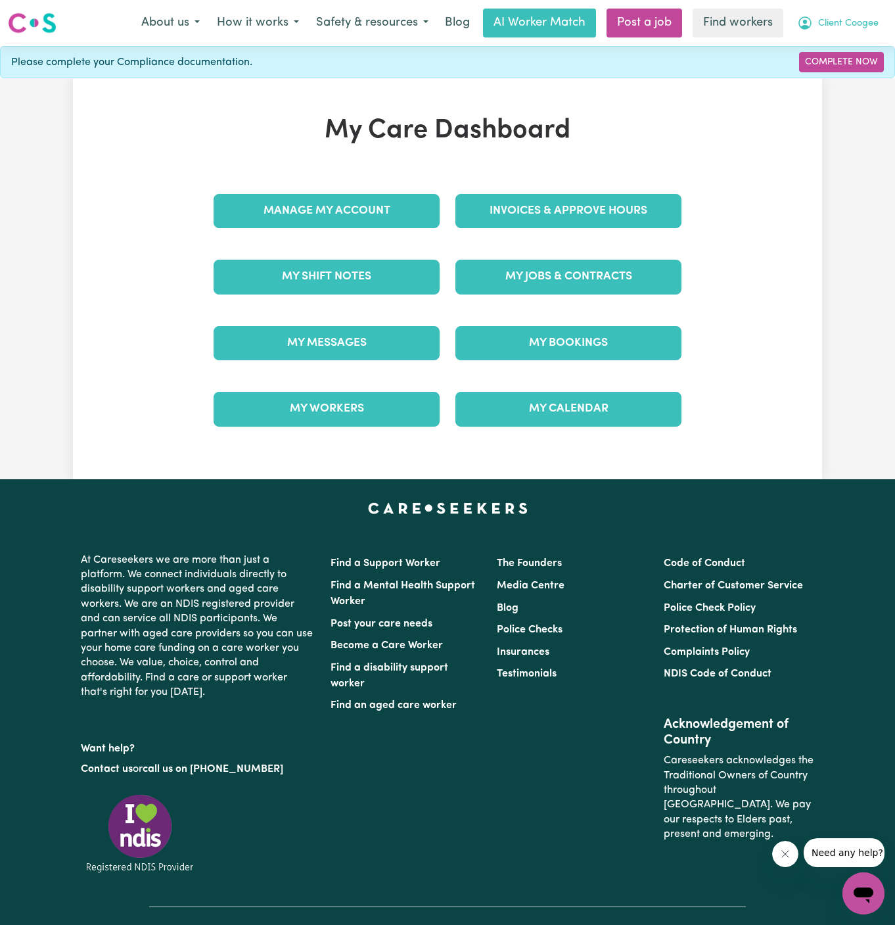
click at [847, 17] on span "Client Coogee" at bounding box center [848, 23] width 60 height 14
click at [841, 93] on div "My Care Dashboard Manage My Account Invoices & Approve Hours My Shift Notes My …" at bounding box center [447, 278] width 895 height 401
click at [849, 26] on span "Client Coogee" at bounding box center [848, 23] width 60 height 14
click at [839, 74] on link "Logout" at bounding box center [835, 75] width 104 height 25
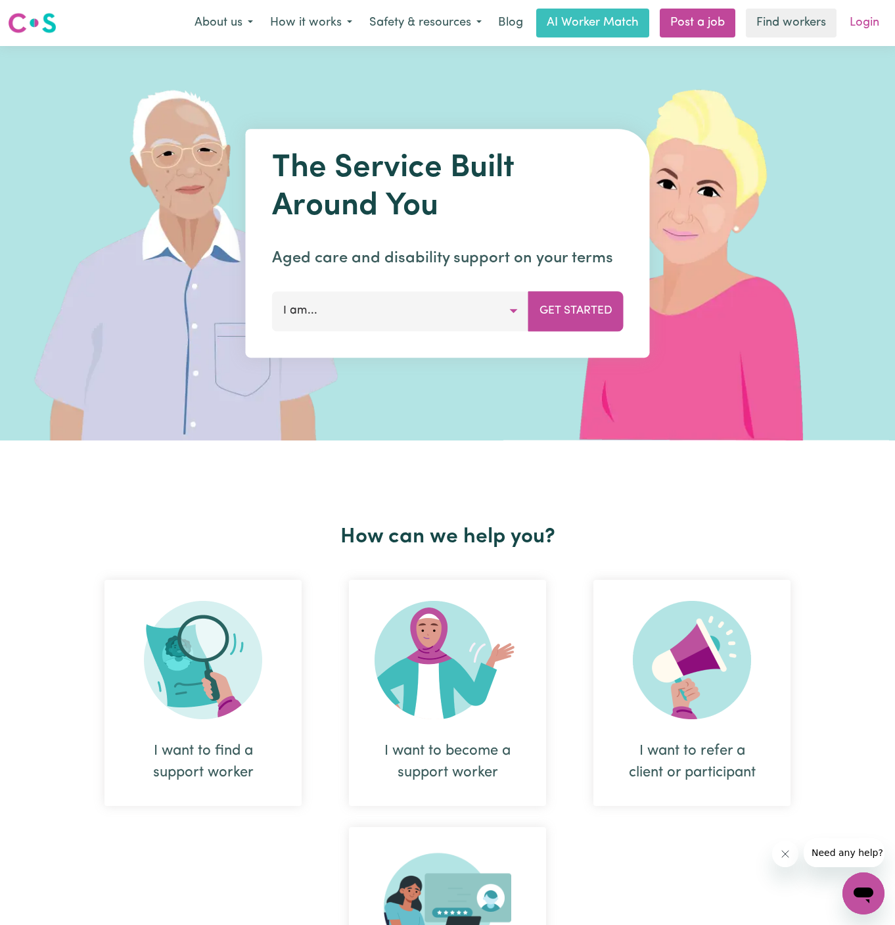
click at [867, 24] on link "Login" at bounding box center [864, 23] width 45 height 29
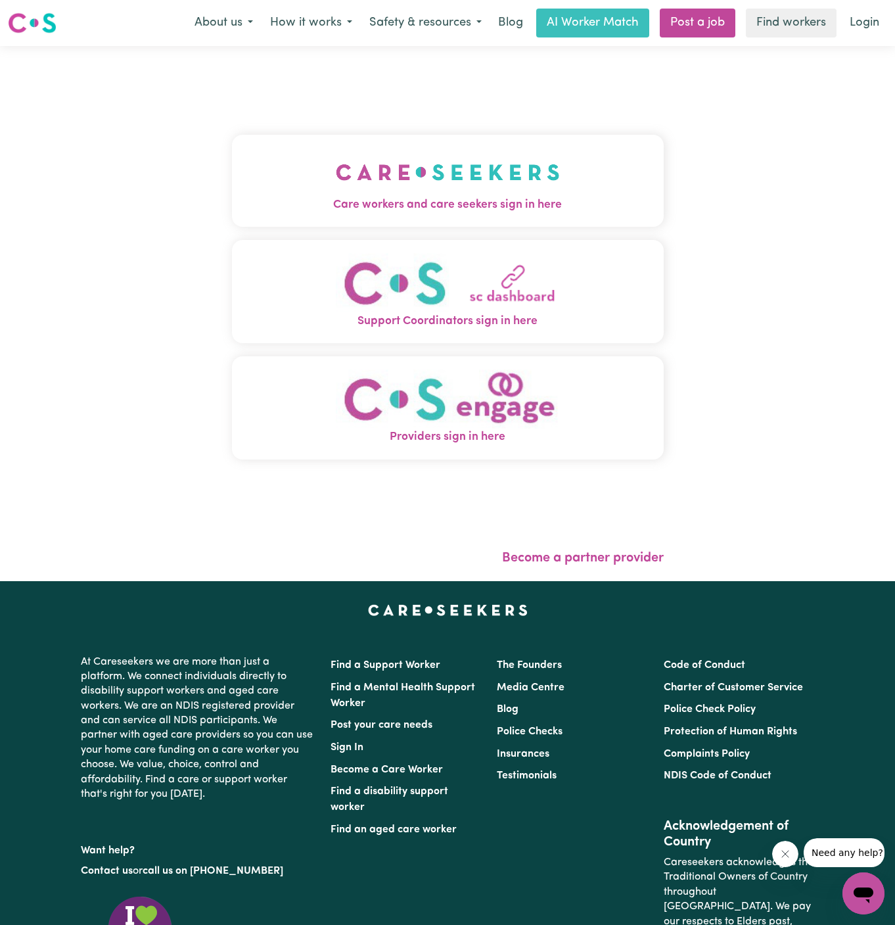
click at [403, 141] on button "Care workers and care seekers sign in here" at bounding box center [448, 181] width 432 height 92
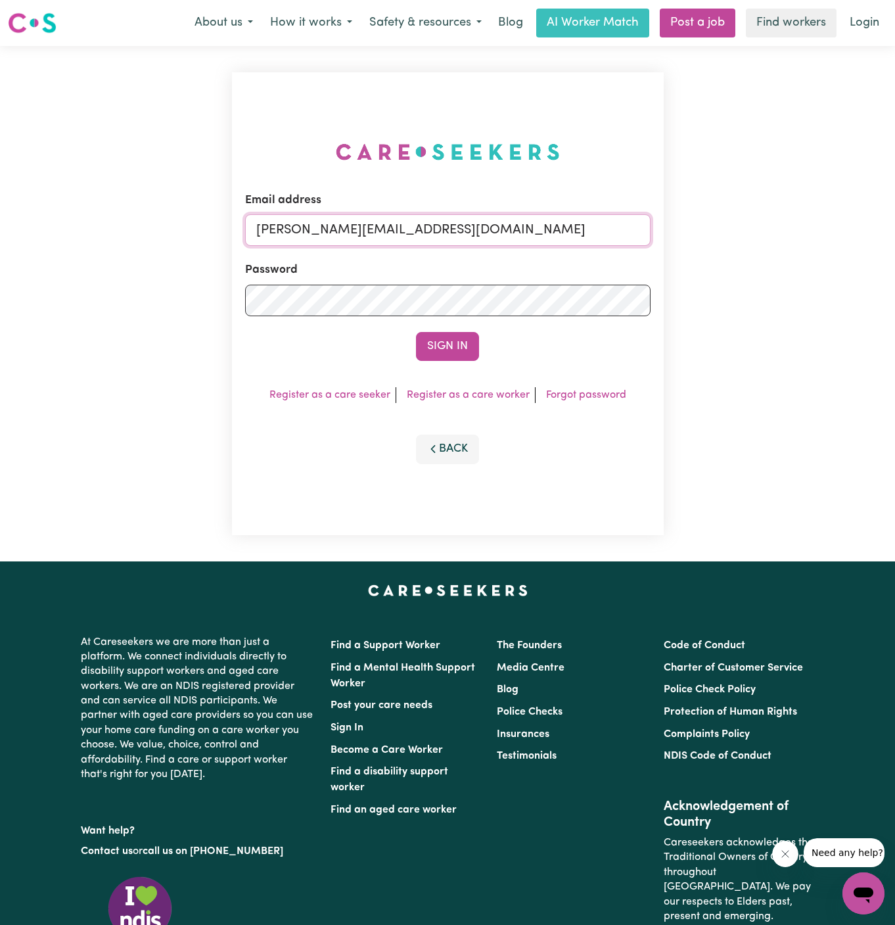
click at [454, 233] on input "[PERSON_NAME][EMAIL_ADDRESS][DOMAIN_NAME]" at bounding box center [448, 230] width 406 height 32
drag, startPoint x: 327, startPoint y: 228, endPoint x: 729, endPoint y: 247, distance: 402.1
click at [729, 247] on div "Email address [EMAIL_ADDRESS][DOMAIN_NAME] Password Sign In Register as a care …" at bounding box center [447, 303] width 895 height 515
type input "[EMAIL_ADDRESS][DOMAIN_NAME]"
click at [416, 332] on button "Sign In" at bounding box center [447, 346] width 63 height 29
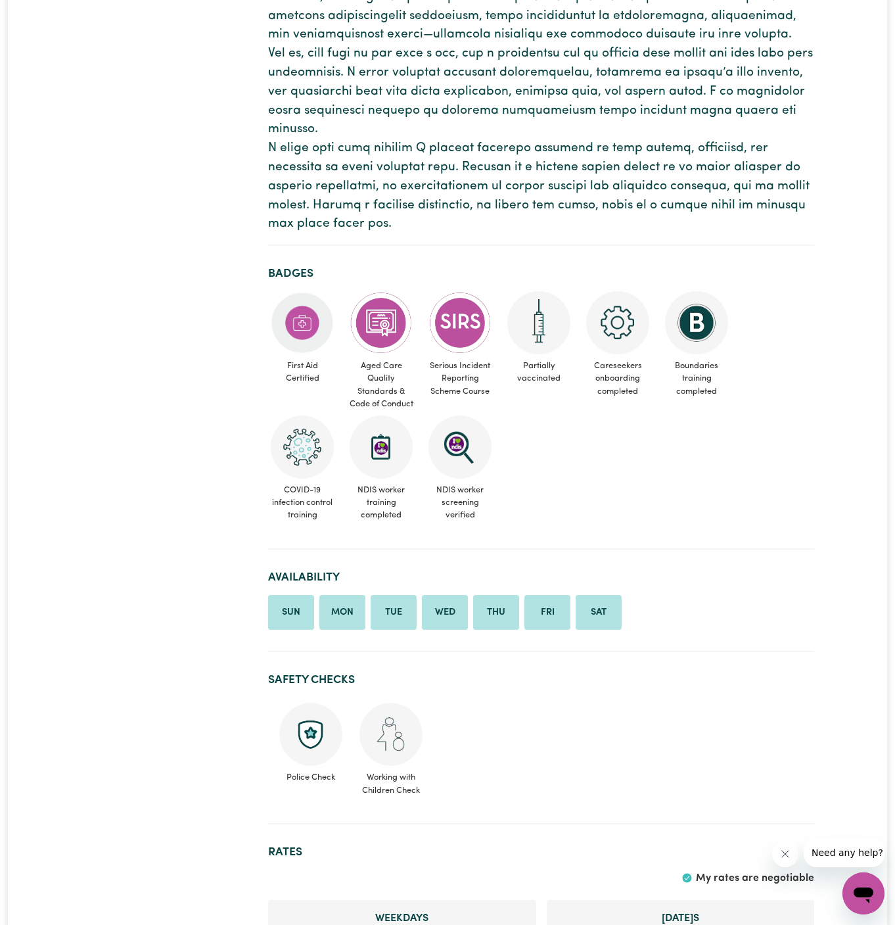
scroll to position [462, 0]
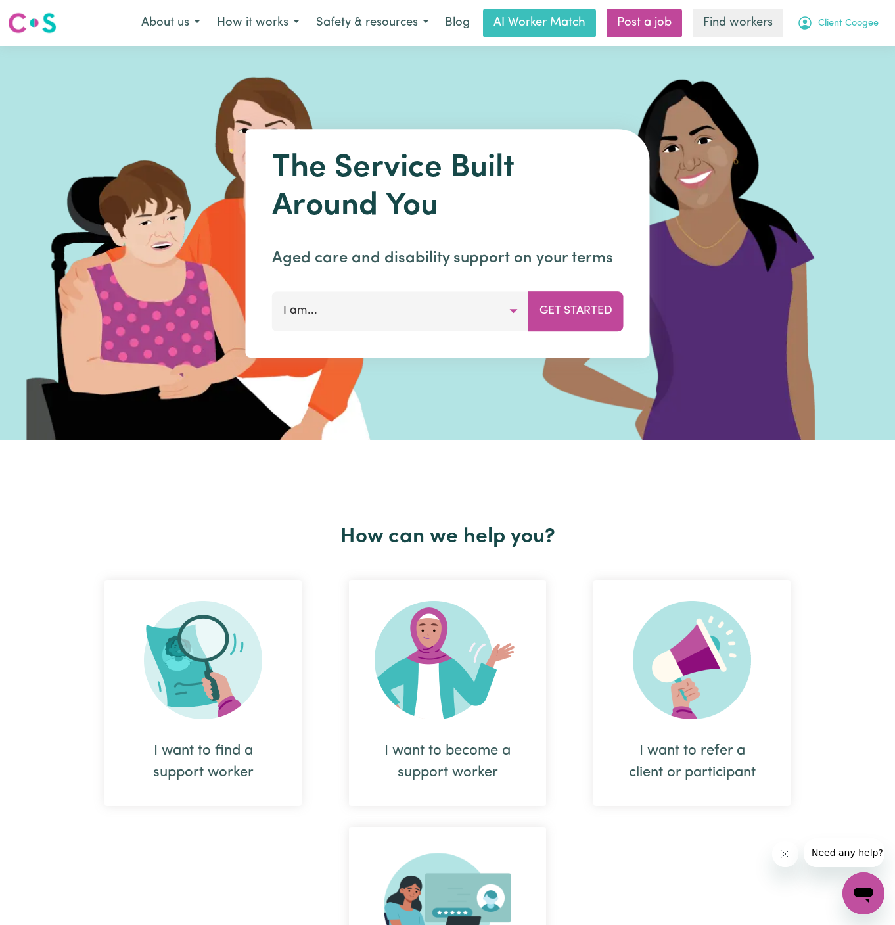
click at [861, 27] on span "Client Coogee" at bounding box center [848, 23] width 60 height 14
click at [861, 60] on link "My Dashboard" at bounding box center [835, 51] width 104 height 25
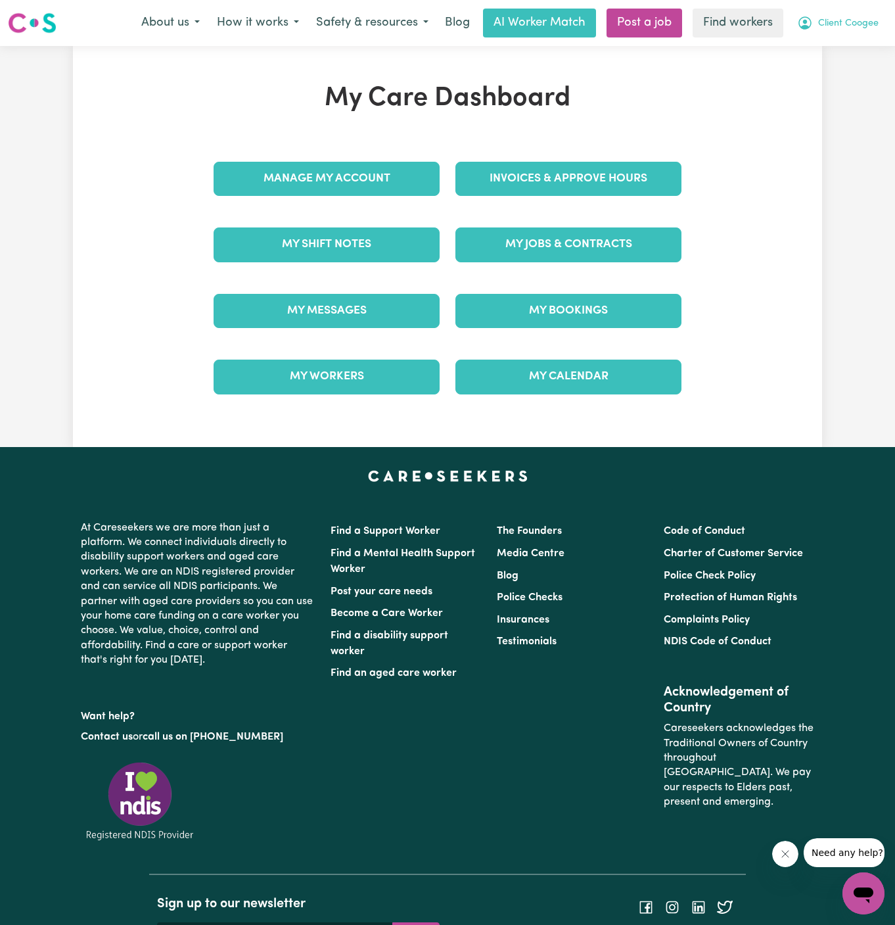
click at [861, 28] on span "Client Coogee" at bounding box center [848, 23] width 60 height 14
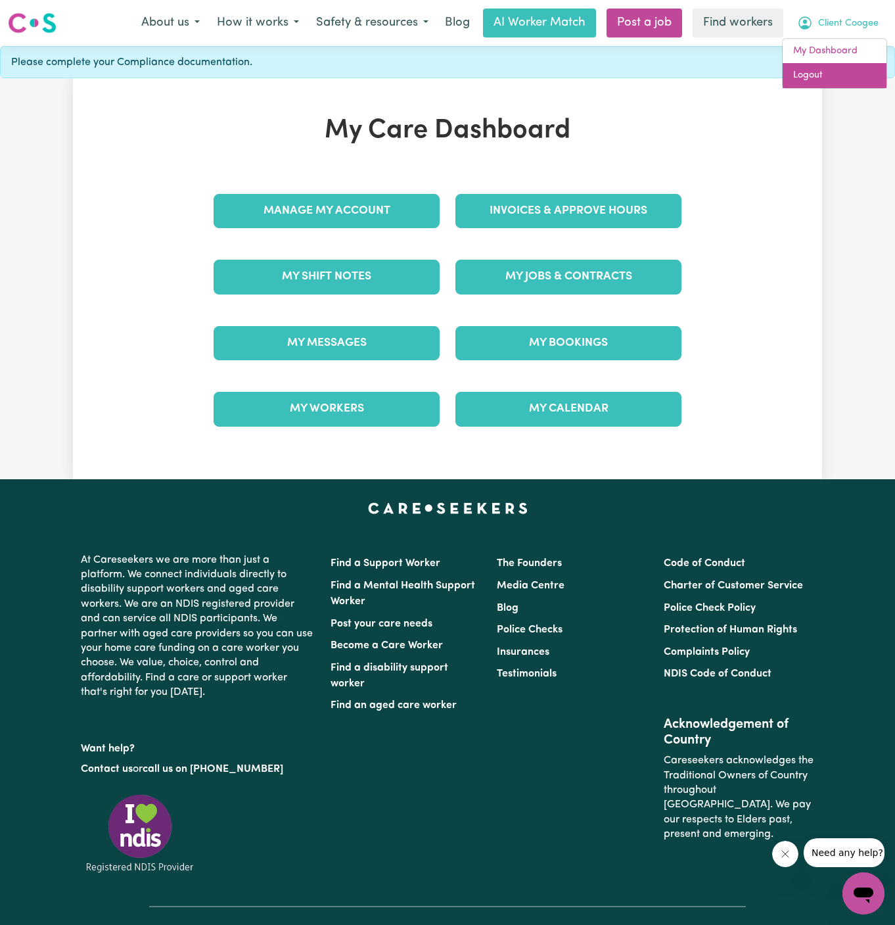
click at [861, 70] on link "Logout" at bounding box center [835, 75] width 104 height 25
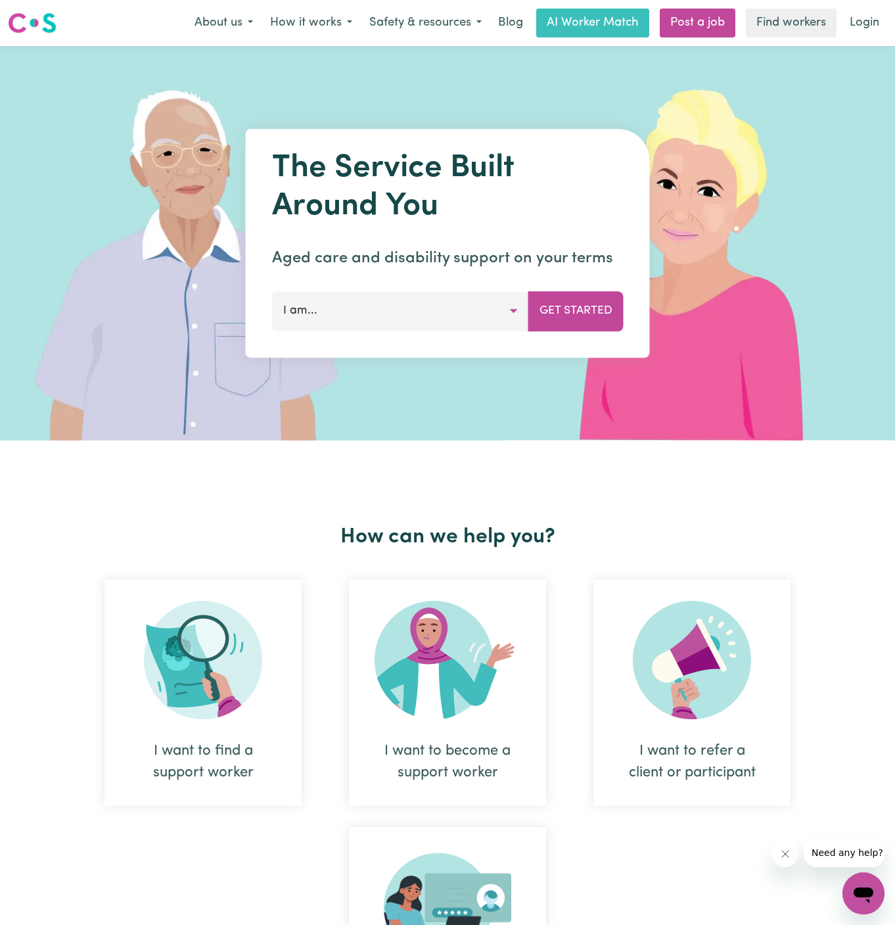
click at [867, 2] on nav "Menu About us How it works Safety & resources Blog AI Worker Match Post a job F…" at bounding box center [447, 23] width 895 height 46
click at [867, 17] on link "Login" at bounding box center [864, 23] width 45 height 29
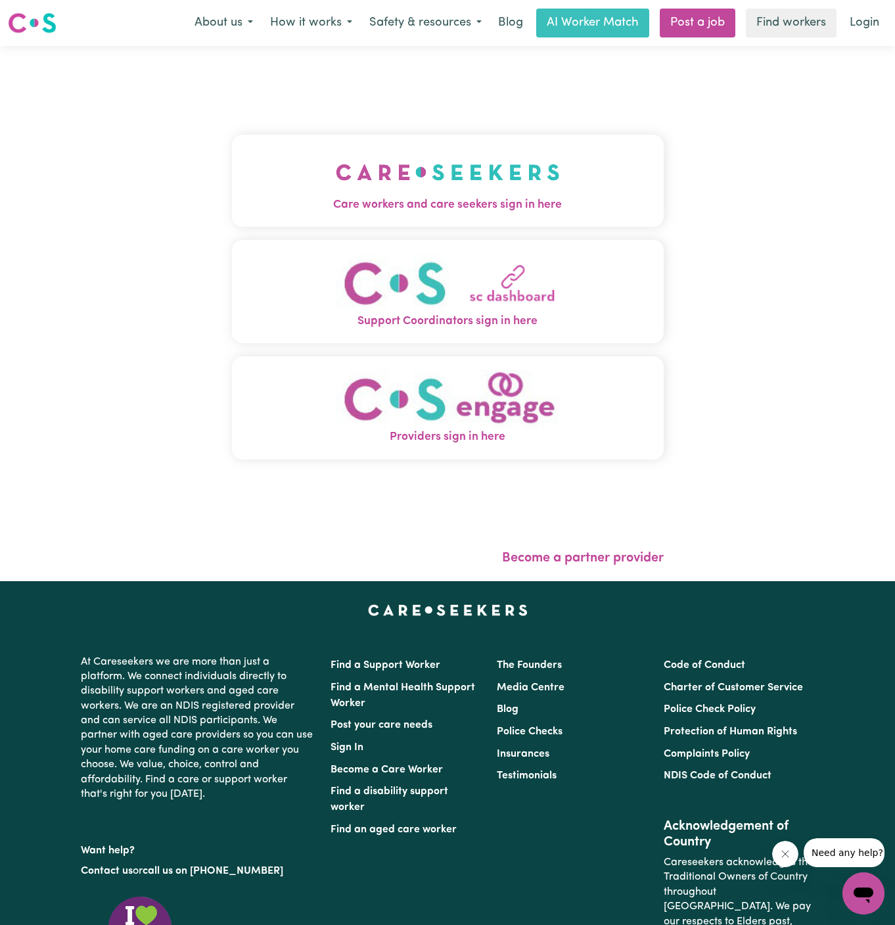
click at [473, 173] on img "Care workers and care seekers sign in here" at bounding box center [448, 172] width 224 height 49
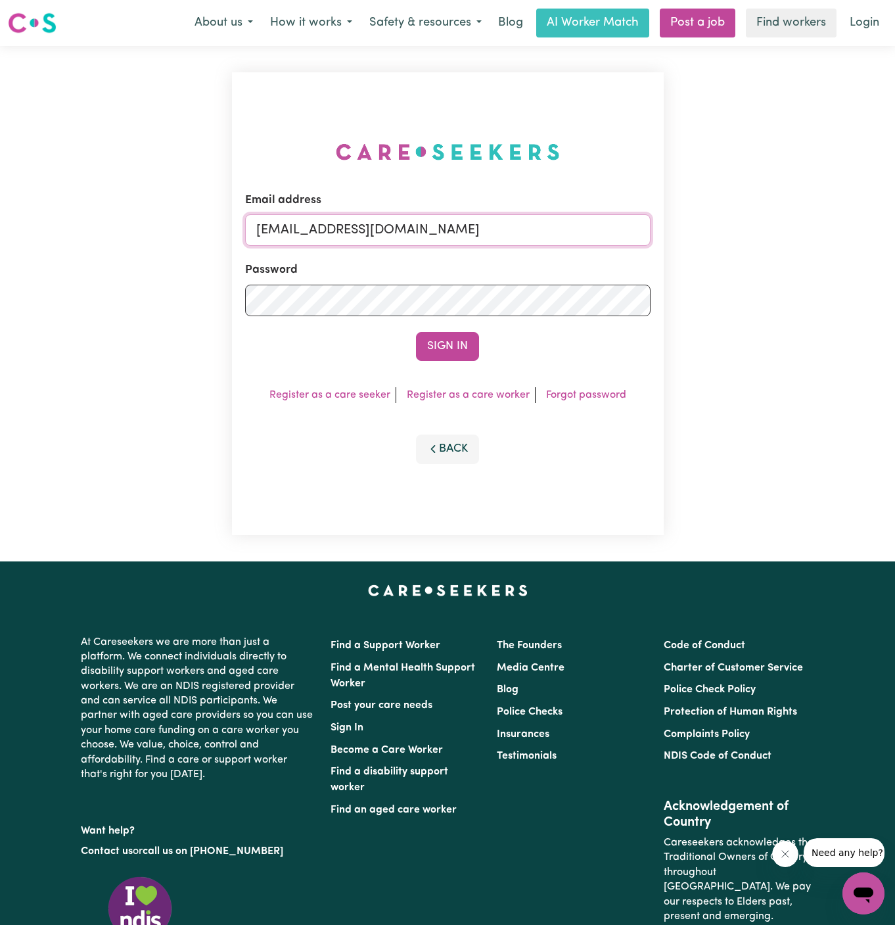
click at [432, 222] on input "superuser~JoanStIvesKNC@careseekers.com.au" at bounding box center [448, 230] width 406 height 32
type input "[PERSON_NAME][EMAIL_ADDRESS][DOMAIN_NAME]"
click at [454, 330] on form "Email address dyan@careseekers.com.au Password Sign In" at bounding box center [448, 276] width 406 height 169
click at [454, 335] on button "Sign In" at bounding box center [447, 346] width 63 height 29
